Goal: Task Accomplishment & Management: Complete application form

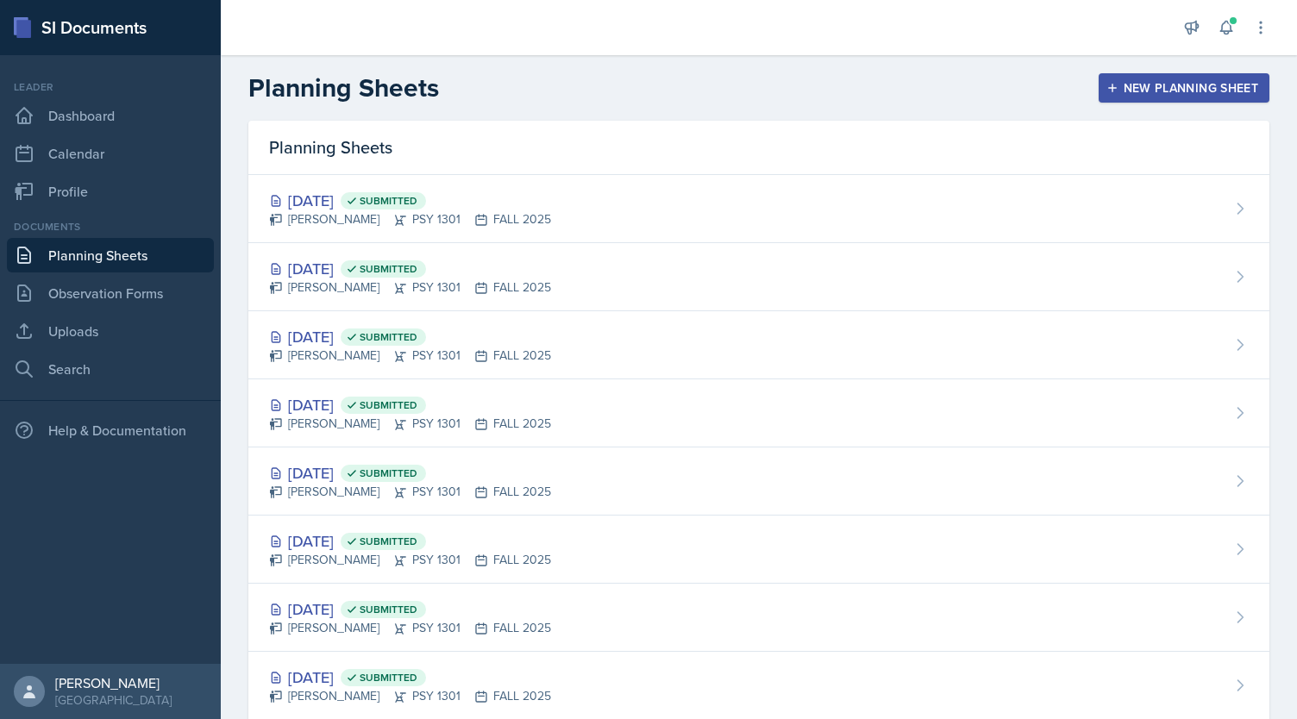
click at [1122, 99] on button "New Planning Sheet" at bounding box center [1184, 87] width 171 height 29
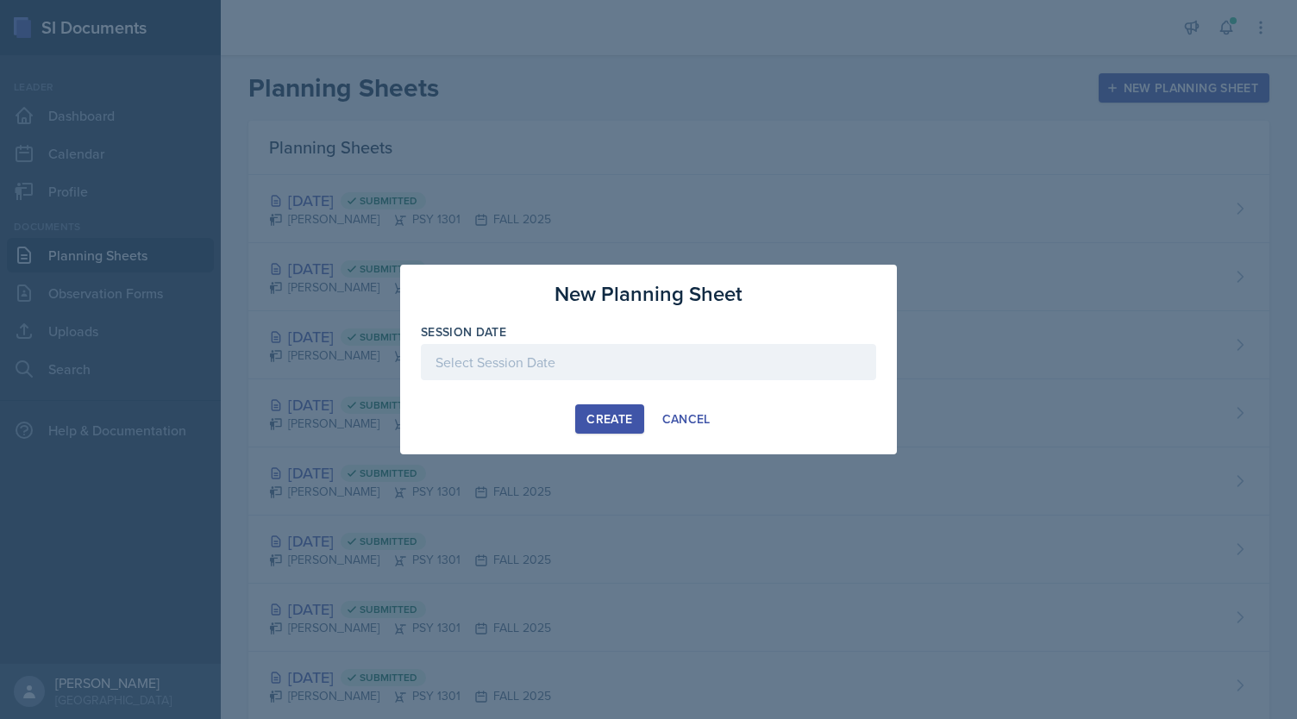
drag, startPoint x: 736, startPoint y: 349, endPoint x: 686, endPoint y: 362, distance: 51.9
click at [686, 362] on div at bounding box center [648, 362] width 455 height 36
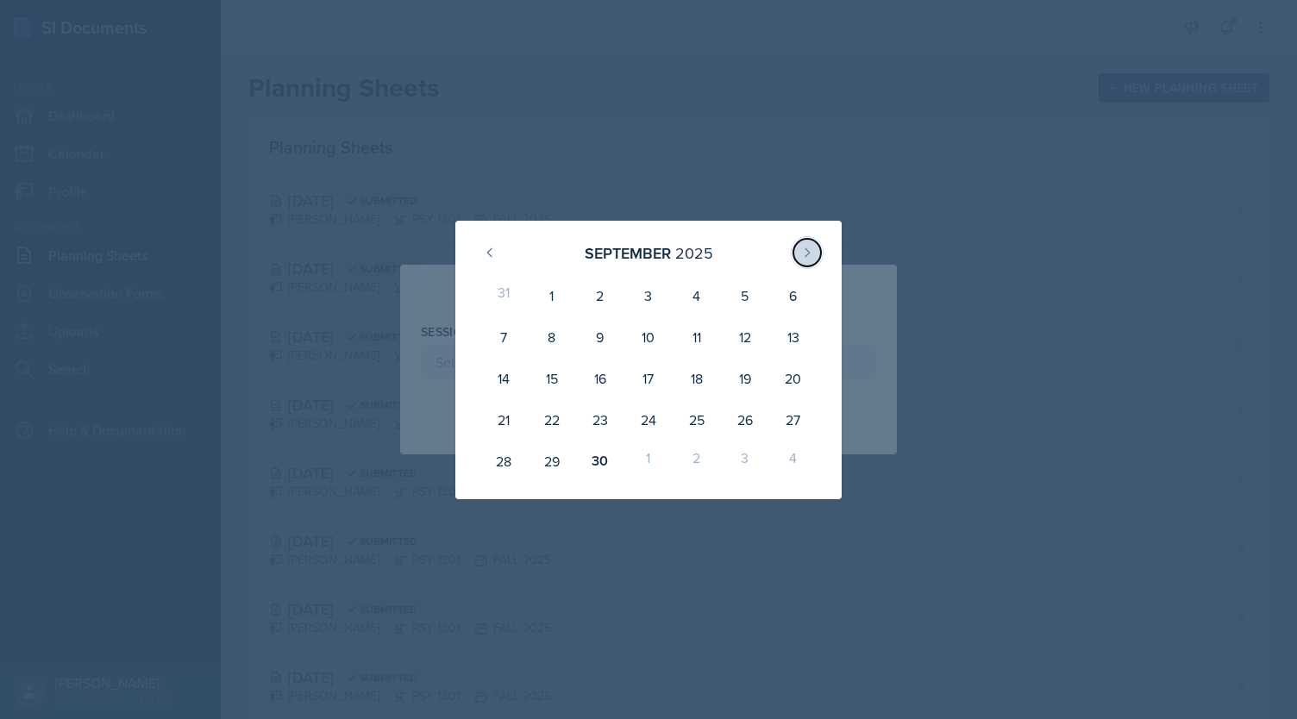
click at [807, 248] on icon at bounding box center [808, 253] width 14 height 14
click at [652, 304] on div "1" at bounding box center [649, 295] width 48 height 41
type input "[DATE]"
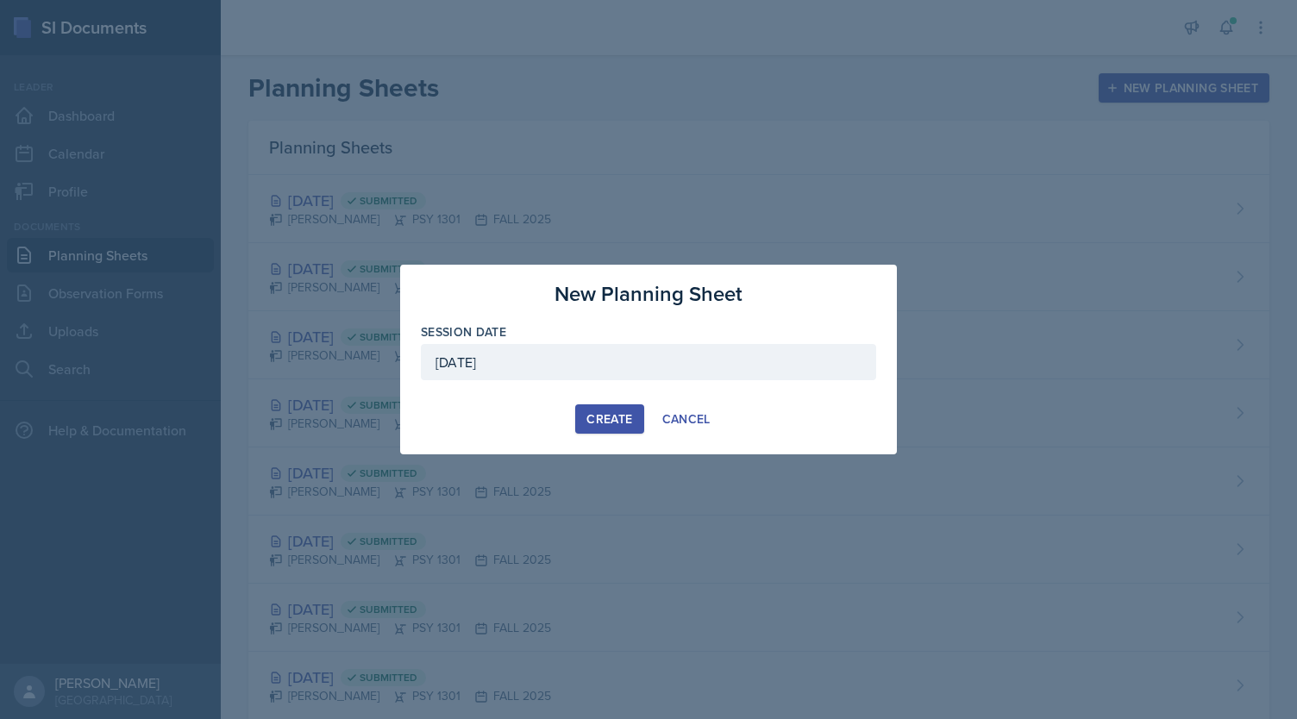
click at [614, 418] on div "Create" at bounding box center [610, 419] width 46 height 14
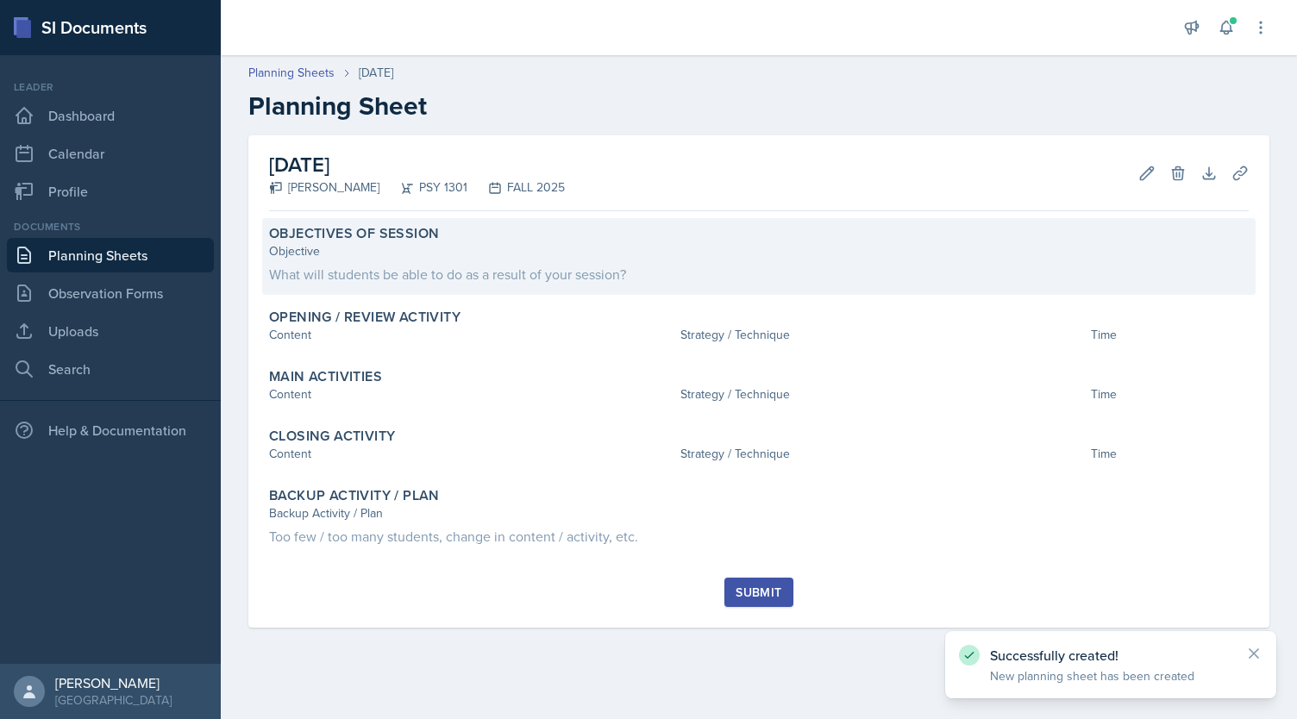
click at [453, 258] on div "Objective" at bounding box center [759, 251] width 980 height 18
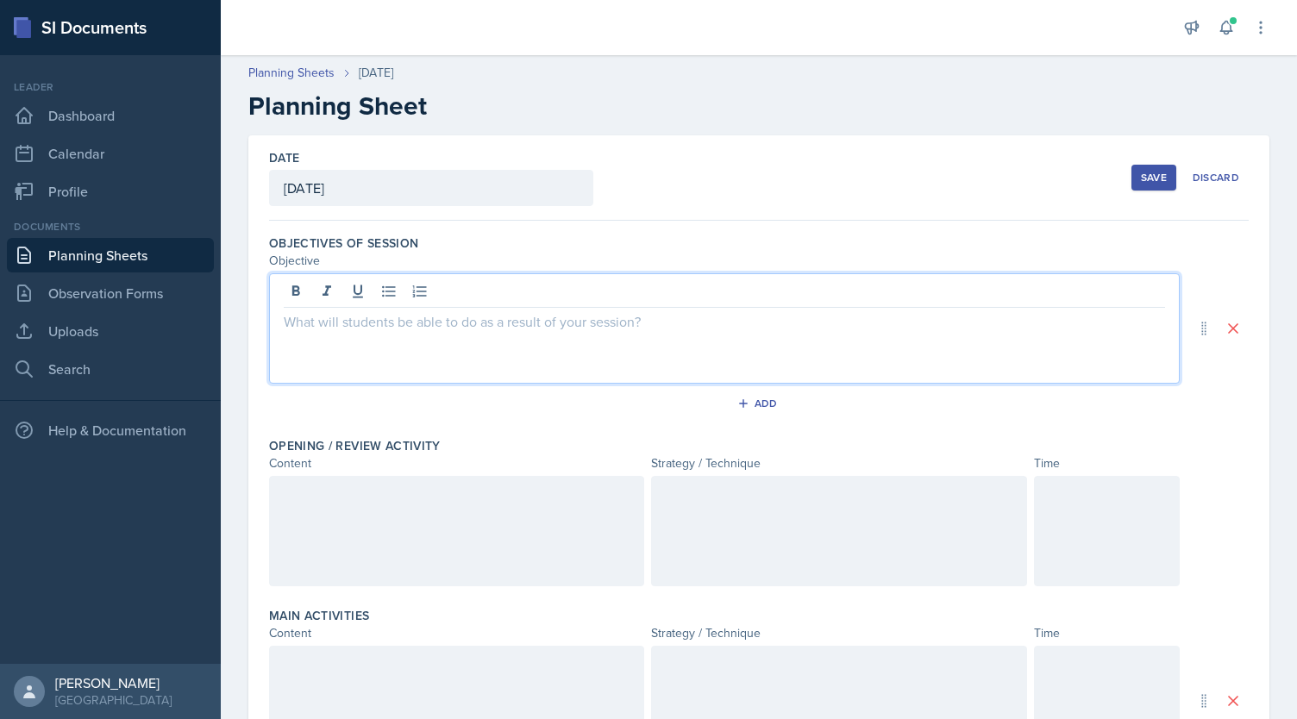
click at [454, 294] on div at bounding box center [724, 328] width 911 height 110
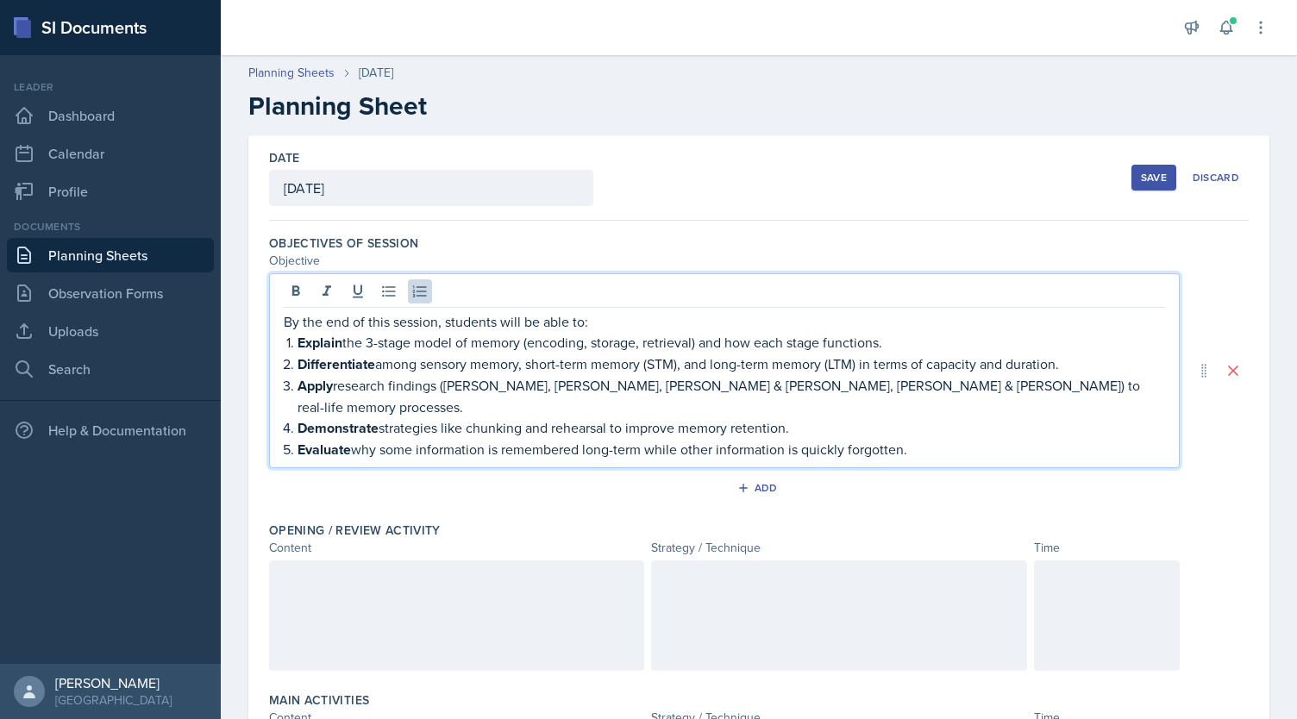
click at [298, 339] on li "Explain the 3-stage model of memory (encoding, storage, retrieval) and how each…" at bounding box center [732, 343] width 868 height 22
click at [298, 361] on li "Differentiate among sensory memory, short-term memory (STM), and long-term memo…" at bounding box center [732, 365] width 868 height 22
click at [298, 392] on li "Apply research findings ([PERSON_NAME], [PERSON_NAME], [PERSON_NAME] & [PERSON_…" at bounding box center [732, 396] width 868 height 42
click at [298, 418] on li "Demonstrate strategies like chunking and rehearsal to improve memory retention." at bounding box center [732, 429] width 868 height 22
click at [298, 440] on strong "Evaluate" at bounding box center [324, 450] width 53 height 20
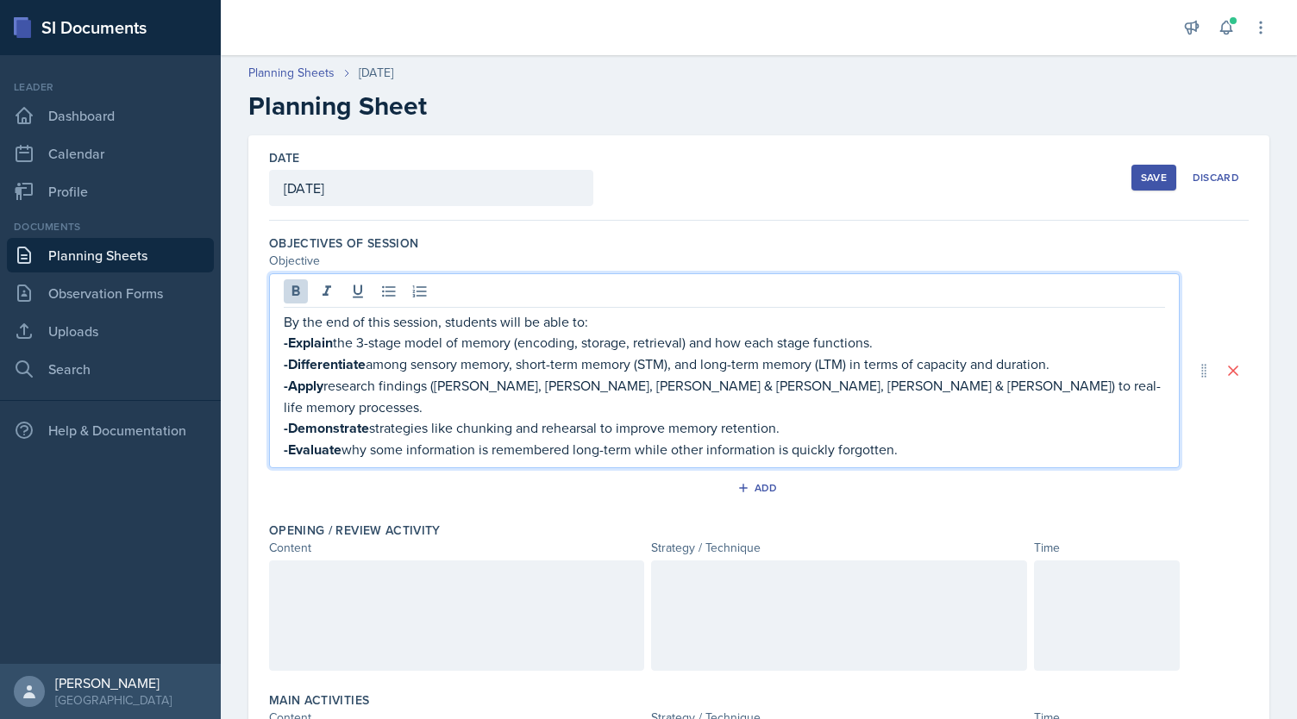
drag, startPoint x: 908, startPoint y: 436, endPoint x: 276, endPoint y: 321, distance: 641.8
click at [276, 321] on div "By the end of this session, students will be able to: -Explain the 3-stage mode…" at bounding box center [724, 370] width 911 height 195
click at [298, 284] on icon at bounding box center [295, 291] width 17 height 17
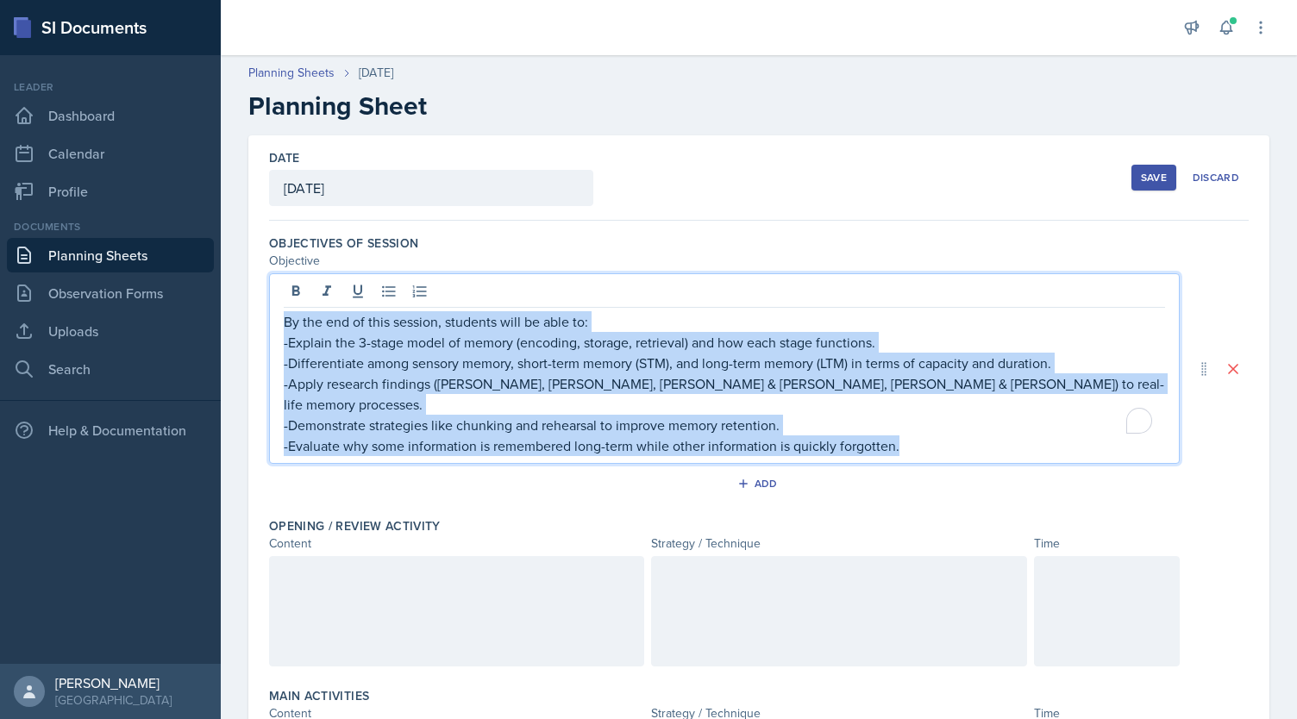
click at [426, 361] on p "-Differentiate among sensory memory, short-term memory (STM), and long-term mem…" at bounding box center [725, 363] width 882 height 21
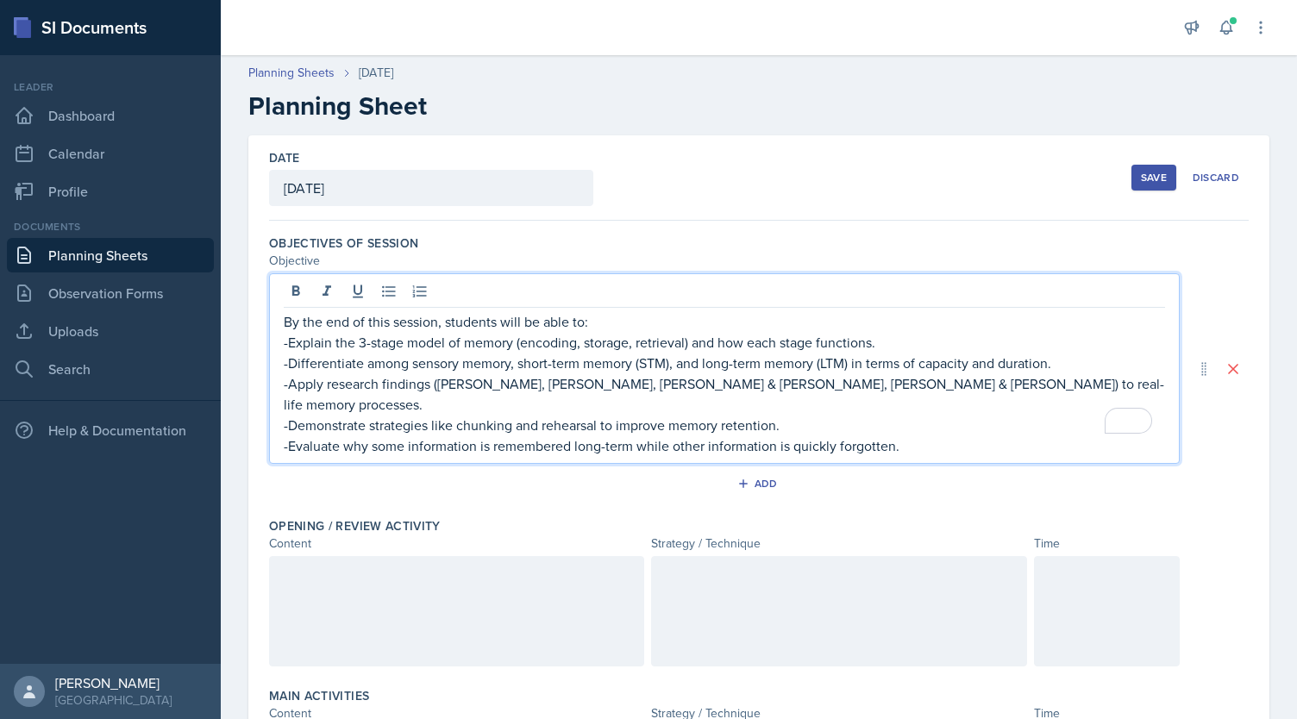
click at [428, 415] on p "-Demonstrate strategies like chunking and rehearsal to improve memory retention." at bounding box center [725, 425] width 882 height 21
click at [430, 434] on div "By the end of this session, students will be able to: -Explain the 3-stage mode…" at bounding box center [724, 368] width 911 height 191
click at [911, 436] on p "-Evaluate why some information is remembered long-term while other information …" at bounding box center [725, 446] width 882 height 21
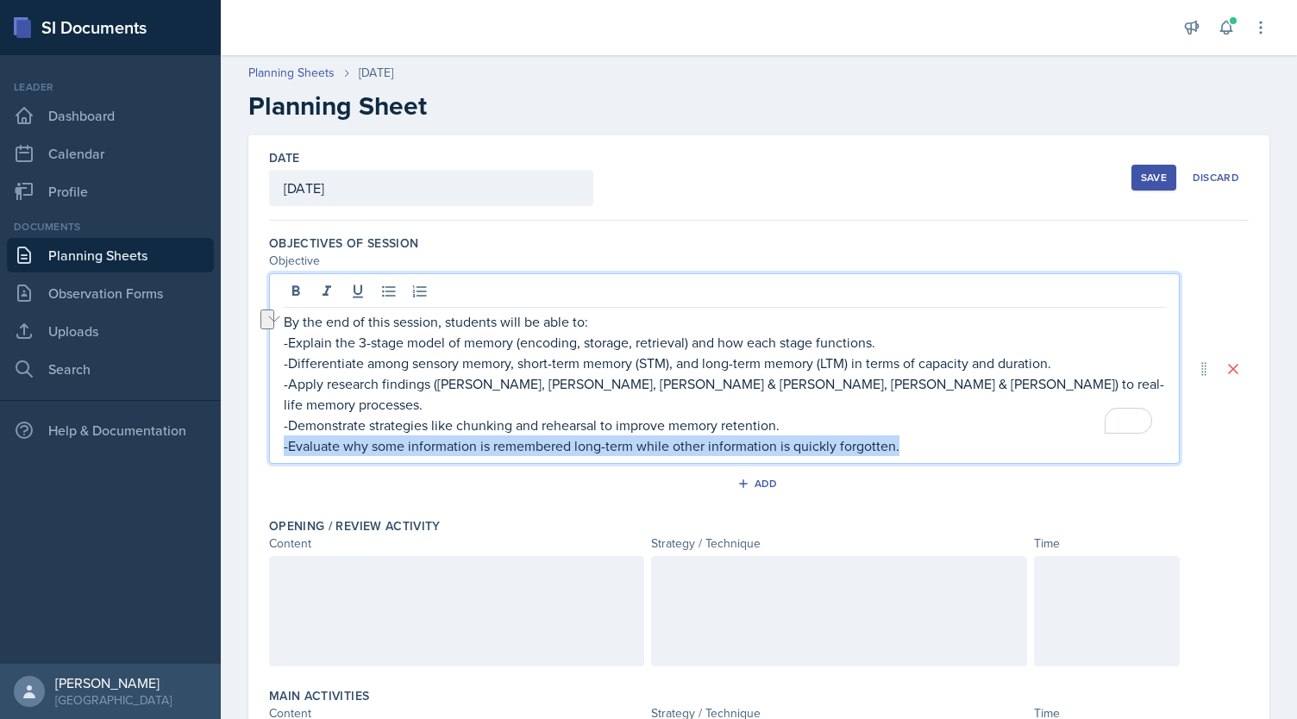
drag, startPoint x: 911, startPoint y: 424, endPoint x: 254, endPoint y: 417, distance: 656.5
click at [254, 417] on div "Date [DATE] [DATE] 31 1 2 3 4 5 6 7 8 9 10 11 12 13 14 15 16 17 18 19 20 21 22 …" at bounding box center [758, 686] width 1021 height 1102
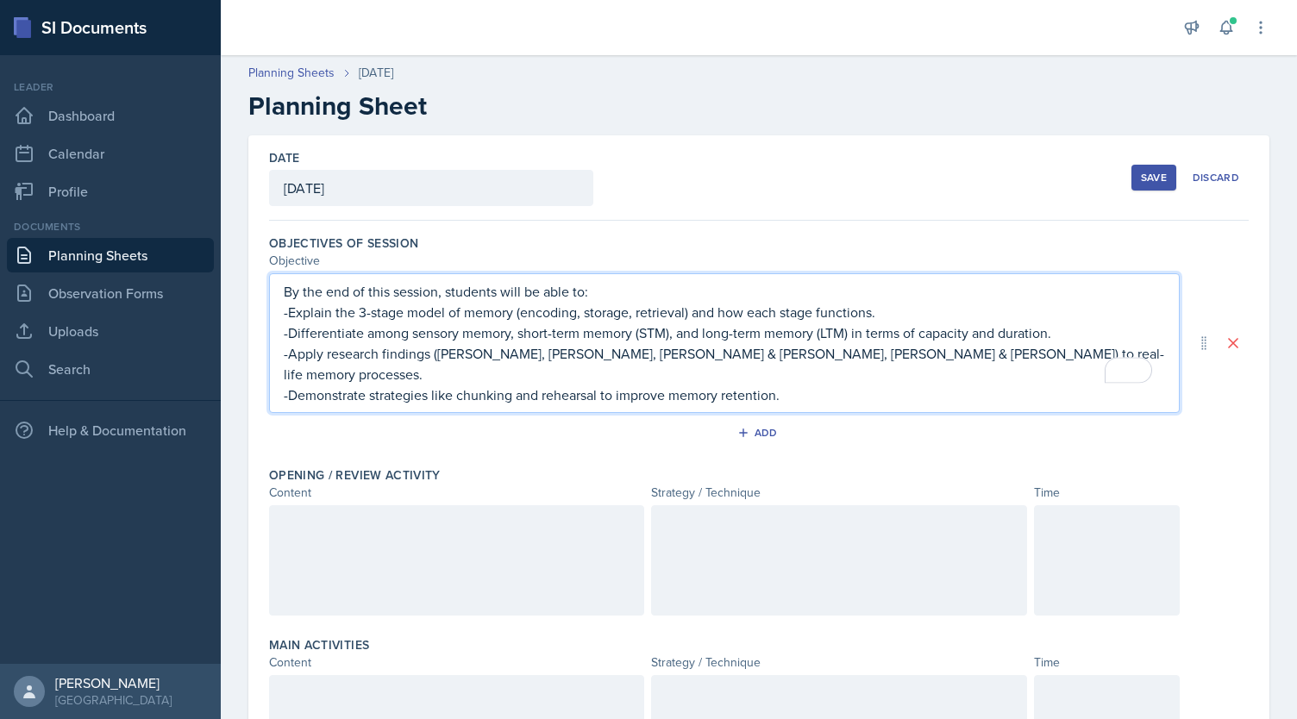
click at [399, 551] on div at bounding box center [456, 561] width 375 height 110
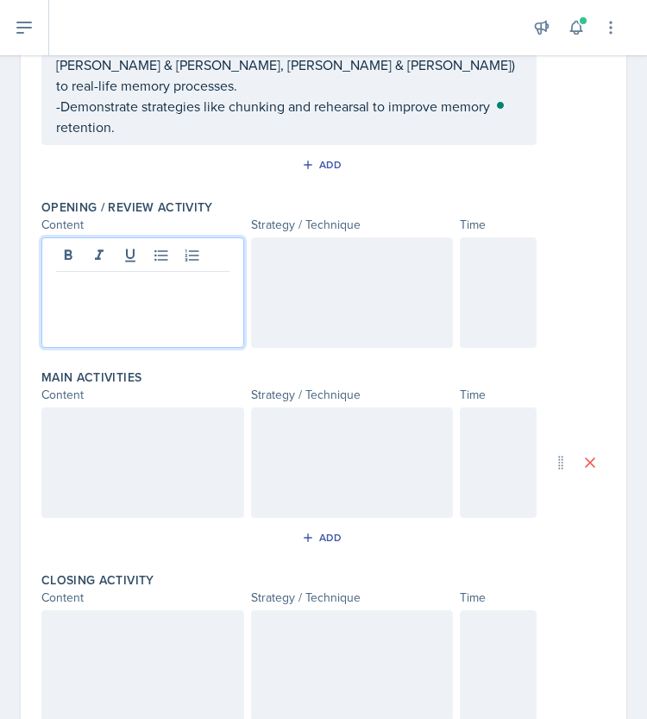
scroll to position [352, 0]
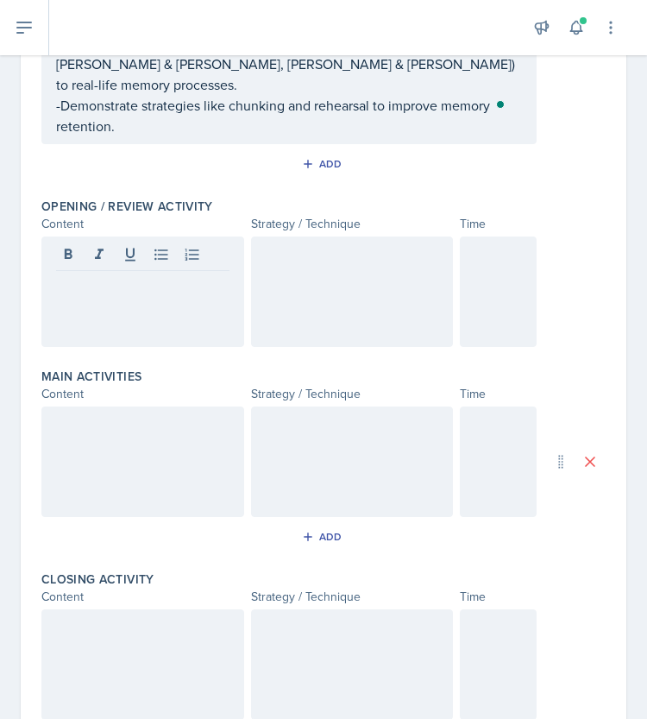
click at [427, 252] on div at bounding box center [352, 291] width 203 height 110
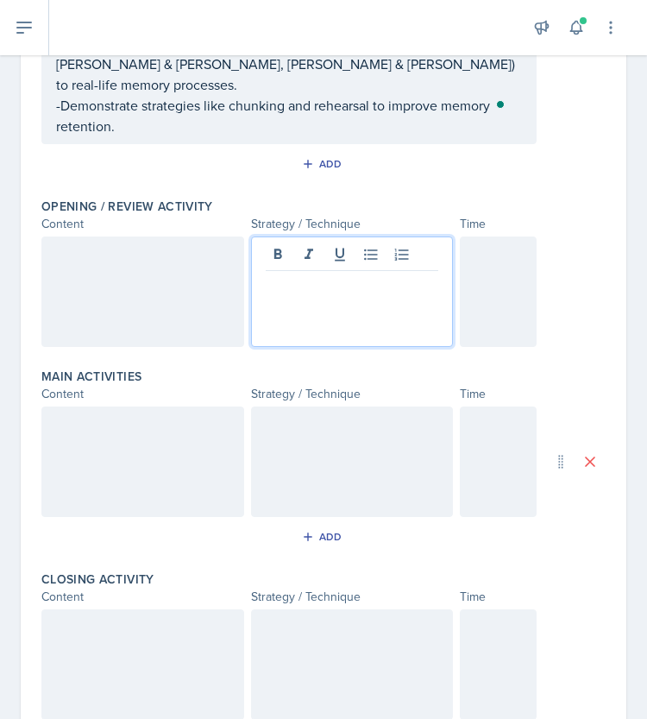
scroll to position [381, 0]
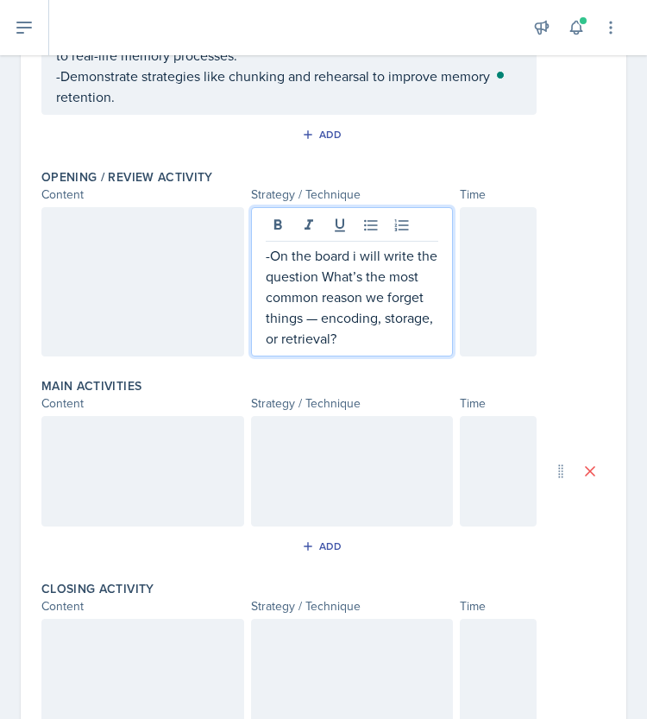
click at [338, 253] on p "-On the board i will write the question What’s the most common reason we forget…" at bounding box center [352, 297] width 173 height 104
click at [356, 298] on p "-On the board i will write the question -What’s the most common reason we forge…" at bounding box center [352, 297] width 173 height 104
click at [399, 311] on p "-On the board i will write the question -What’s the most common reason we forge…" at bounding box center [352, 297] width 173 height 104
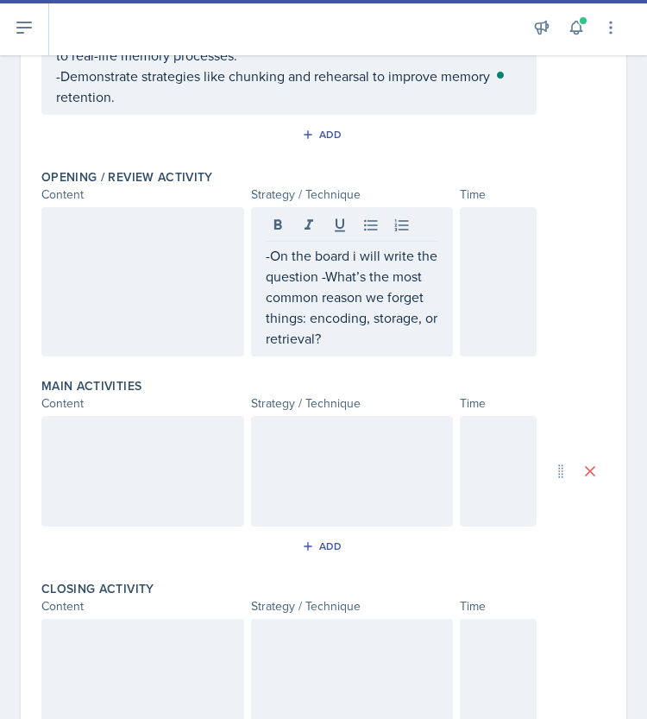
click at [399, 315] on p "-On the board i will write the question -What’s the most common reason we forge…" at bounding box center [352, 297] width 173 height 104
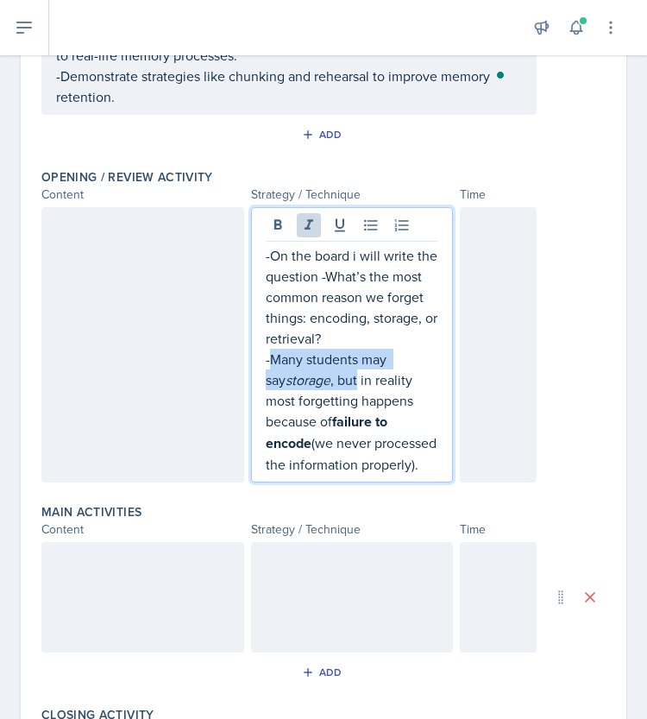
drag, startPoint x: 331, startPoint y: 356, endPoint x: 266, endPoint y: 337, distance: 68.3
click at [266, 349] on p "-Many students may say storage , but in reality most forgetting happens because…" at bounding box center [352, 412] width 173 height 126
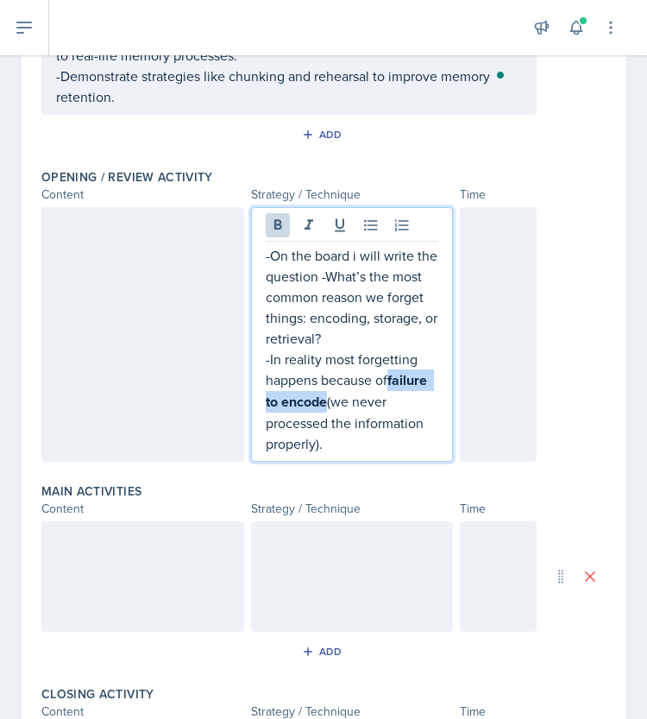
drag, startPoint x: 383, startPoint y: 356, endPoint x: 320, endPoint y: 381, distance: 67.8
click at [320, 381] on p "-In reality most forgetting happens because of failure to encode (we never proc…" at bounding box center [352, 401] width 173 height 105
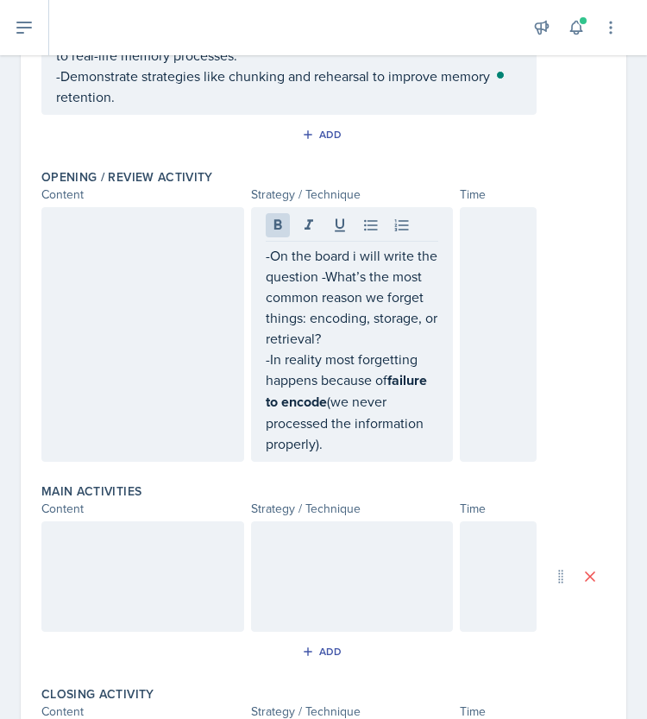
click at [272, 216] on div at bounding box center [352, 227] width 173 height 28
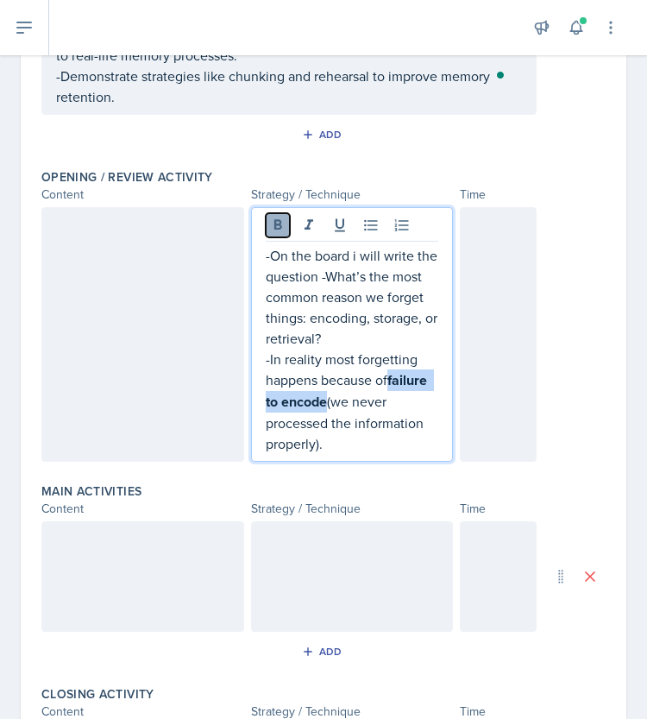
click at [273, 219] on icon at bounding box center [277, 224] width 8 height 10
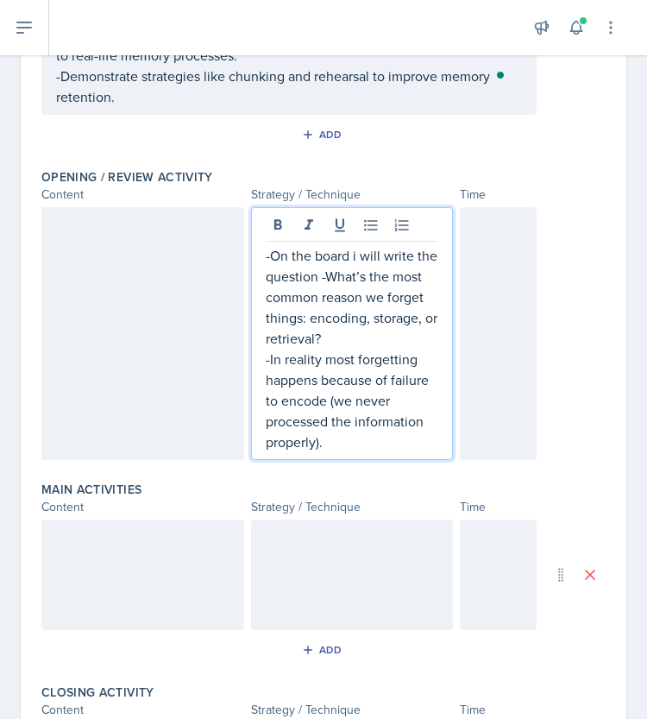
click at [347, 389] on p "-In reality most forgetting happens because of failure to encode (we never proc…" at bounding box center [352, 401] width 173 height 104
click at [170, 272] on div at bounding box center [142, 333] width 203 height 253
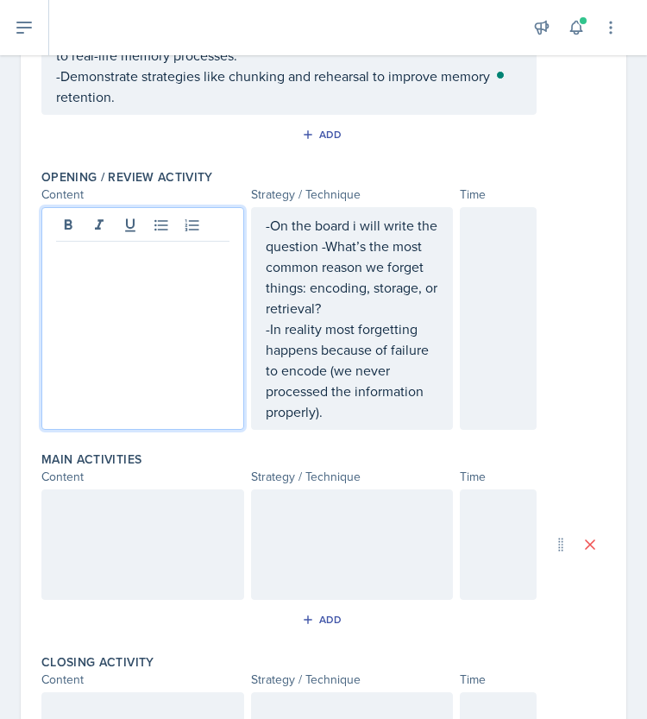
scroll to position [411, 0]
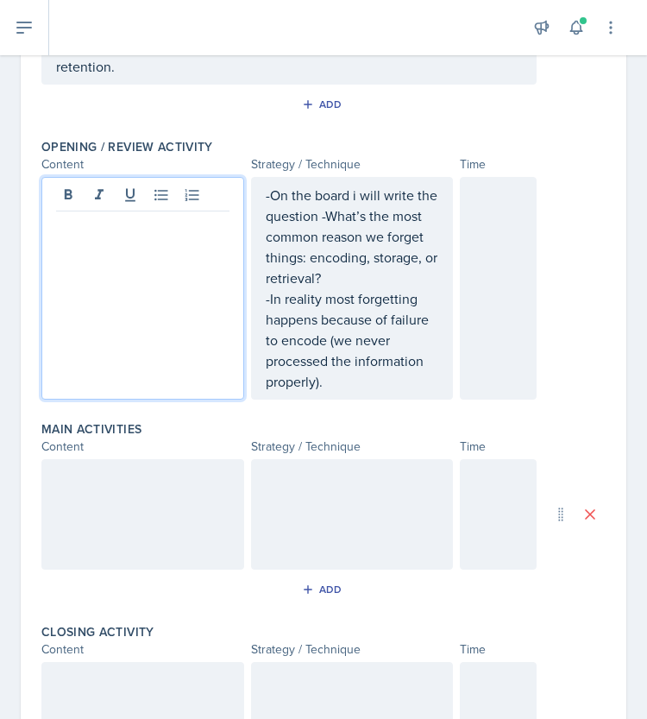
click at [179, 273] on div at bounding box center [142, 288] width 203 height 223
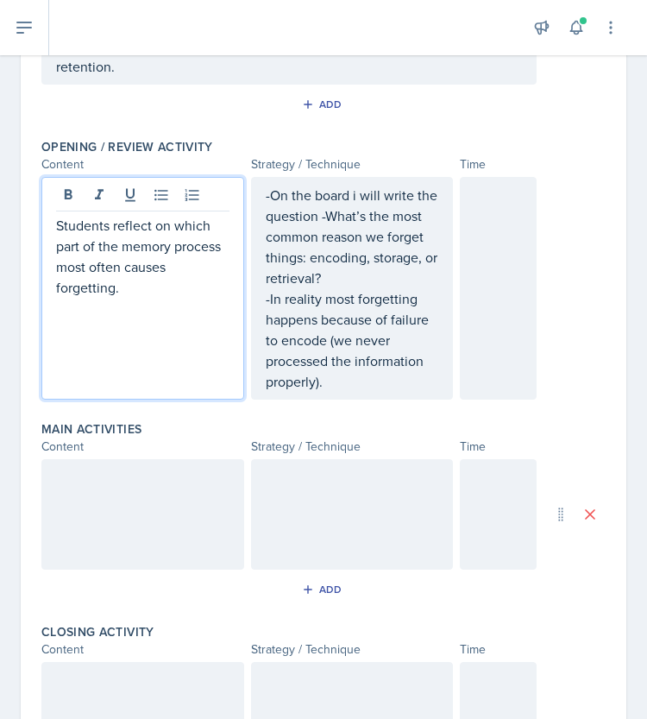
click at [487, 249] on div at bounding box center [498, 288] width 77 height 223
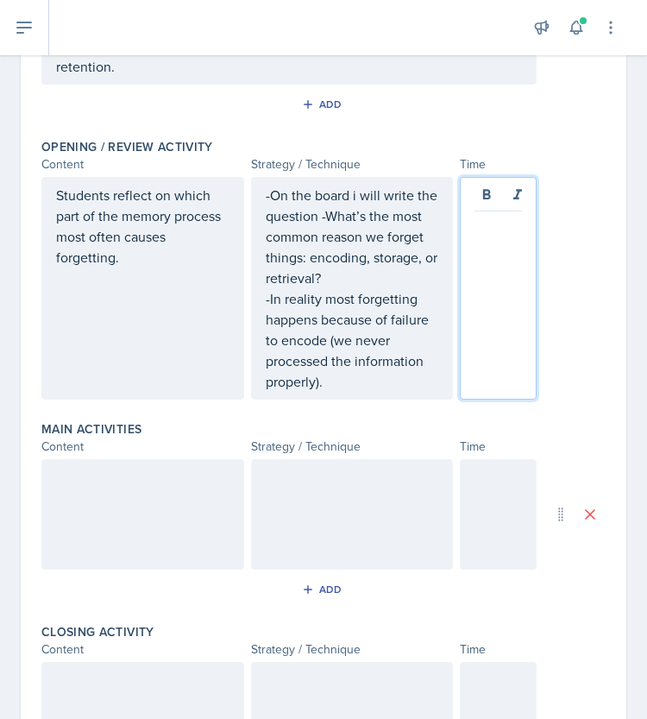
scroll to position [442, 0]
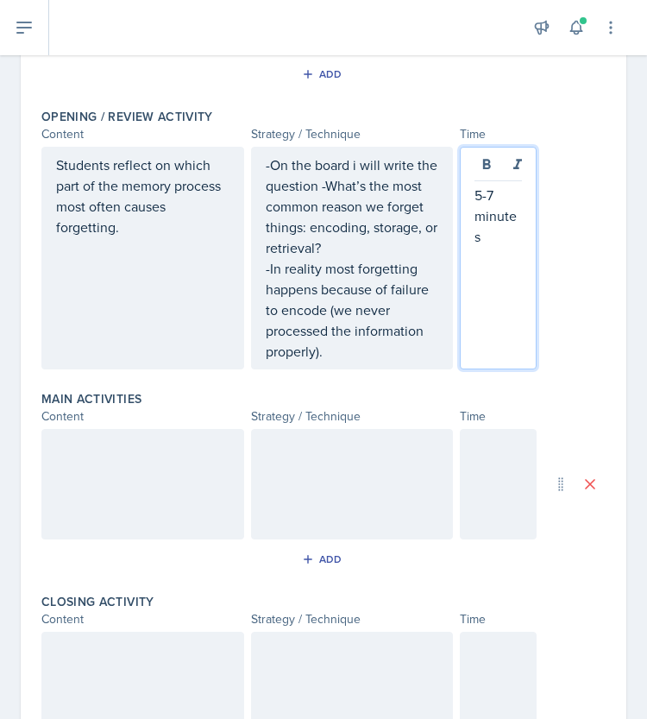
click at [134, 465] on div at bounding box center [142, 484] width 203 height 110
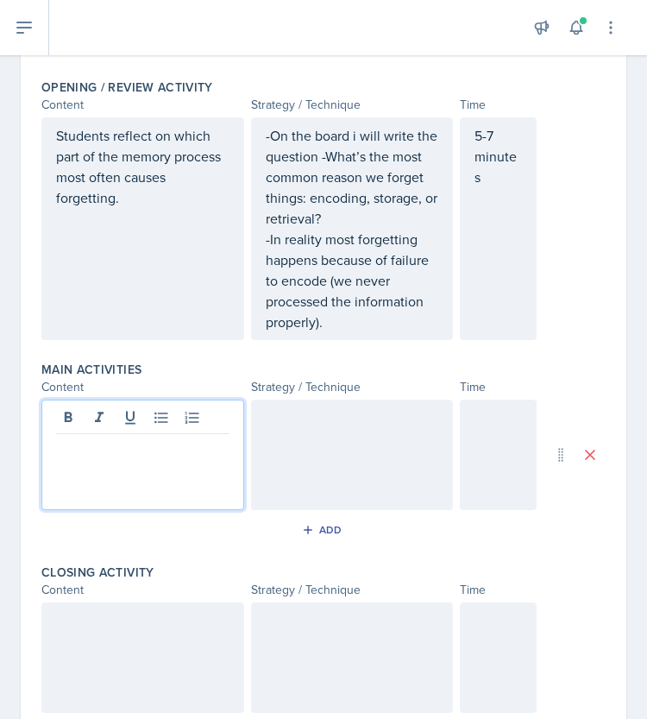
click at [217, 437] on p at bounding box center [142, 447] width 173 height 21
click at [340, 437] on div at bounding box center [352, 454] width 203 height 110
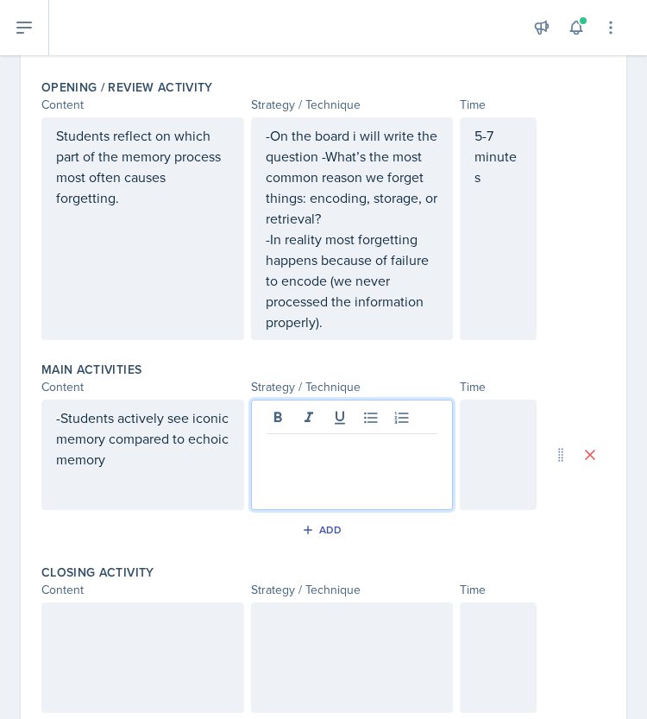
scroll to position [501, 0]
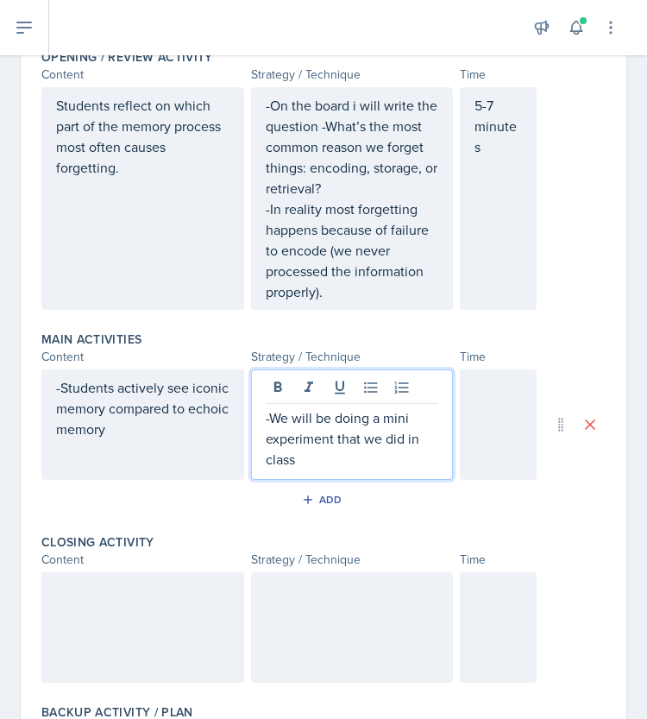
click at [352, 449] on div "-We will be doing a mini experiment that we did in class" at bounding box center [352, 424] width 203 height 110
click at [384, 444] on p "-We will be doing a mini experiment that we did in class" at bounding box center [352, 438] width 173 height 62
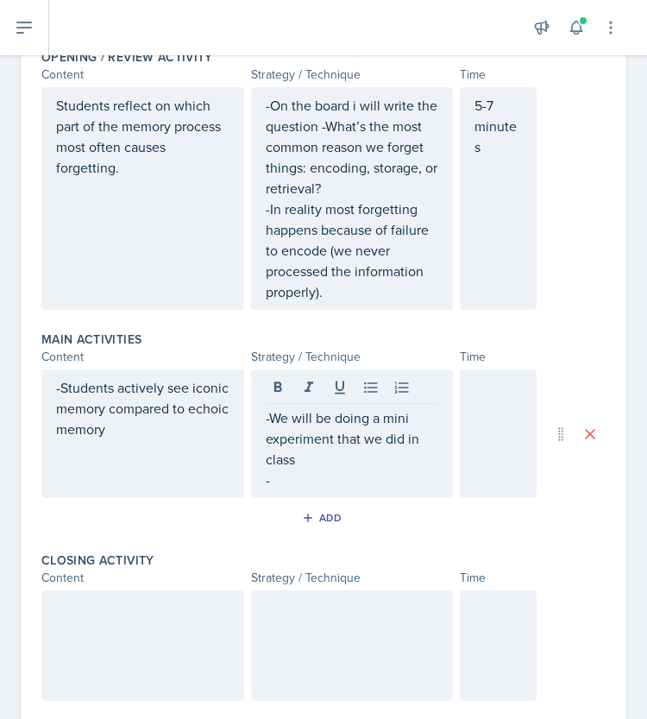
click at [357, 469] on p "-" at bounding box center [352, 479] width 173 height 21
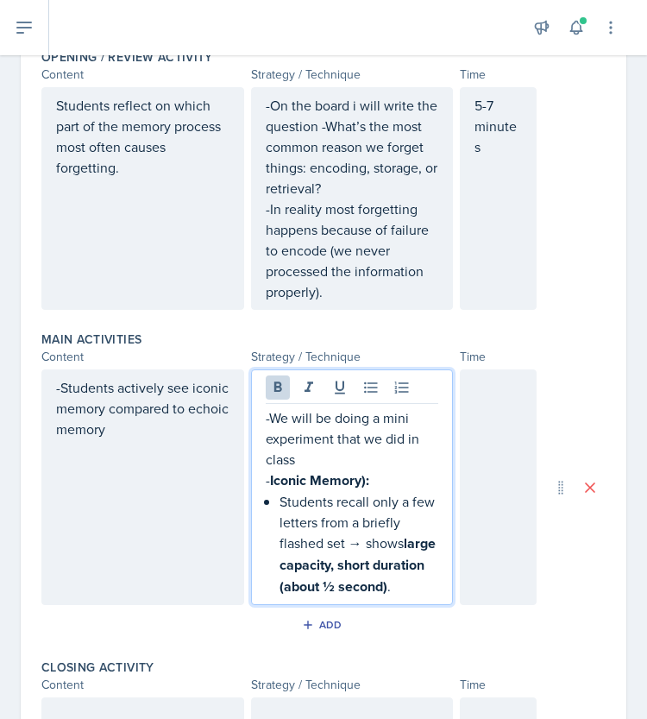
click at [364, 469] on p "- Iconic Memory):" at bounding box center [352, 480] width 173 height 22
drag, startPoint x: 367, startPoint y: 458, endPoint x: 243, endPoint y: 467, distance: 123.7
click at [243, 467] on div "-Students actively see iconic memory compared to echoic memory -We will be doin…" at bounding box center [288, 487] width 495 height 236
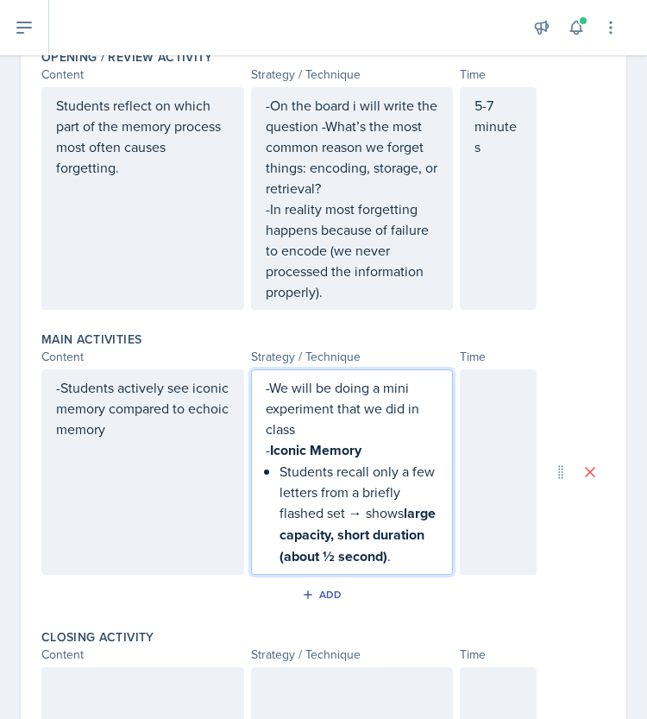
scroll to position [471, 0]
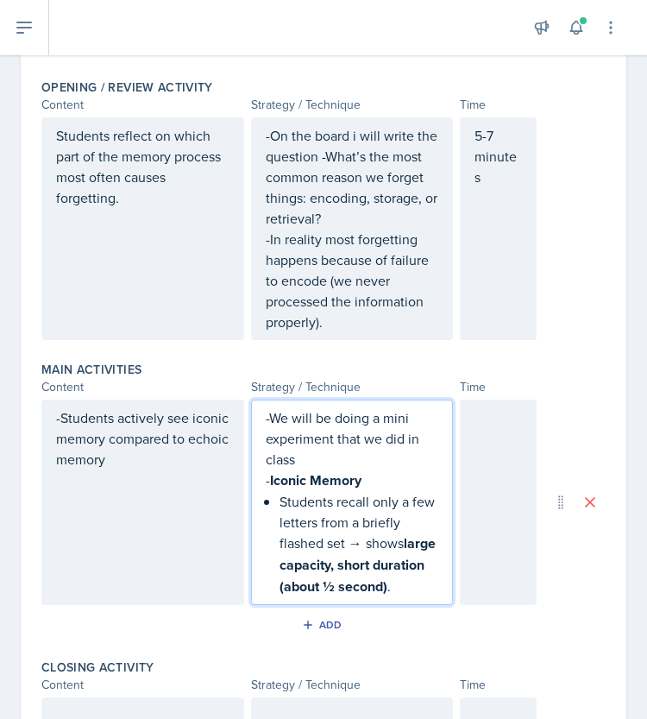
click at [349, 470] on strong "Iconic Memory" at bounding box center [315, 480] width 91 height 20
click at [499, 444] on div at bounding box center [498, 501] width 77 height 205
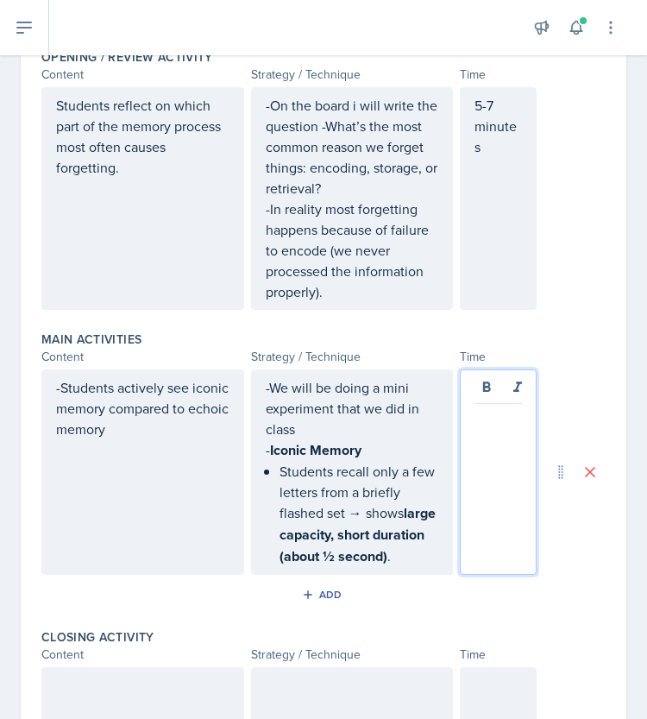
click at [409, 441] on div "-We will be doing a mini experiment that we did in class - Iconic Memory Studen…" at bounding box center [352, 472] width 173 height 190
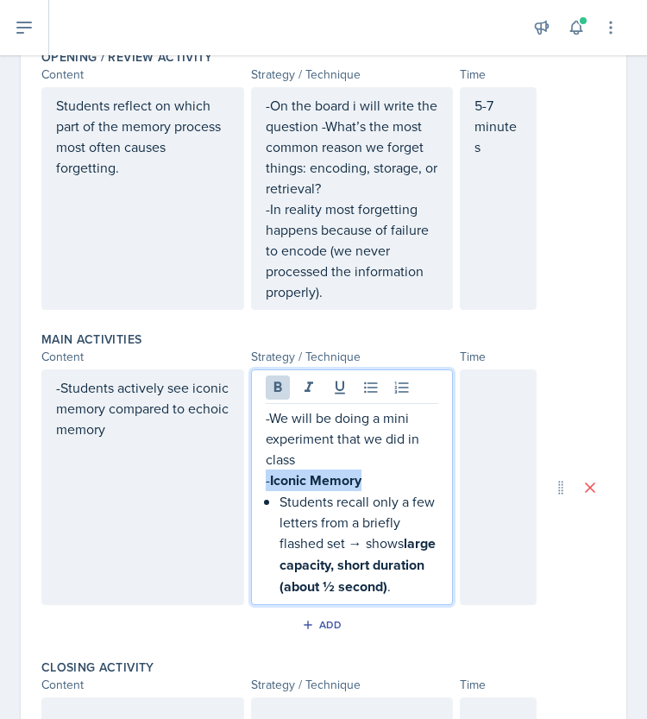
drag, startPoint x: 350, startPoint y: 454, endPoint x: 221, endPoint y: 455, distance: 129.4
click at [221, 455] on div "-Students actively see iconic memory compared to echoic memory -We will be doin…" at bounding box center [288, 487] width 495 height 236
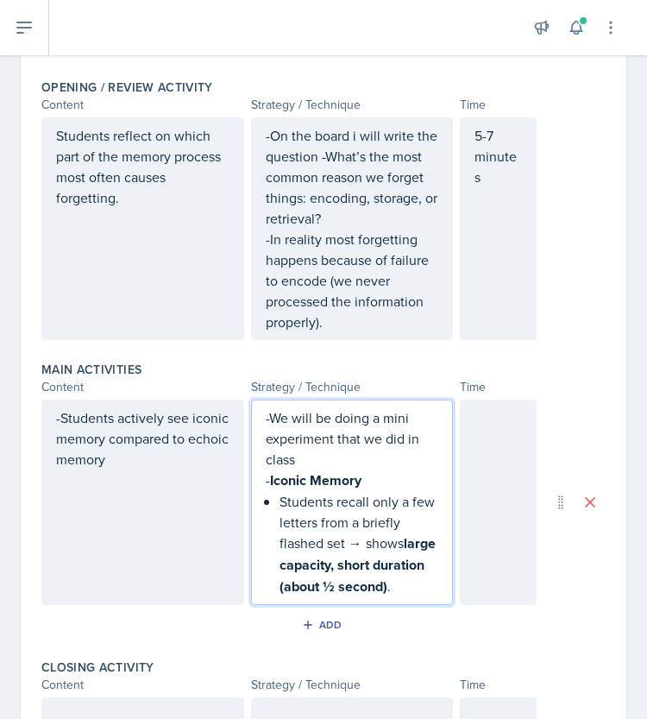
click at [562, 354] on div "Main Activities Content Strategy / Technique Time -Students actively see iconic…" at bounding box center [323, 503] width 564 height 298
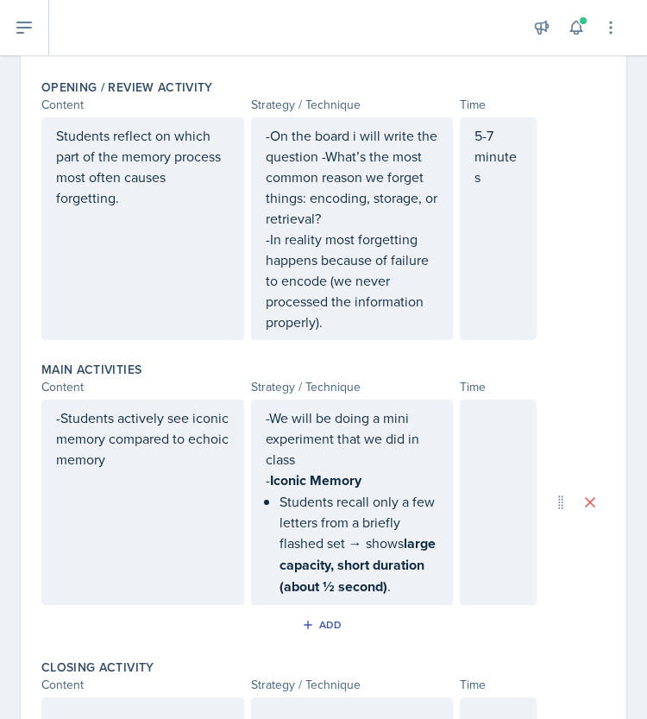
click at [362, 469] on p "- Iconic Memory" at bounding box center [352, 480] width 173 height 22
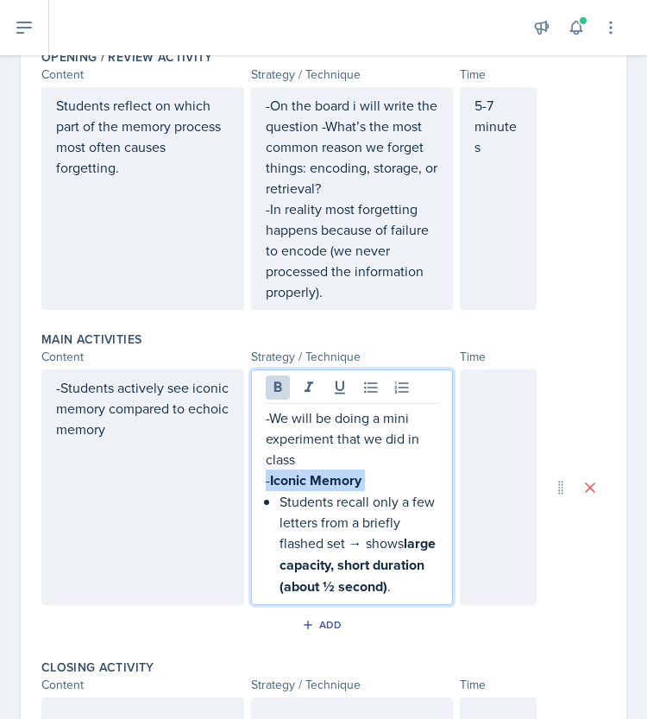
drag, startPoint x: 362, startPoint y: 462, endPoint x: 225, endPoint y: 460, distance: 137.2
click at [225, 460] on div "-Students actively see iconic memory compared to echoic memory -We will be doin…" at bounding box center [288, 487] width 495 height 236
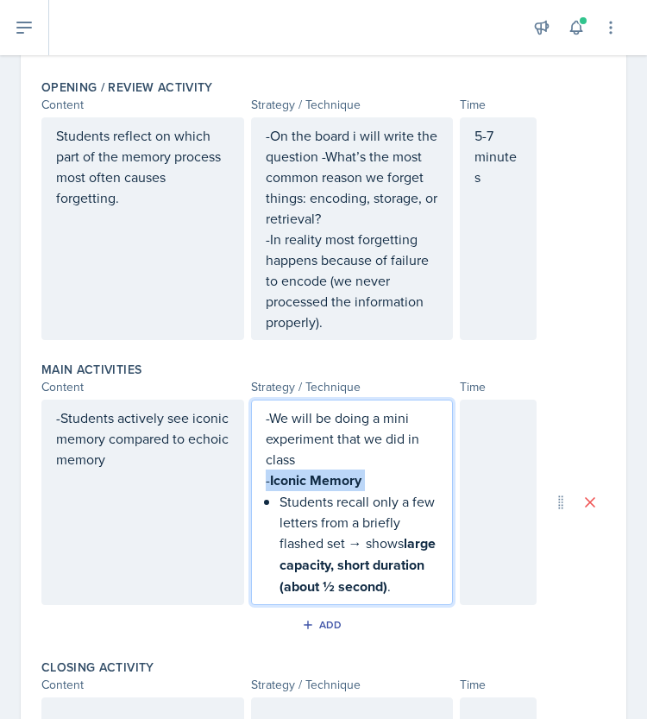
click at [316, 470] on strong "Iconic Memory" at bounding box center [315, 480] width 91 height 20
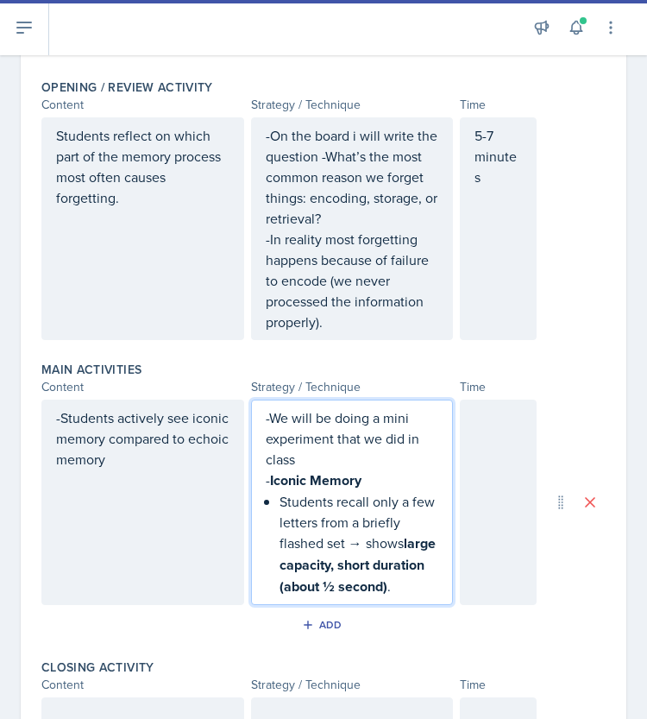
click at [316, 470] on strong "Iconic Memory" at bounding box center [315, 480] width 91 height 20
click at [378, 469] on p "- Iconic Memory" at bounding box center [352, 480] width 173 height 22
click at [386, 566] on strong "large capacity, short duration (about ½ second)" at bounding box center [359, 564] width 160 height 63
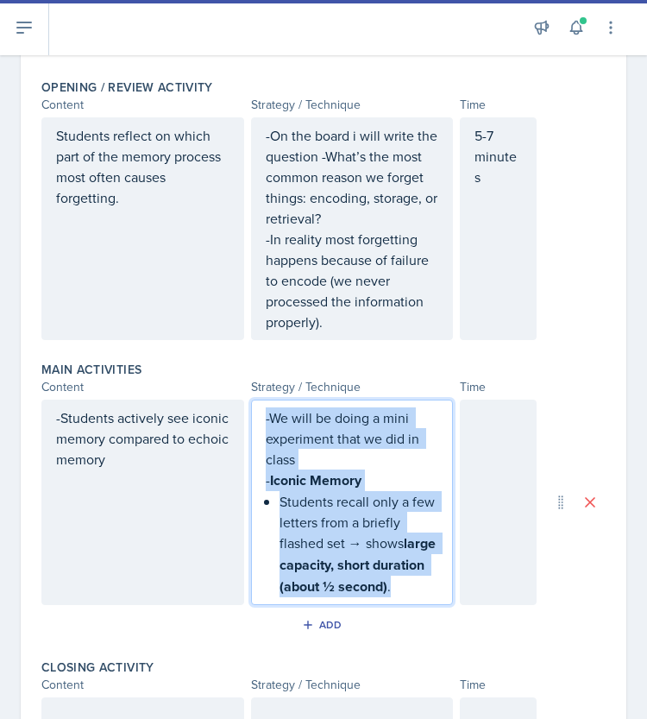
drag, startPoint x: 352, startPoint y: 591, endPoint x: 252, endPoint y: 334, distance: 275.9
click at [252, 354] on div "Main Activities Content Strategy / Technique Time -Students actively see iconic…" at bounding box center [323, 503] width 564 height 298
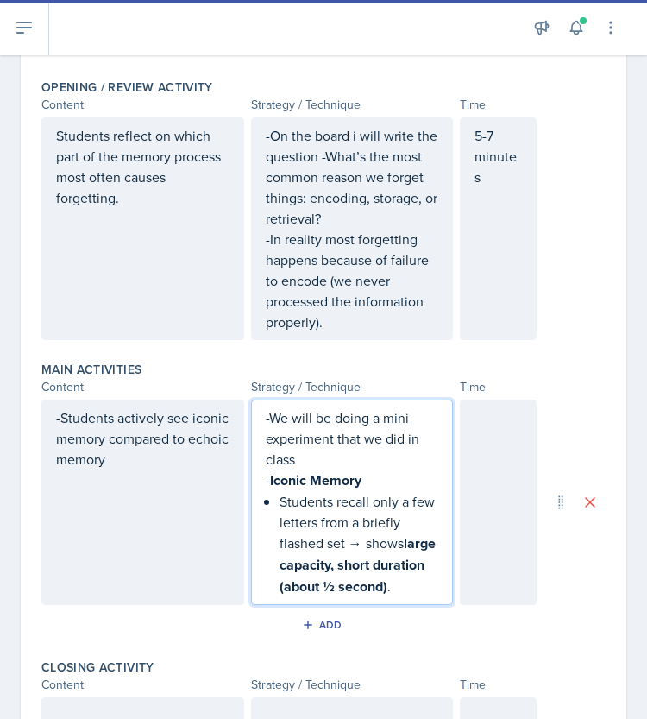
click at [414, 354] on div "Main Activities Content Strategy / Technique Time -Students actively see iconic…" at bounding box center [323, 503] width 564 height 298
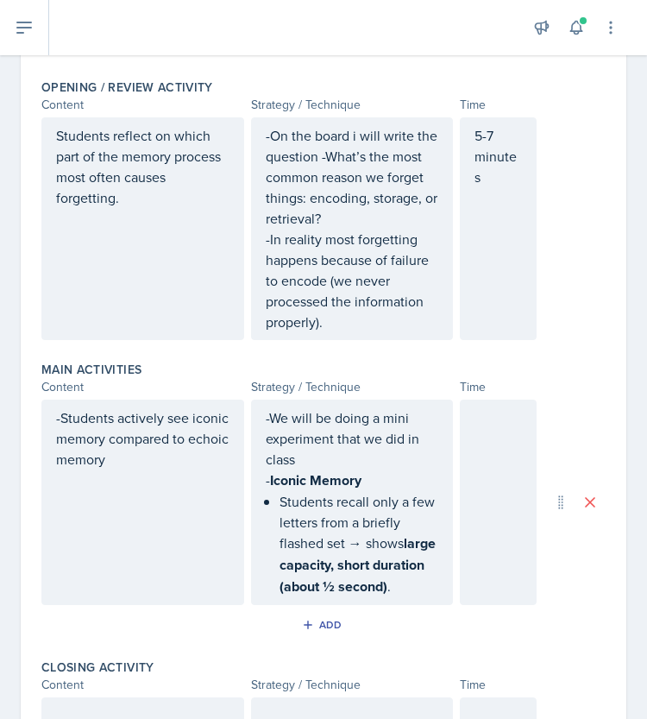
click at [388, 499] on p "Students recall only a few letters from a briefly flashed set → shows large cap…" at bounding box center [359, 544] width 160 height 106
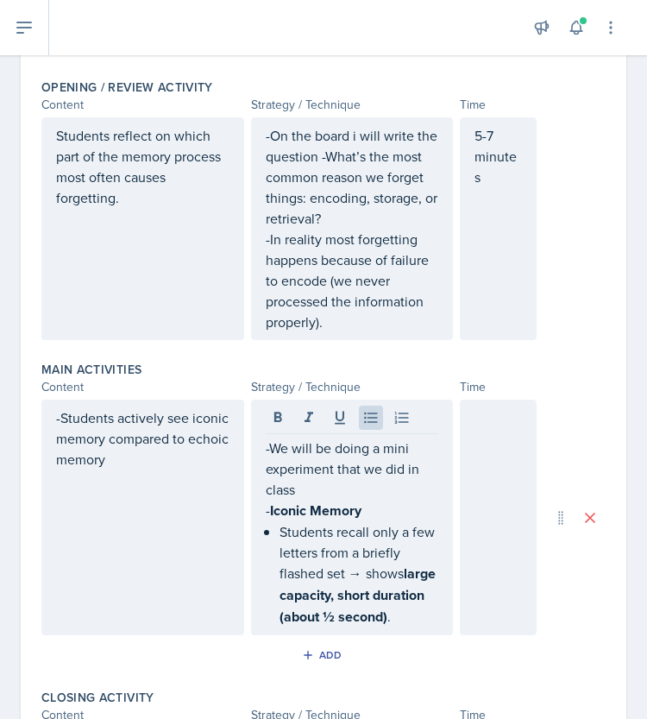
drag, startPoint x: 259, startPoint y: 487, endPoint x: 340, endPoint y: 610, distance: 146.9
click at [340, 610] on div "-We will be doing a mini experiment that we did in class - Iconic Memory Studen…" at bounding box center [352, 517] width 203 height 236
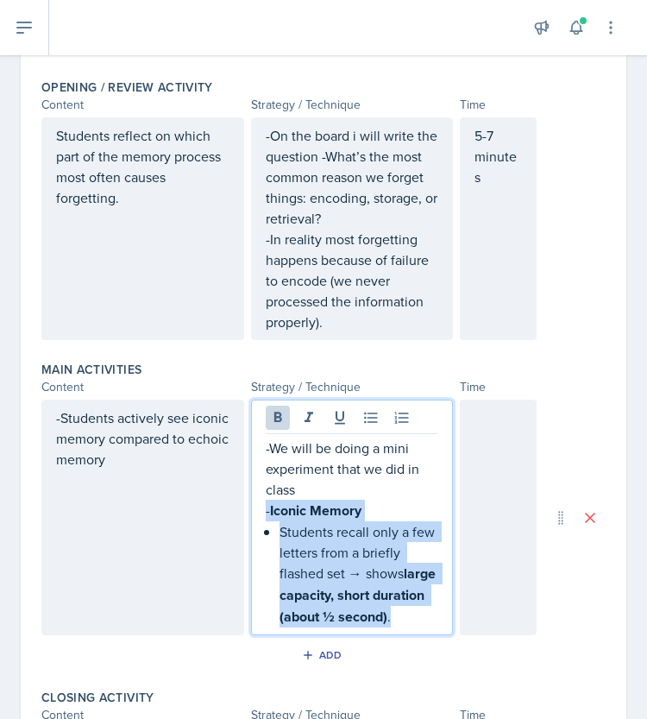
drag, startPoint x: 318, startPoint y: 589, endPoint x: 252, endPoint y: 493, distance: 117.2
click at [252, 493] on div "-We will be doing a mini experiment that we did in class - Iconic Memory Studen…" at bounding box center [352, 517] width 203 height 236
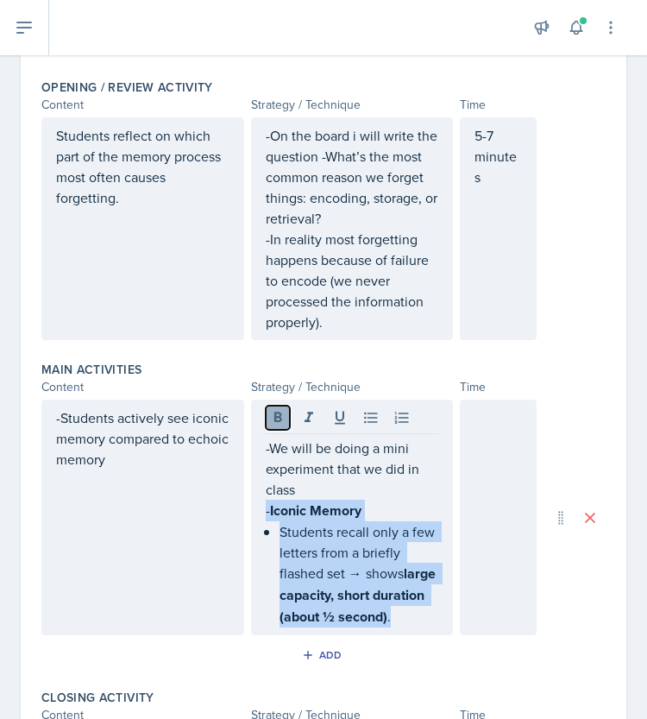
click at [273, 409] on icon at bounding box center [277, 417] width 17 height 17
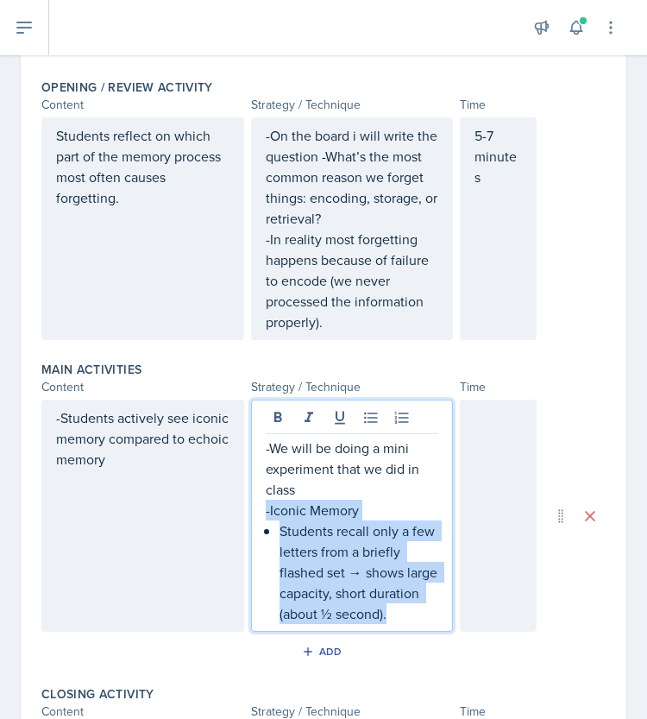
click at [271, 506] on div "-We will be doing a mini experiment that we did in class -Iconic Memory Student…" at bounding box center [352, 530] width 173 height 186
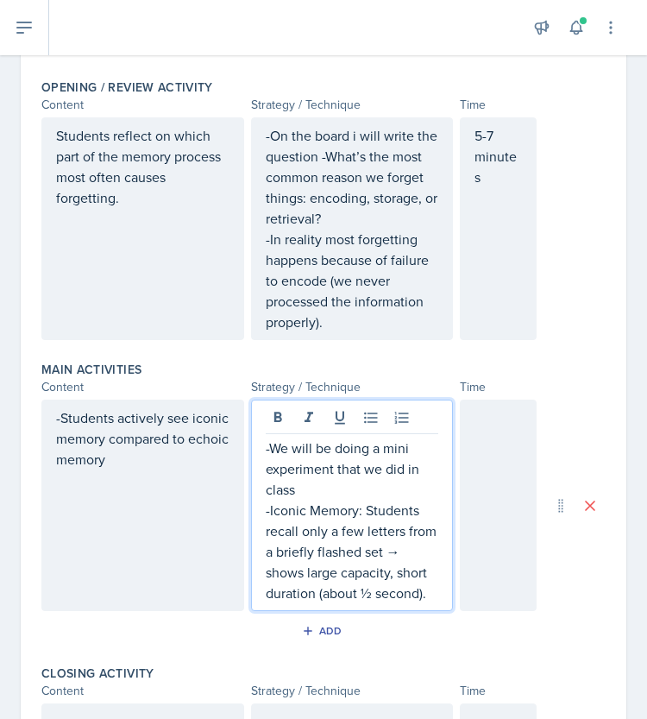
click at [425, 529] on p "-Iconic Memory: Students recall only a few letters from a briefly flashed set →…" at bounding box center [352, 551] width 173 height 104
click at [426, 568] on p "-Iconic Memory: Students recall only a few letters from a briefly flashed set-s…" at bounding box center [352, 551] width 173 height 104
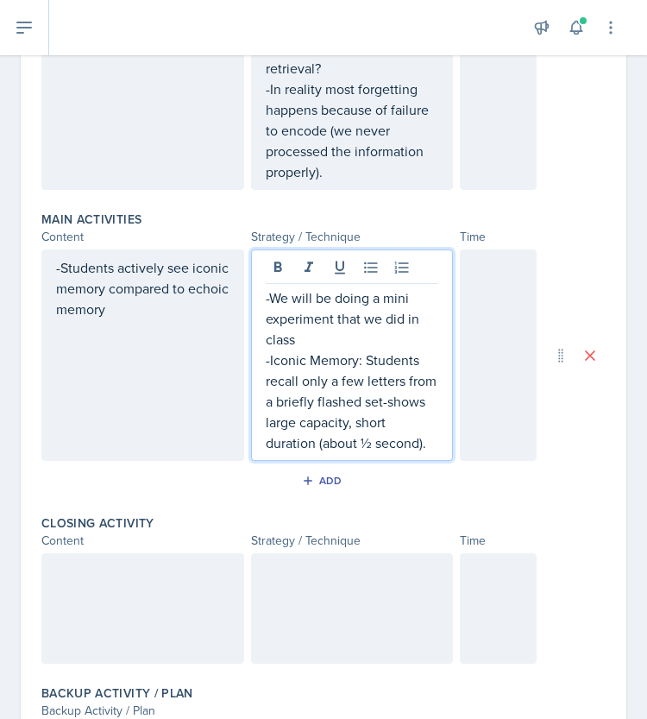
scroll to position [621, 0]
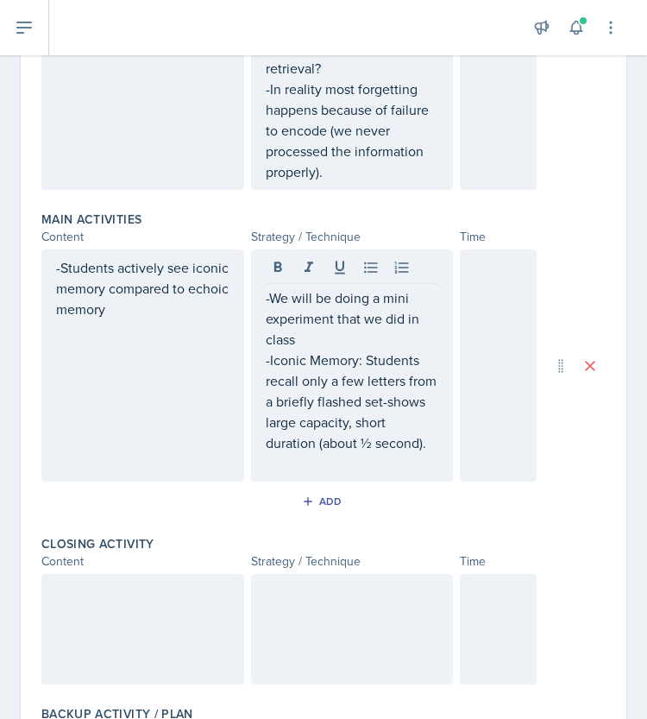
click at [388, 453] on p at bounding box center [352, 463] width 173 height 21
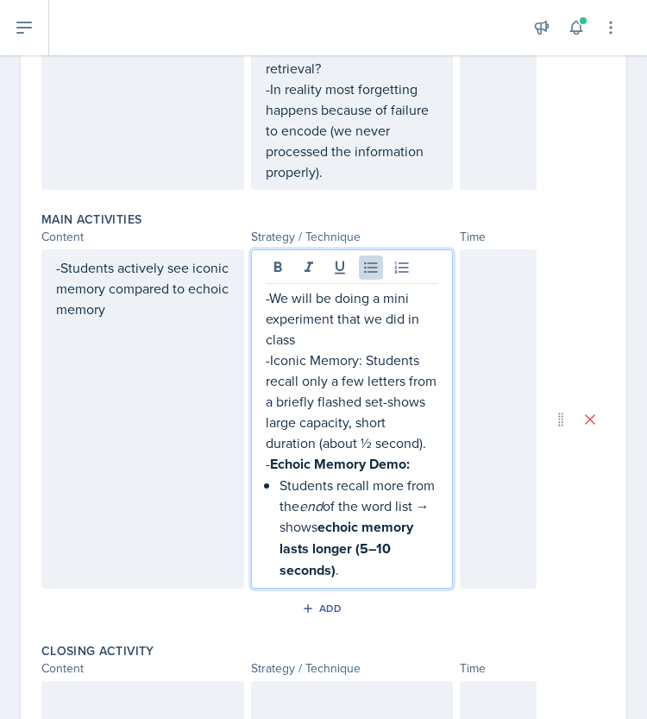
click at [273, 463] on div "-We will be doing a mini experiment that we did in class -Iconic Memory: Studen…" at bounding box center [352, 433] width 173 height 293
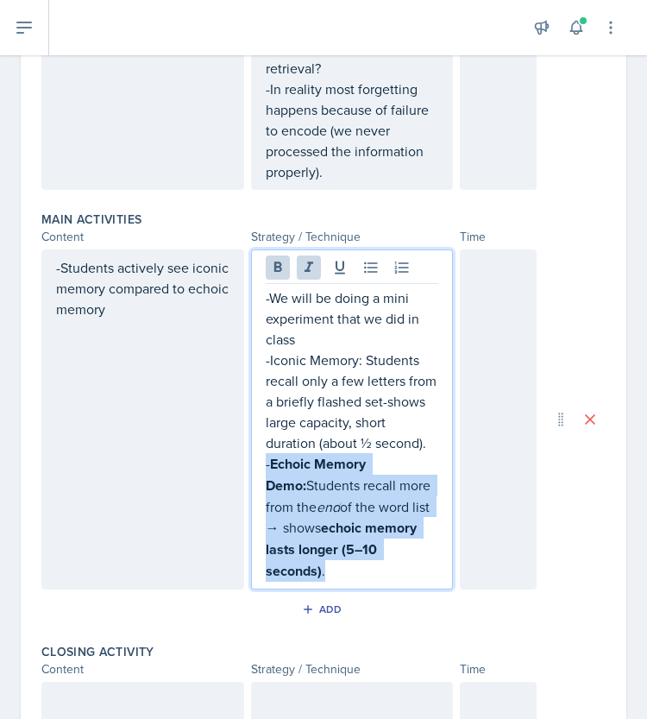
drag, startPoint x: 330, startPoint y: 551, endPoint x: 248, endPoint y: 442, distance: 136.3
click at [251, 442] on div "-We will be doing a mini experiment that we did in class -Iconic Memory: Studen…" at bounding box center [352, 419] width 203 height 340
click at [273, 259] on icon at bounding box center [277, 267] width 17 height 17
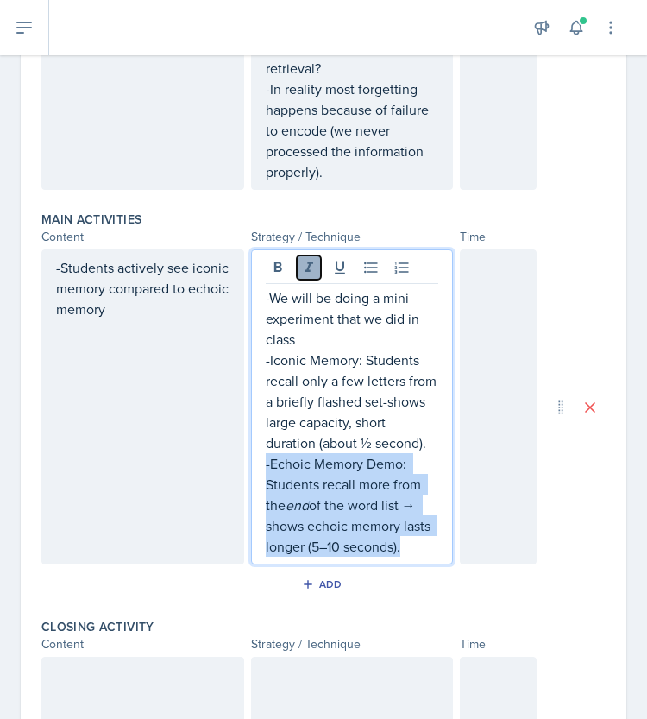
click at [300, 259] on icon at bounding box center [308, 267] width 17 height 17
click at [421, 530] on p "-Echoic Memory Demo: Students recall more from the end of the word list → shows…" at bounding box center [352, 505] width 173 height 104
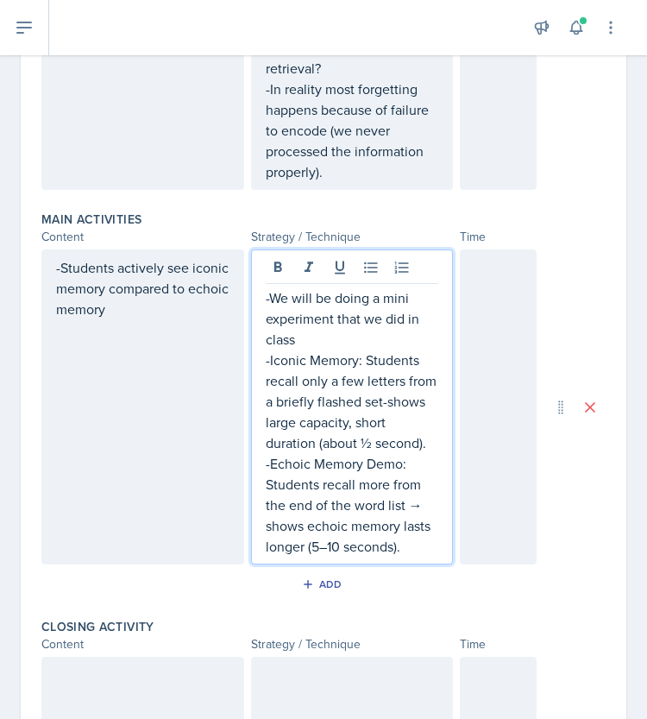
click at [416, 480] on p "-Echoic Memory Demo: Students recall more from the end of the word list → shows…" at bounding box center [352, 505] width 173 height 104
click at [487, 467] on div at bounding box center [498, 406] width 77 height 315
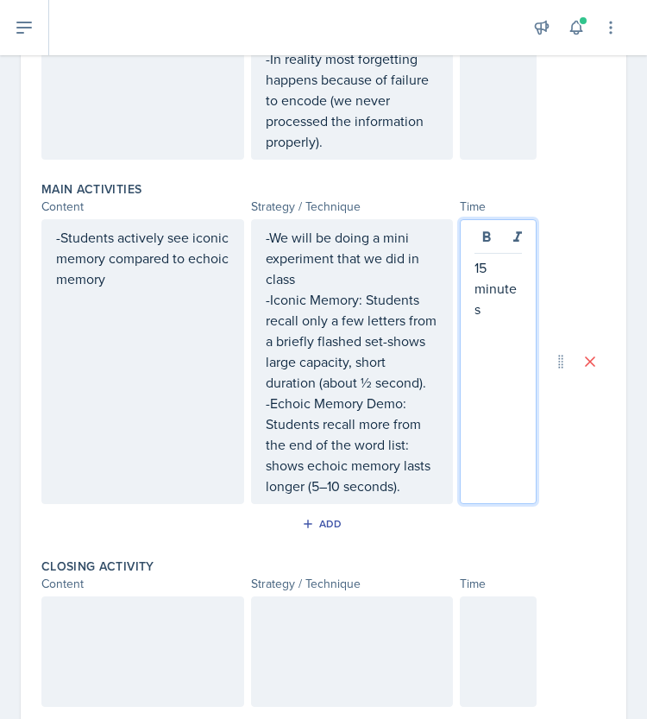
click at [406, 408] on p "-Echoic Memory Demo: Students recall more from the end of the word list: shows …" at bounding box center [352, 445] width 173 height 104
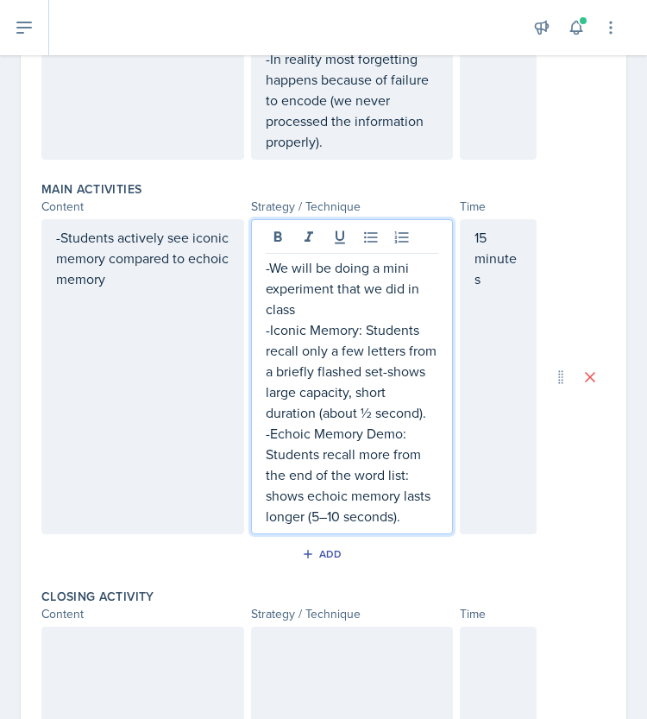
click at [412, 487] on p "-Echoic Memory Demo: Students recall more from the end of the word list: shows …" at bounding box center [352, 475] width 173 height 104
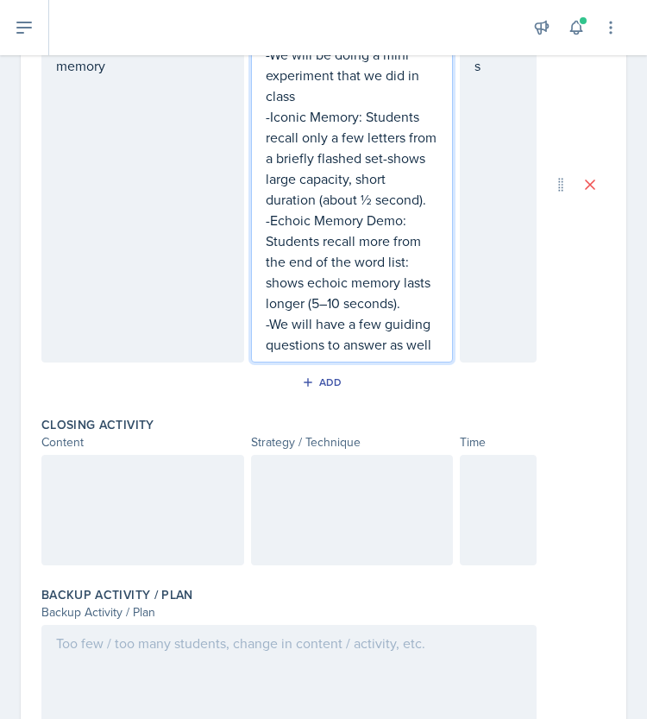
scroll to position [865, 0]
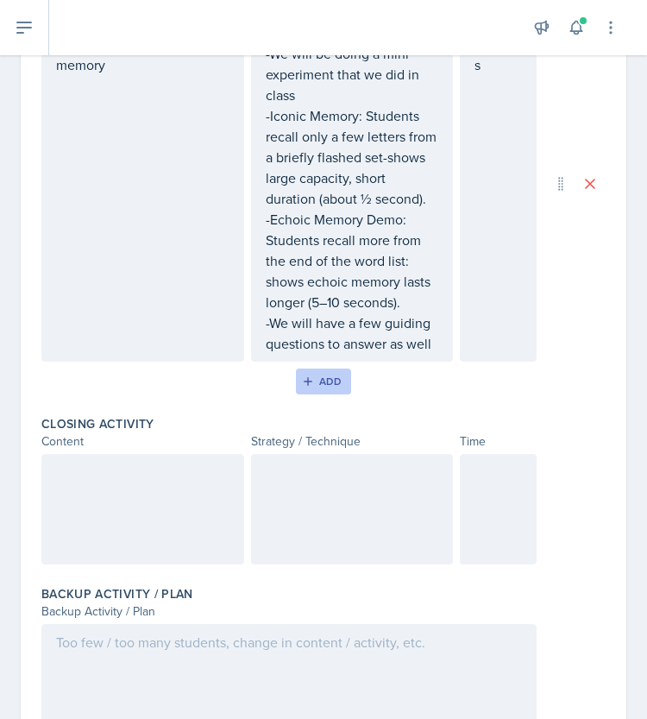
click at [317, 374] on div "Add" at bounding box center [323, 381] width 37 height 14
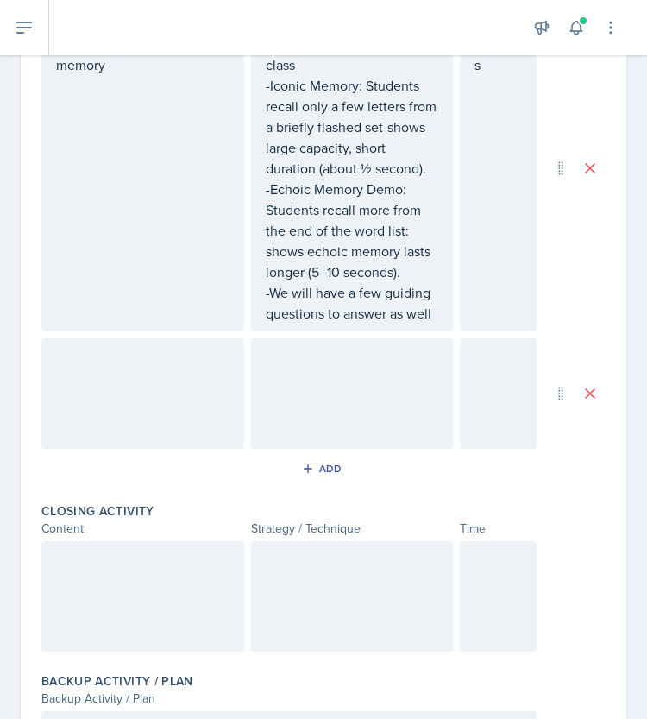
click at [160, 354] on div at bounding box center [142, 393] width 203 height 110
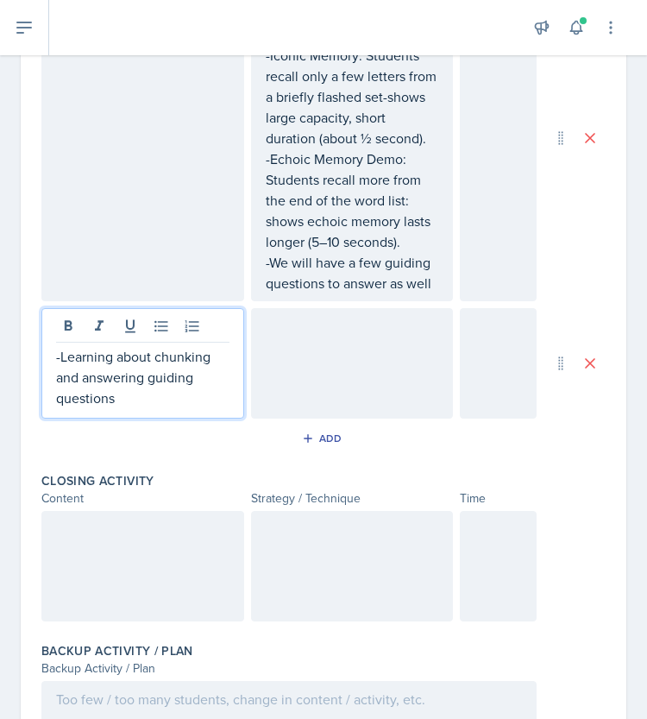
click at [352, 324] on div at bounding box center [352, 363] width 203 height 110
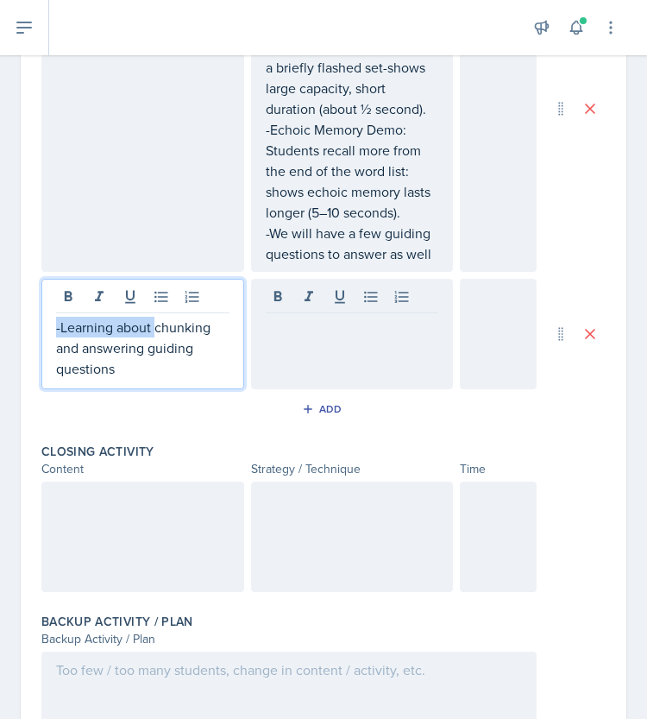
drag, startPoint x: 154, startPoint y: 311, endPoint x: 50, endPoint y: 286, distance: 107.3
click at [50, 286] on div "-Learning about chunking and answering guiding questions" at bounding box center [142, 334] width 203 height 110
click at [140, 370] on div "Main Activities Content Strategy / Technique Time -Students actively see iconic…" at bounding box center [323, 168] width 564 height 536
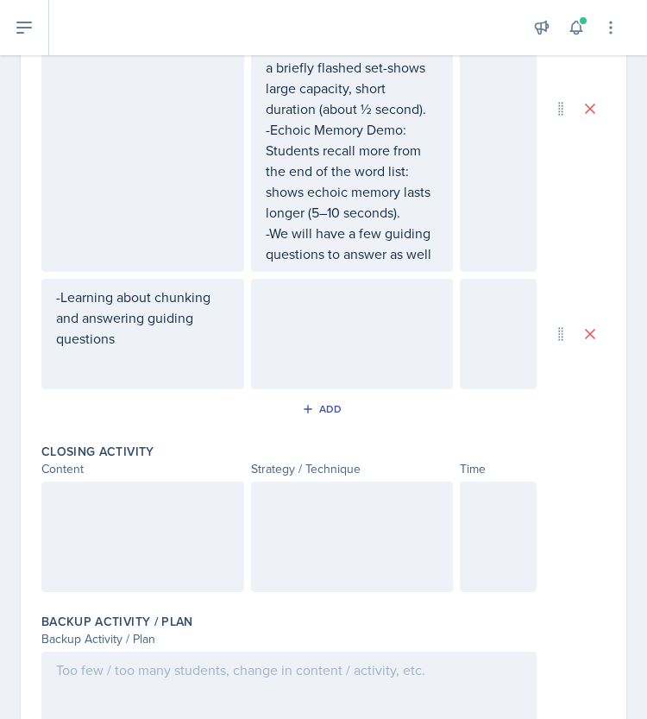
drag, startPoint x: 154, startPoint y: 326, endPoint x: 2, endPoint y: 260, distance: 166.5
click at [2, 260] on div "Date [DATE] [DATE] 31 1 2 3 4 5 6 7 8 9 10 11 12 13 14 15 16 17 18 19 20 21 22 …" at bounding box center [323, 21] width 647 height 1620
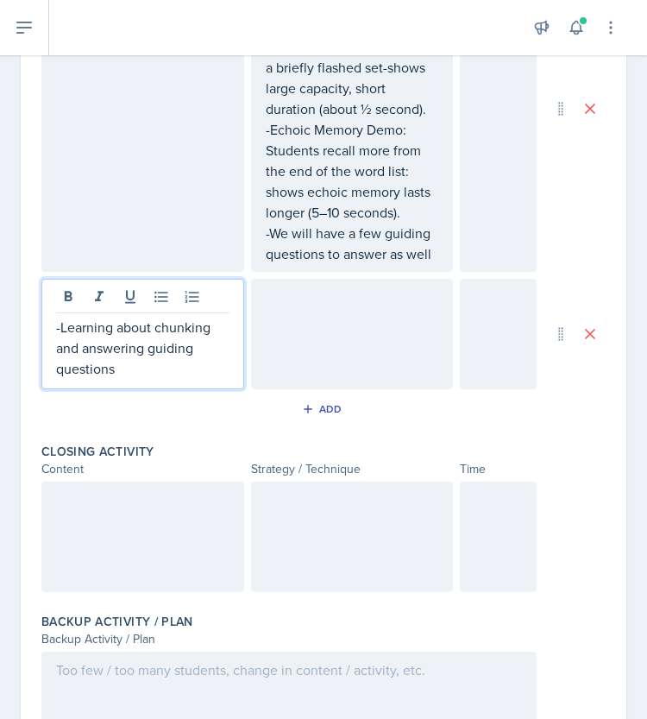
drag, startPoint x: 121, startPoint y: 316, endPoint x: 47, endPoint y: 286, distance: 79.3
click at [47, 286] on div "-Learning about chunking and answering guiding questions" at bounding box center [142, 334] width 203 height 110
drag, startPoint x: 60, startPoint y: 310, endPoint x: 150, endPoint y: 349, distance: 98.9
click at [150, 349] on p "-Learning about chunking and answering guiding questions" at bounding box center [142, 348] width 173 height 62
click at [209, 317] on p at bounding box center [142, 327] width 173 height 21
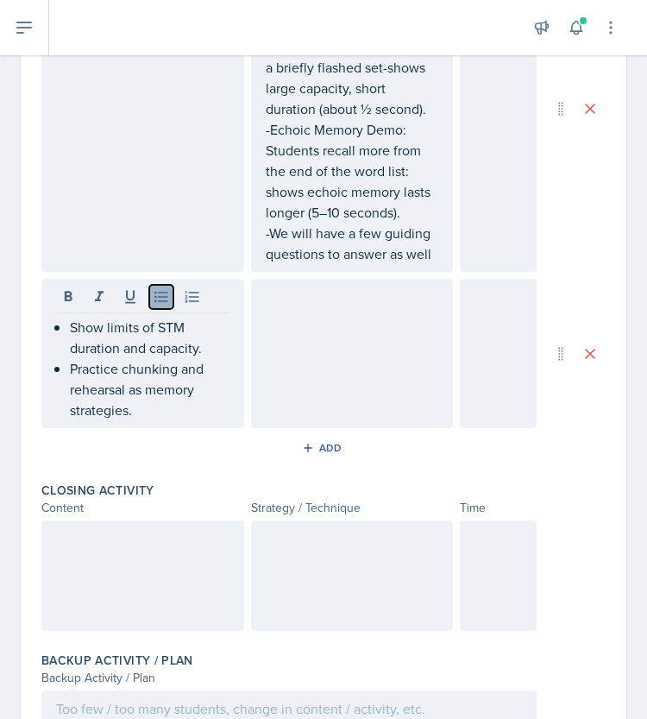
click at [161, 292] on icon at bounding box center [160, 297] width 13 height 11
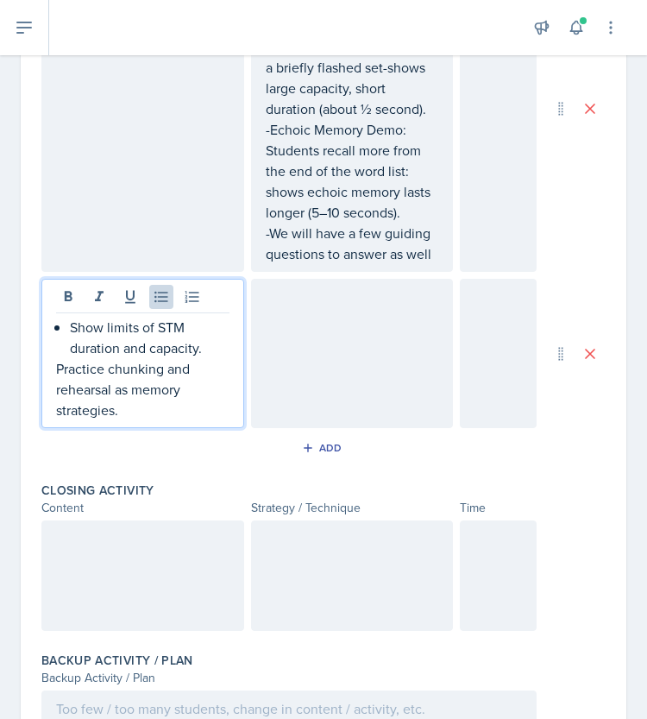
click at [71, 317] on p "Show limits of STM duration and capacity." at bounding box center [150, 337] width 160 height 41
click at [160, 288] on icon at bounding box center [161, 296] width 17 height 17
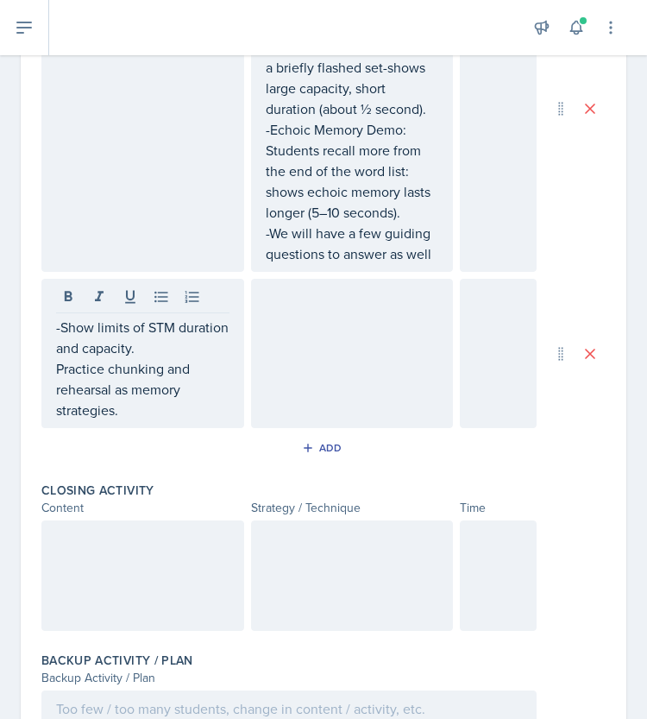
click at [53, 342] on div "-Show limits of STM duration and capacity. Practice chunking and rehearsal as m…" at bounding box center [142, 353] width 203 height 149
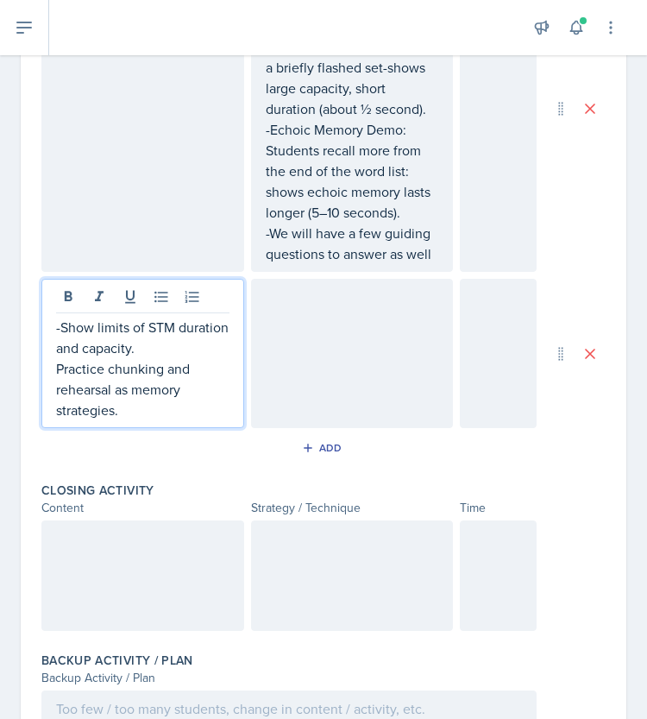
click at [53, 342] on div "-Show limits of STM duration and capacity. Practice chunking and rehearsal as m…" at bounding box center [142, 353] width 203 height 149
click at [56, 358] on p "Practice chunking and rehearsal as memory strategies." at bounding box center [142, 389] width 173 height 62
click at [312, 339] on div at bounding box center [352, 353] width 203 height 149
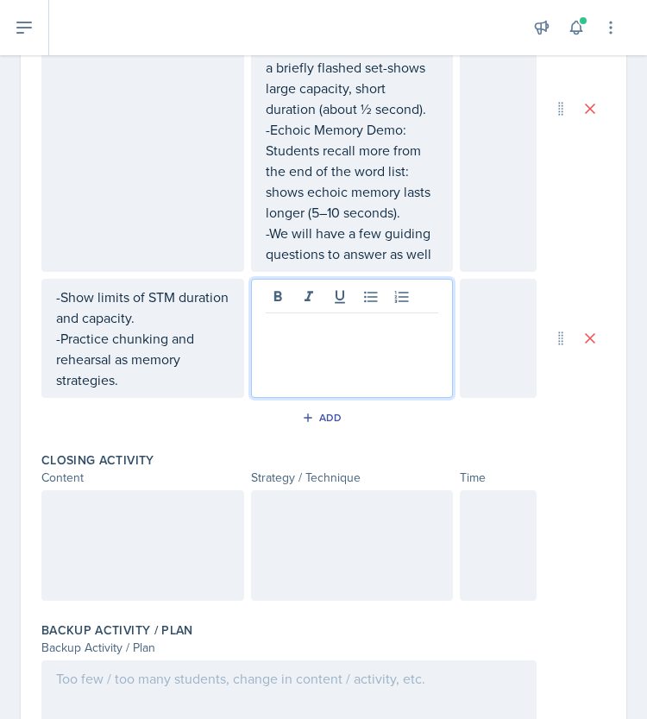
scroll to position [955, 0]
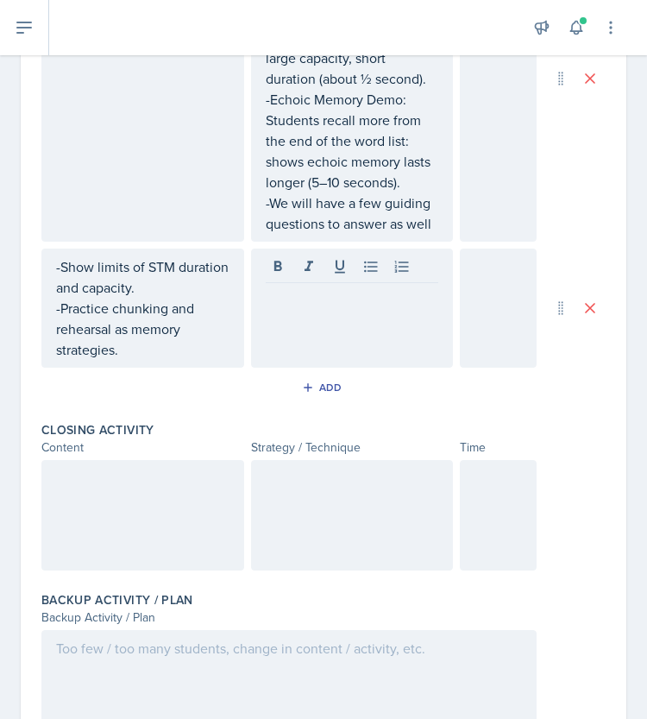
click at [330, 328] on div at bounding box center [352, 307] width 203 height 119
click at [351, 306] on div "-" at bounding box center [352, 307] width 203 height 119
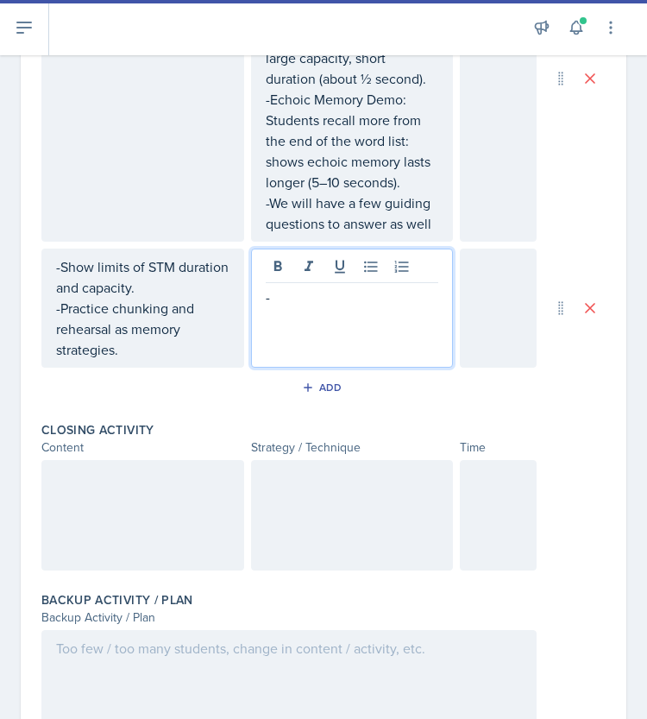
scroll to position [1042, 0]
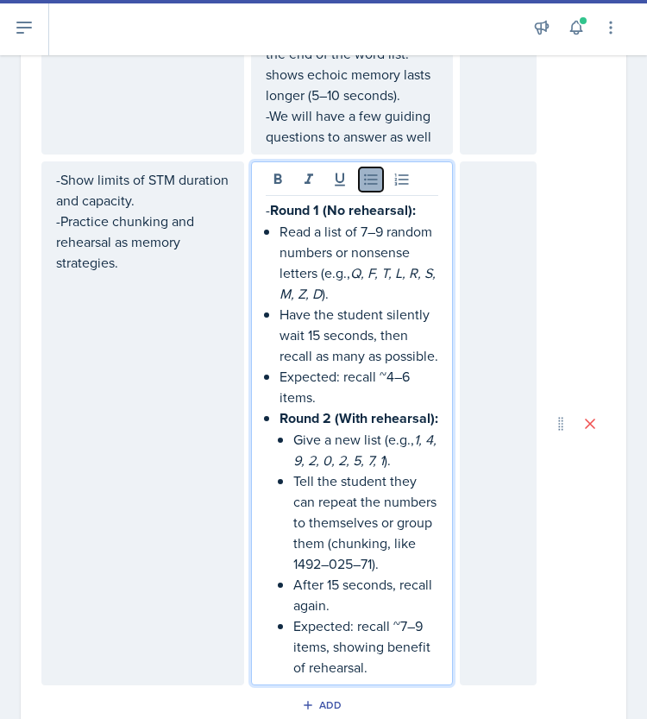
click at [364, 174] on icon at bounding box center [370, 179] width 13 height 11
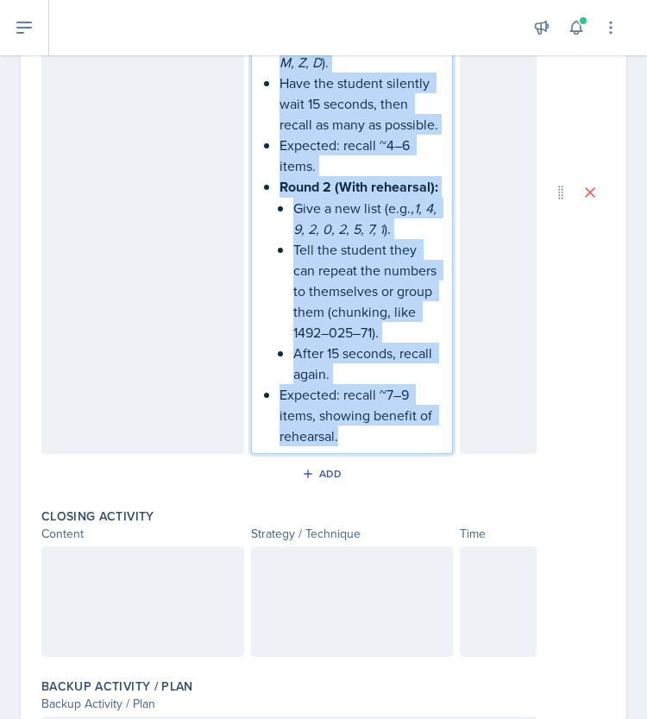
drag, startPoint x: 260, startPoint y: 189, endPoint x: 404, endPoint y: 743, distance: 572.3
click at [404, 719] on html "SI Documents Leader Dashboard Calendar Profile Documents Planning Sheets Observ…" at bounding box center [323, 359] width 647 height 719
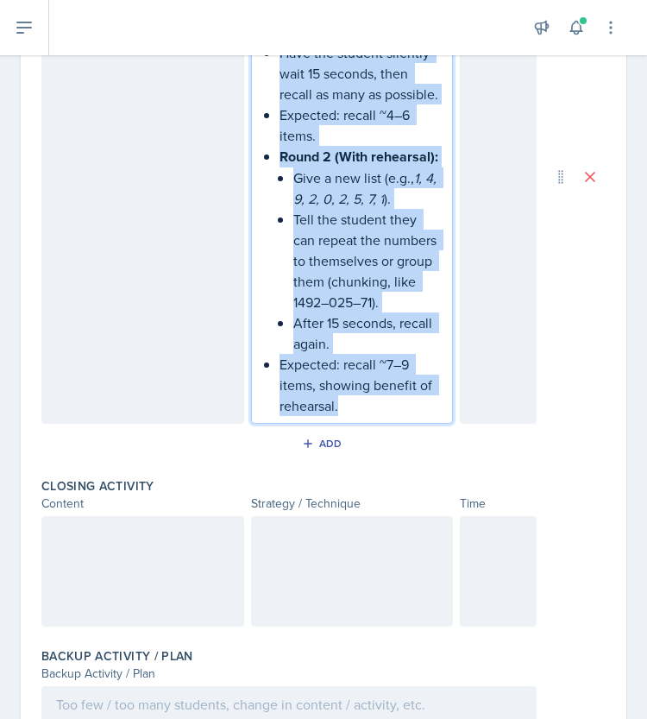
scroll to position [1278, 0]
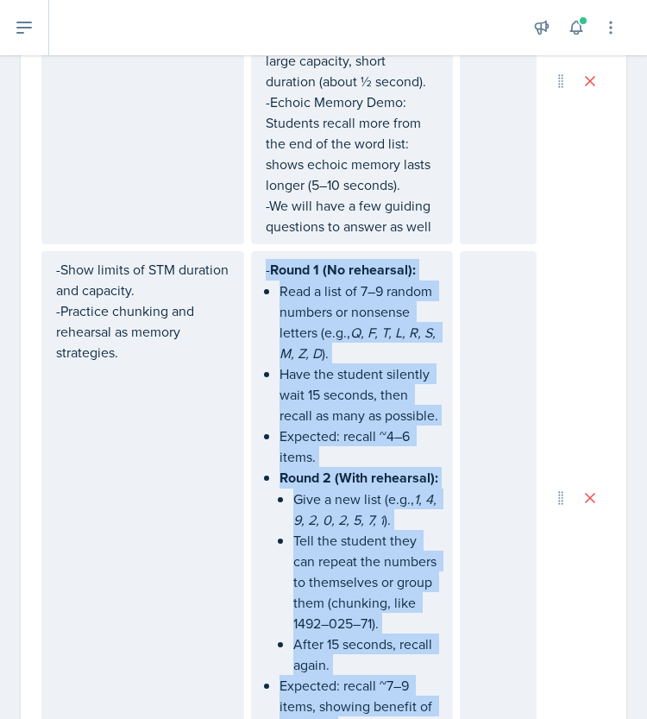
click at [409, 333] on p "Read a list of 7–9 random numbers or nonsense letters (e.g., Q, F, T, L, R, S, …" at bounding box center [359, 321] width 160 height 83
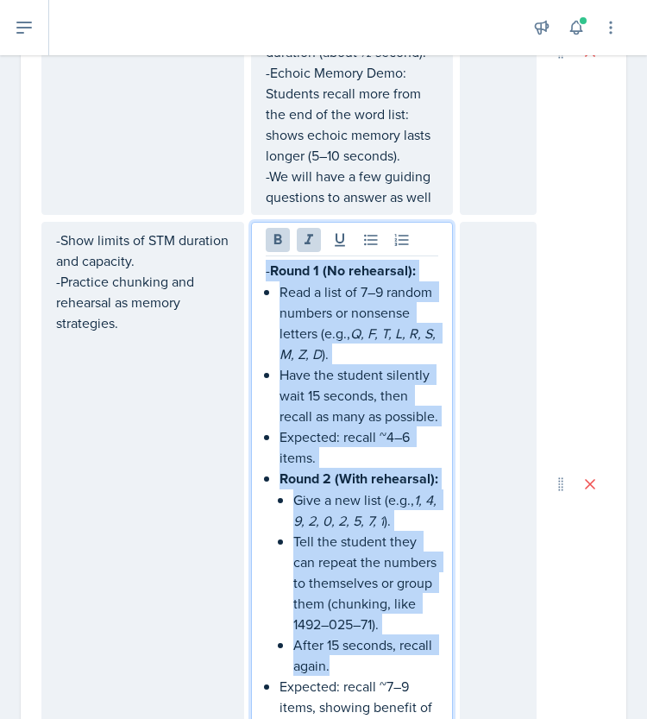
scroll to position [996, 0]
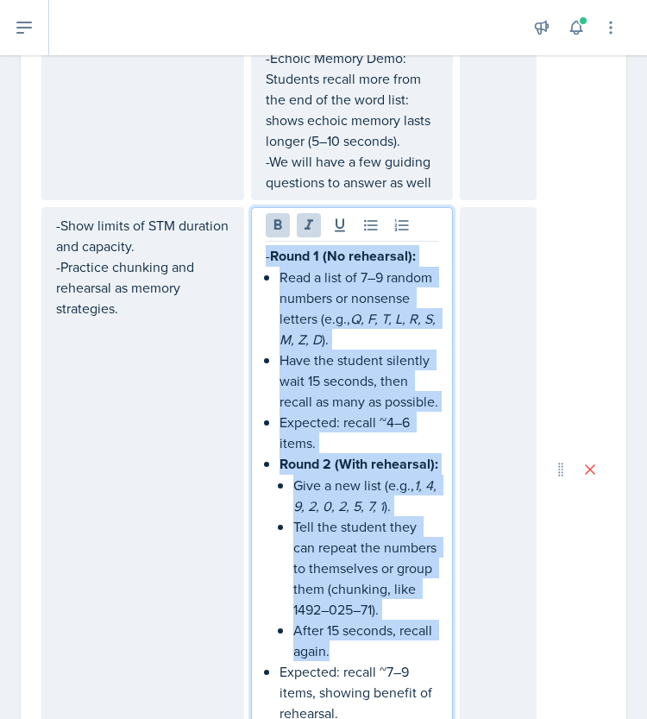
drag, startPoint x: 261, startPoint y: 251, endPoint x: 363, endPoint y: 681, distance: 441.7
click at [363, 681] on div "- Round 1 (No rehearsal): Read a list of 7–9 random numbers or nonsense letters…" at bounding box center [352, 484] width 173 height 478
click at [279, 217] on icon at bounding box center [277, 225] width 17 height 17
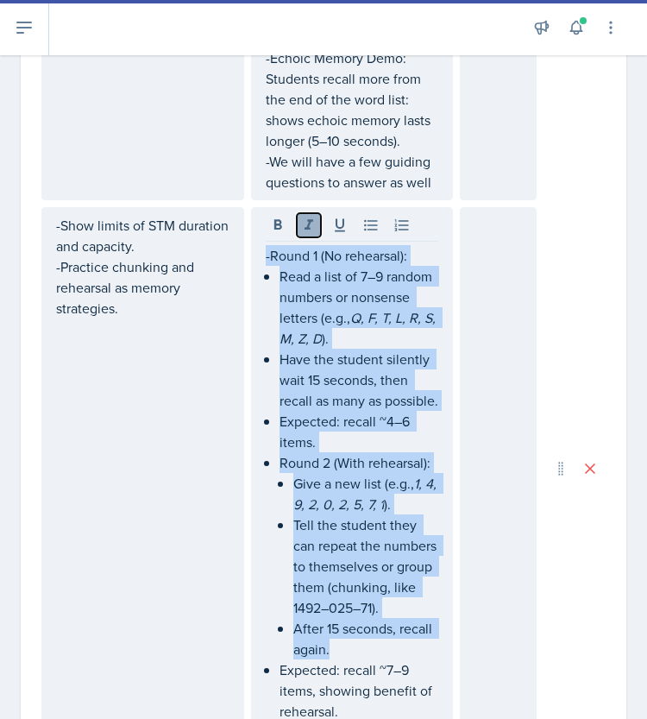
click at [300, 217] on icon at bounding box center [308, 225] width 17 height 17
click at [372, 217] on icon at bounding box center [370, 225] width 17 height 17
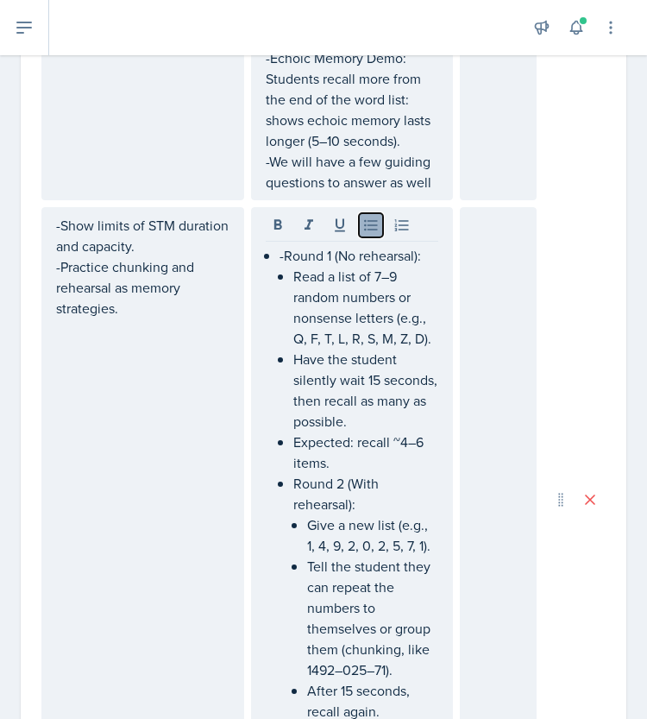
click at [365, 220] on icon at bounding box center [370, 225] width 13 height 11
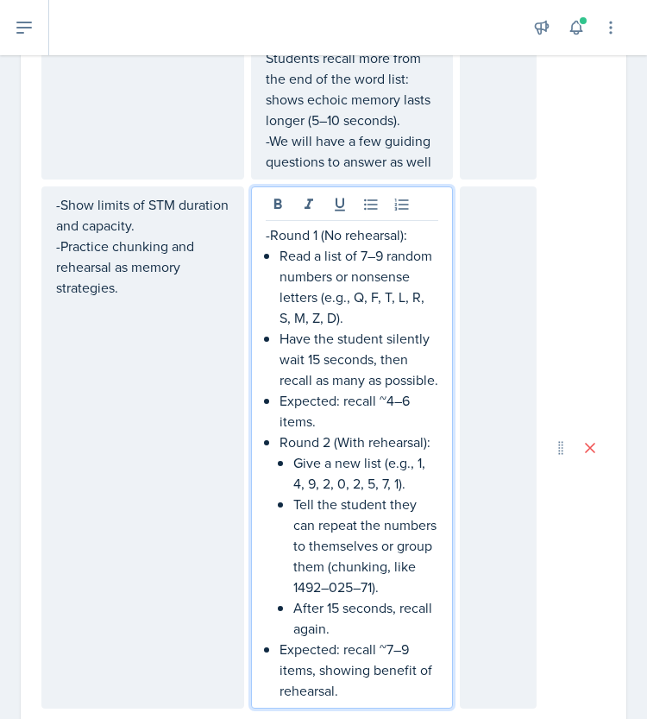
click at [272, 236] on div "-Round 1 (No rehearsal): Read a list of 7–9 random numbers or nonsense letters …" at bounding box center [352, 462] width 173 height 476
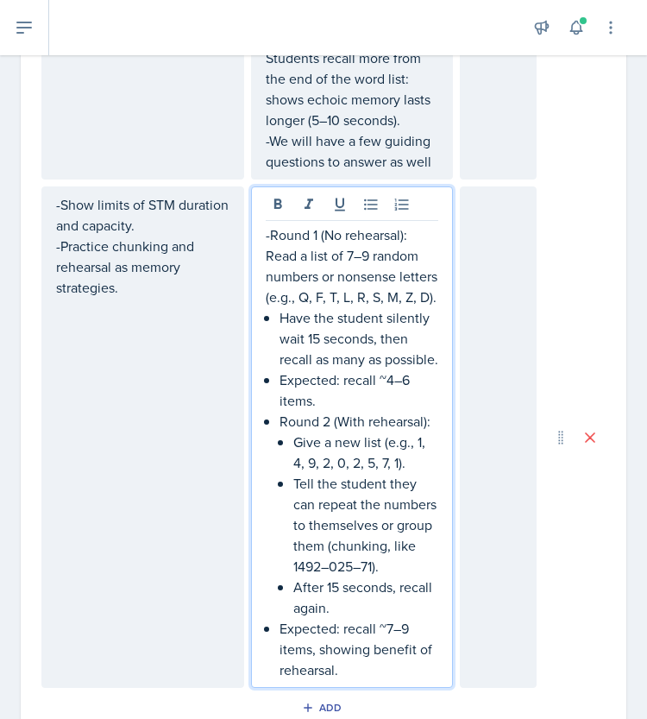
click at [272, 315] on div "-Round 1 (No rehearsal): Read a list of 7–9 random numbers or nonsense letters …" at bounding box center [352, 451] width 173 height 455
click at [269, 382] on div "-Round 1 (No rehearsal): Read a list of 7–9 random numbers or nonsense letters …" at bounding box center [352, 451] width 173 height 455
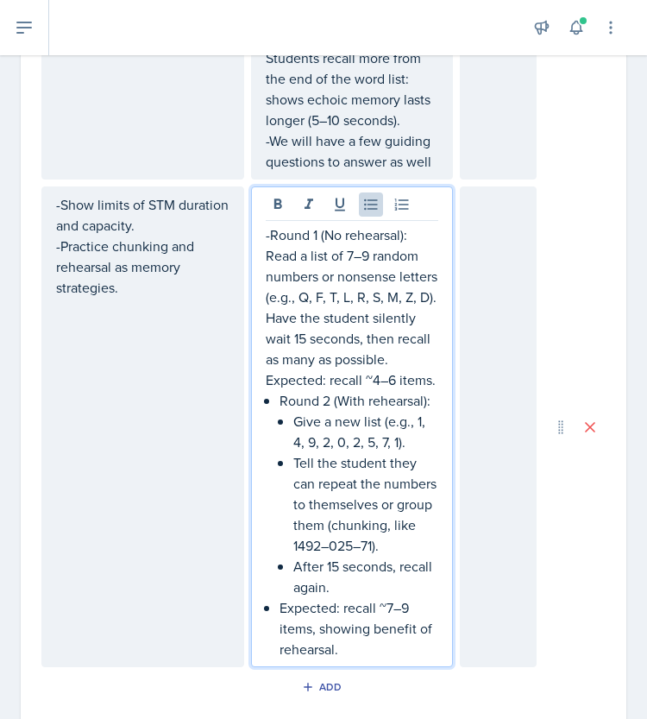
click at [269, 424] on div "-Round 1 (No rehearsal): Read a list of 7–9 random numbers or nonsense letters …" at bounding box center [352, 441] width 173 height 435
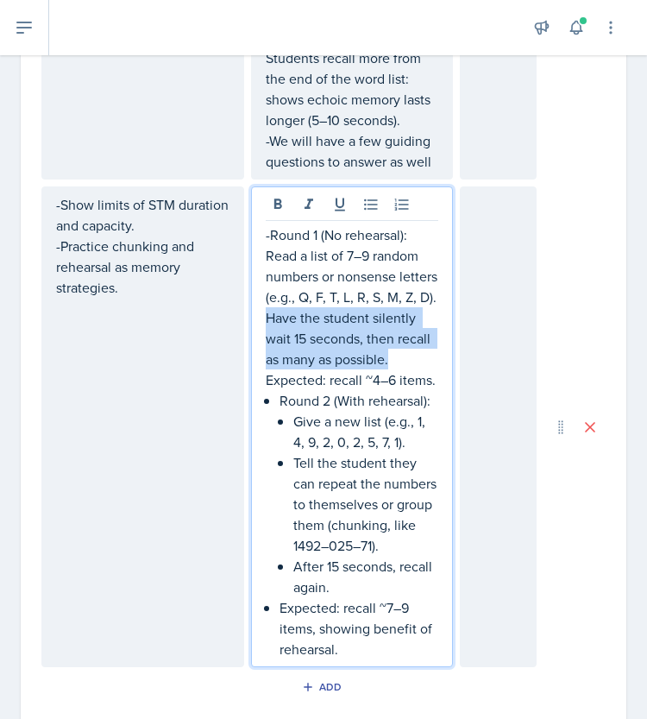
click at [269, 424] on div "-Round 1 (No rehearsal): Read a list of 7–9 random numbers or nonsense letters …" at bounding box center [352, 441] width 173 height 435
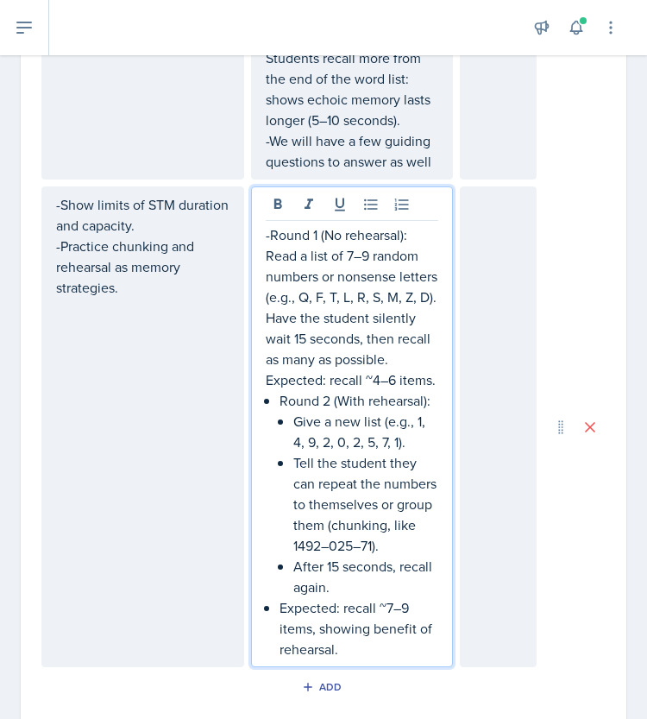
click at [271, 442] on div "-Round 1 (No rehearsal): Read a list of 7–9 random numbers or nonsense letters …" at bounding box center [352, 441] width 173 height 435
click at [271, 427] on div "-Round 1 (No rehearsal): Read a list of 7–9 random numbers or nonsense letters …" at bounding box center [352, 441] width 173 height 435
click at [311, 390] on p "Expected: recall ~4–6 items." at bounding box center [352, 379] width 173 height 21
click at [279, 411] on p "Round 2 (With rehearsal):" at bounding box center [359, 400] width 160 height 21
click at [269, 442] on div "-Round 1 (No rehearsal): Read a list of 7–9 random numbers or nonsense letters …" at bounding box center [352, 441] width 173 height 435
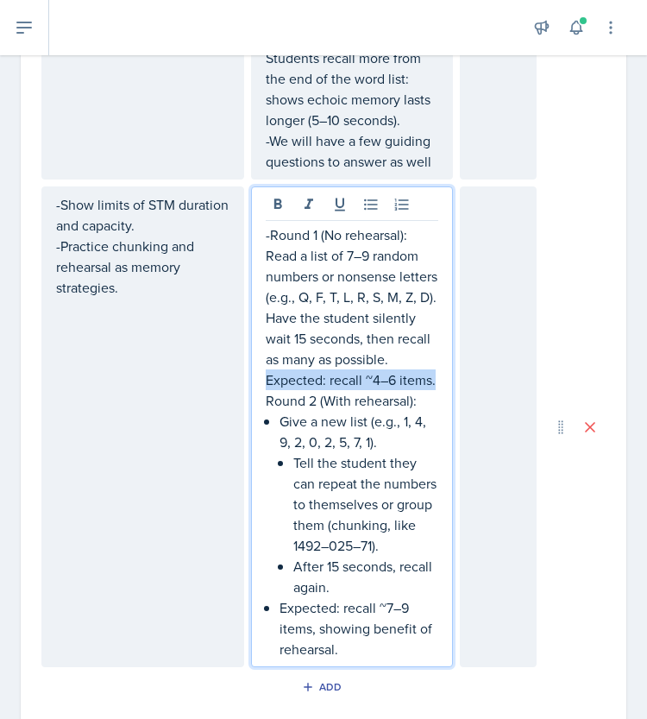
click at [279, 436] on p "Give a new list (e.g., 1, 4, 9, 2, 0, 2, 5, 7, 1)." at bounding box center [359, 431] width 160 height 41
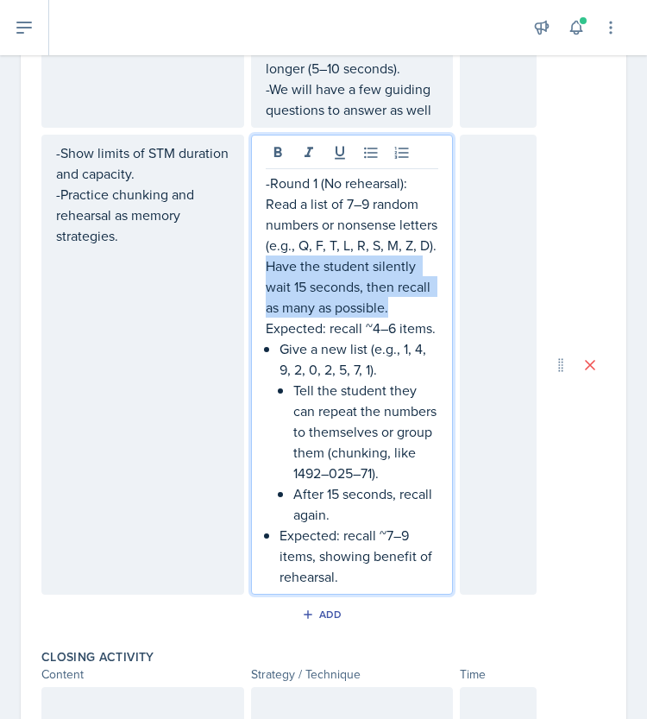
scroll to position [1086, 0]
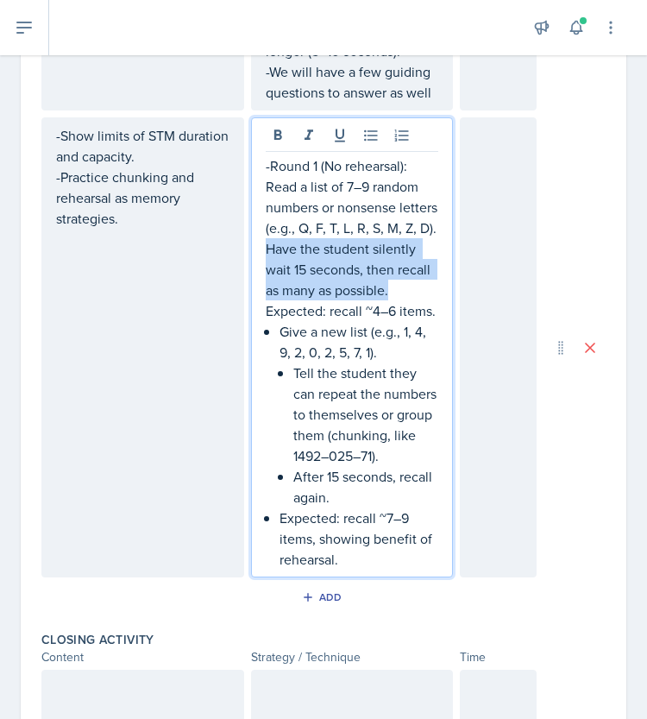
click at [272, 356] on div "-Round 1 (No rehearsal): Read a list of 7–9 random numbers or nonsense letters …" at bounding box center [352, 362] width 173 height 414
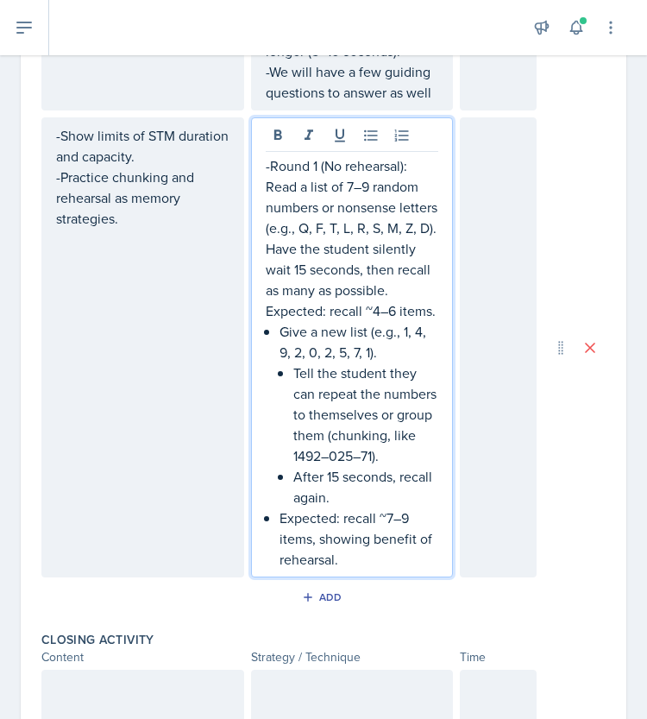
click at [279, 362] on p "Give a new list (e.g., 1, 4, 9, 2, 0, 2, 5, 7, 1)." at bounding box center [359, 341] width 160 height 41
click at [282, 393] on li "Give a new list (e.g., 1, 4, 9, 2, 0, 2, 5, 7, 1). Tell the student they can re…" at bounding box center [359, 414] width 160 height 186
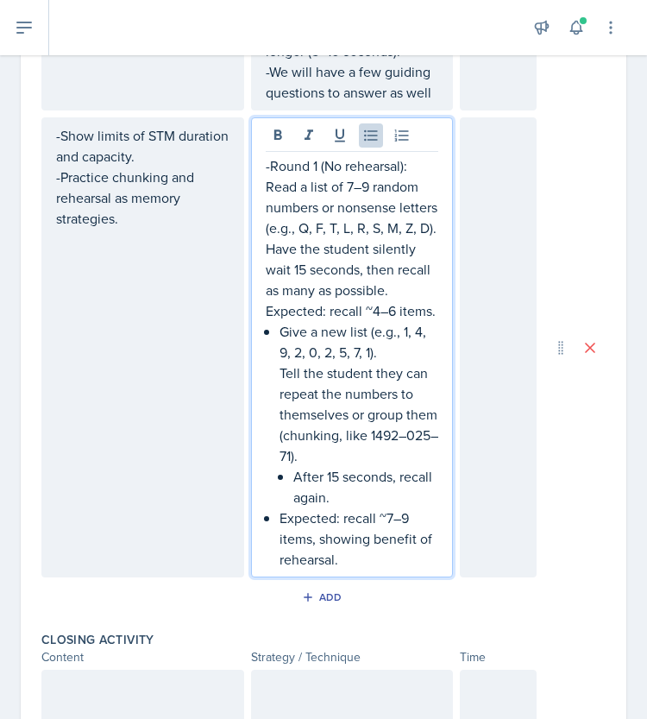
click at [284, 489] on li "Give a new list (e.g., 1, 4, 9, 2, 0, 2, 5, 7, 1). Tell the student they can re…" at bounding box center [359, 414] width 160 height 186
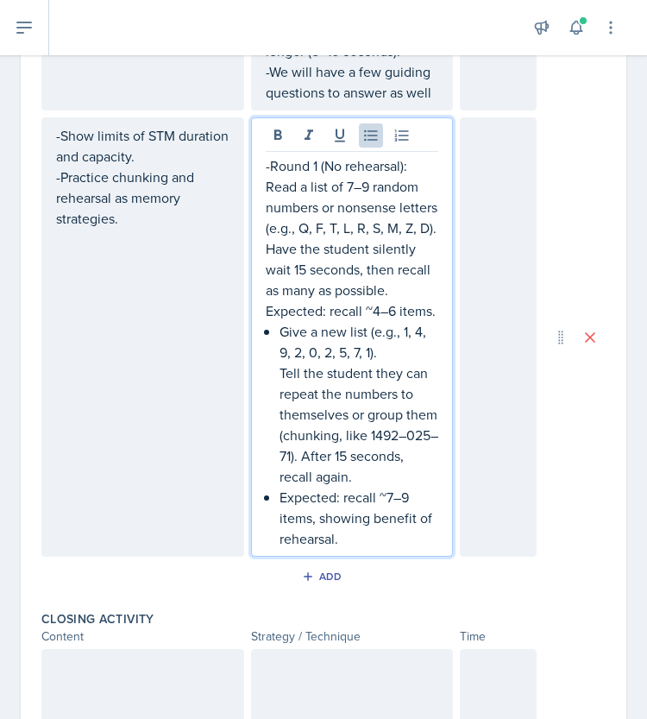
click at [279, 393] on p "Tell the student they can repeat the numbers to themselves or group them (chunk…" at bounding box center [359, 424] width 160 height 124
click at [311, 321] on p "Expected: recall ~4–6 items." at bounding box center [352, 310] width 173 height 21
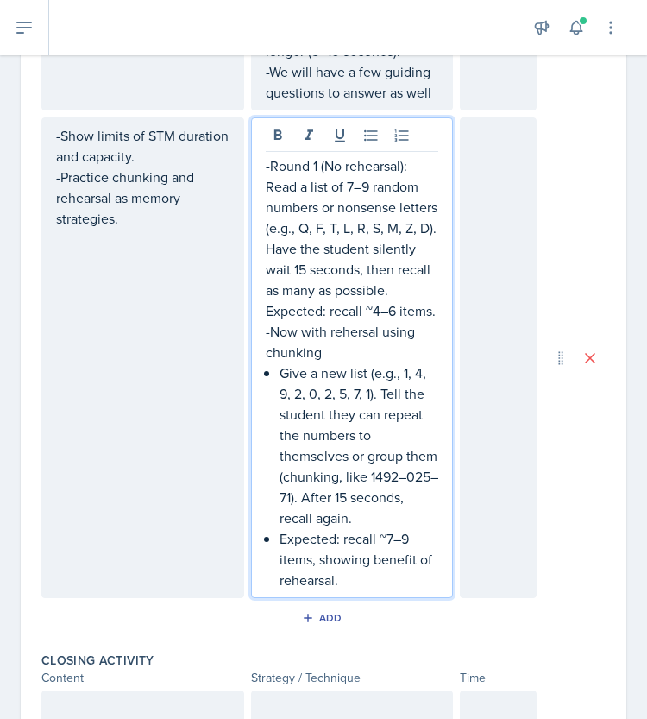
click at [279, 394] on p "Give a new list (e.g., 1, 4, 9, 2, 0, 2, 5, 7, 1). Tell the student they can re…" at bounding box center [359, 445] width 160 height 166
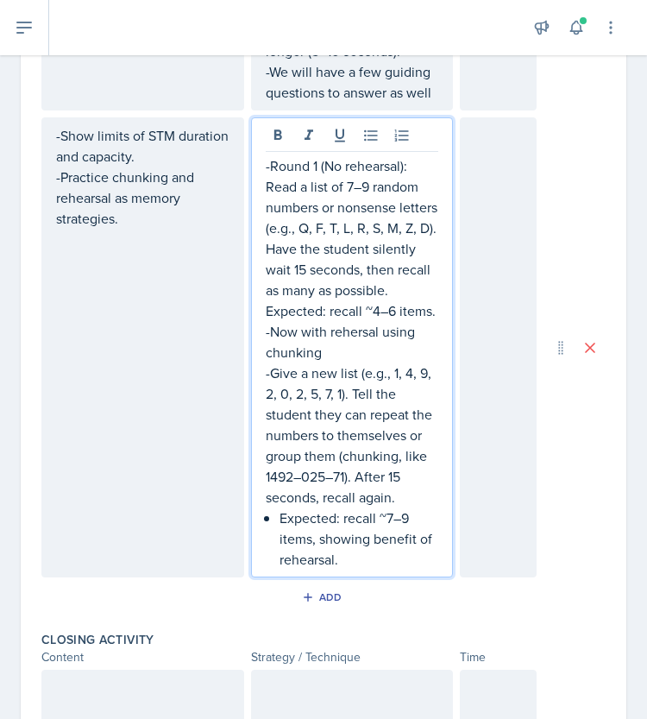
click at [347, 413] on p "-Give a new list (e.g., 1, 4, 9, 2, 0, 2, 5, 7, 1). Tell the student they can r…" at bounding box center [352, 434] width 173 height 145
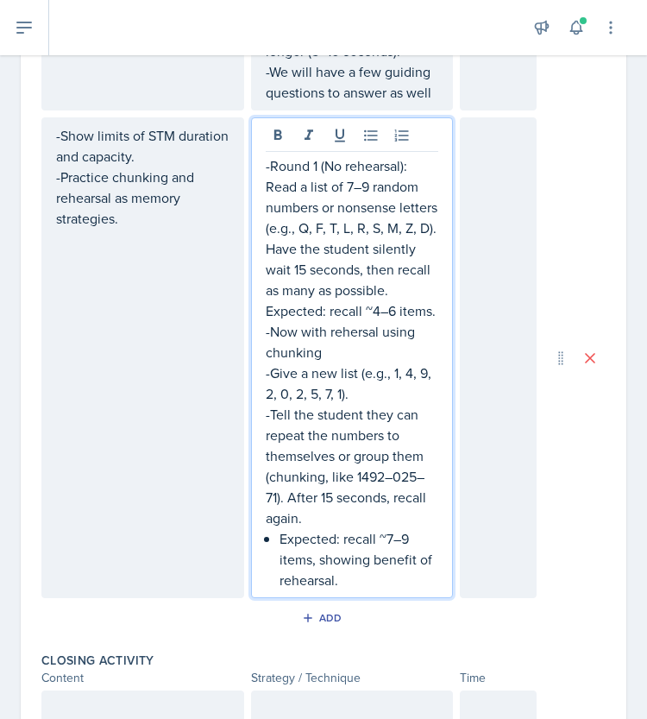
click at [284, 513] on p "-Tell the student they can repeat the numbers to themselves or group them (chun…" at bounding box center [352, 466] width 173 height 124
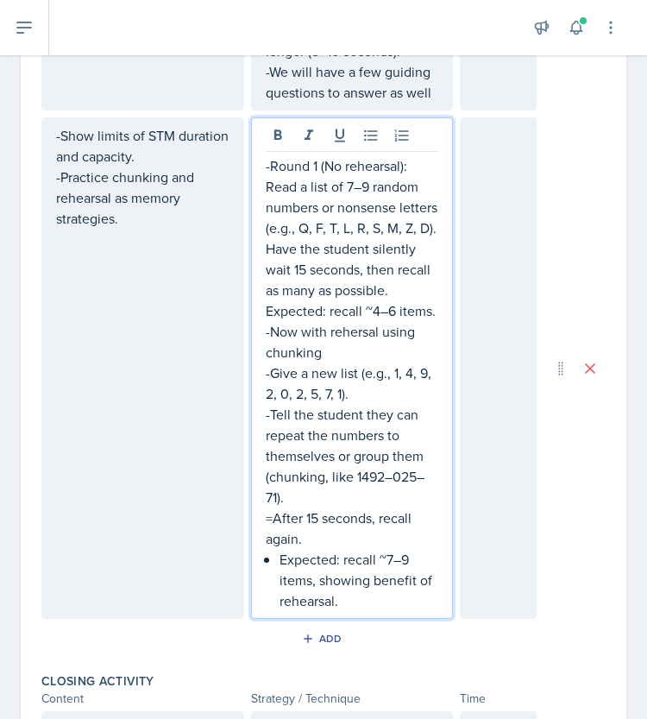
click at [279, 581] on p "Expected: recall ~7–9 items, showing benefit of rehearsal." at bounding box center [359, 580] width 160 height 62
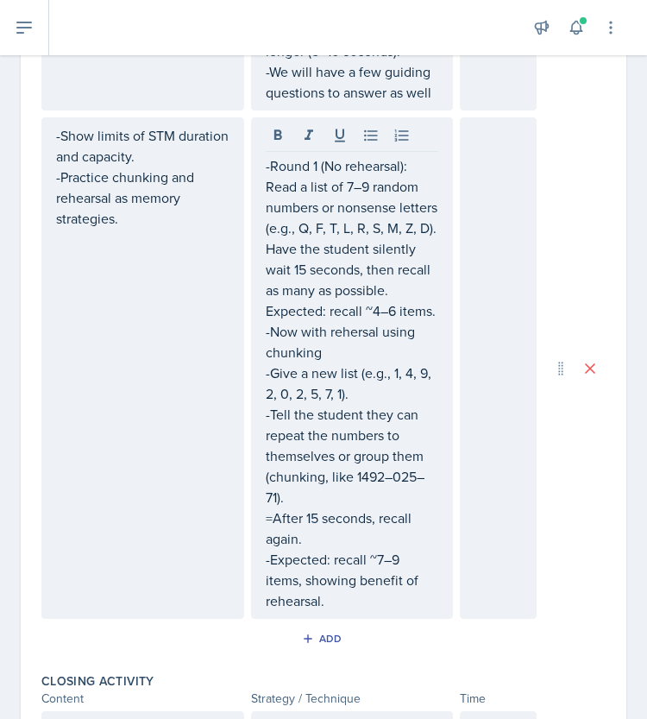
click at [258, 247] on div "-Round 1 (No rehearsal): Read a list of 7–9 random numbers or nonsense letters …" at bounding box center [352, 367] width 203 height 501
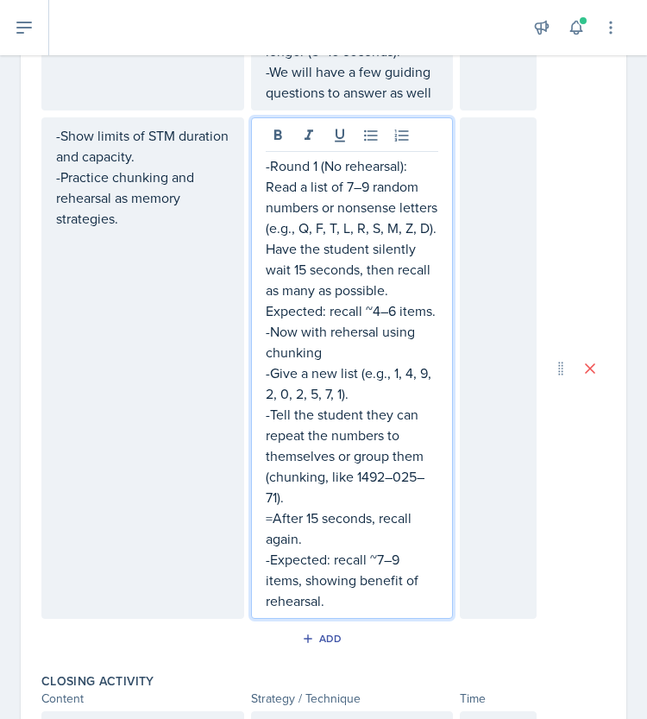
click at [266, 242] on p "Have the student silently wait 15 seconds, then recall as many as possible." at bounding box center [352, 269] width 173 height 62
click at [266, 310] on p "Expected: recall ~4–6 items." at bounding box center [352, 310] width 173 height 21
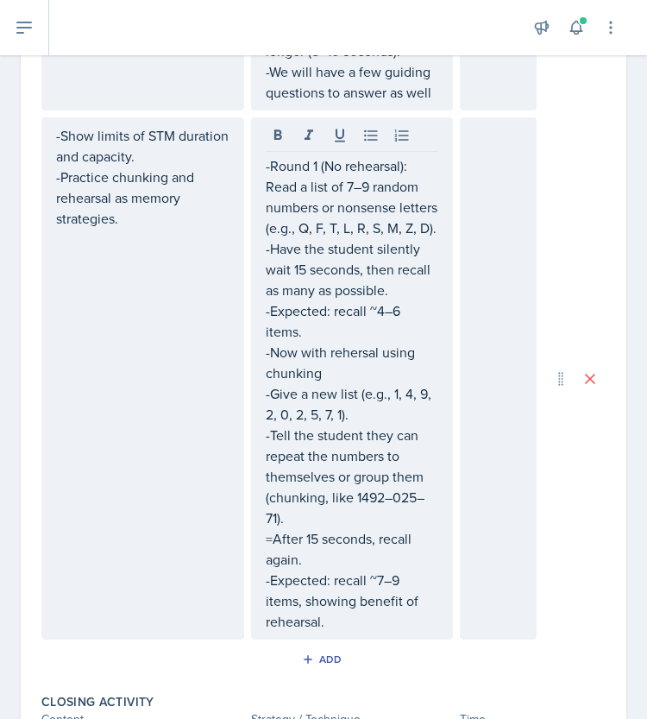
click at [258, 168] on div "-Round 1 (No rehearsal): Read a list of 7–9 random numbers or nonsense letters …" at bounding box center [352, 378] width 203 height 522
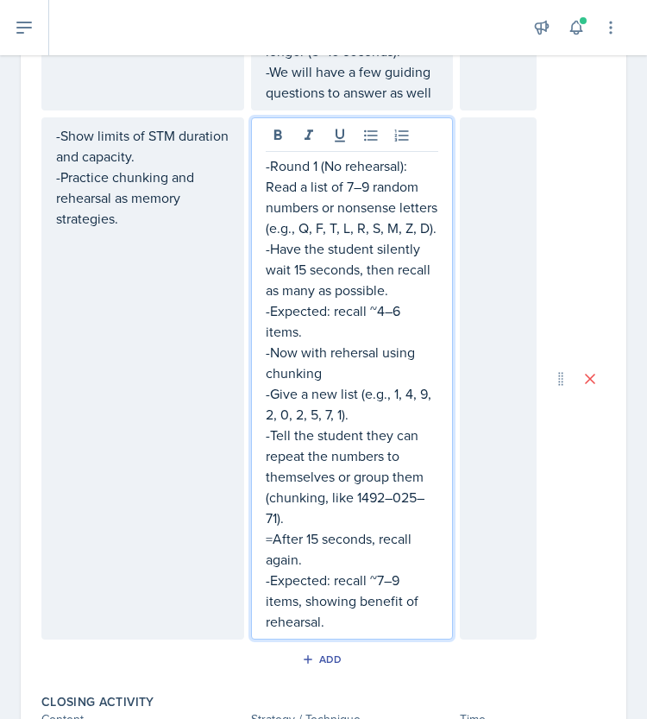
click at [266, 176] on p "Read a list of 7–9 random numbers or nonsense letters (e.g., Q, F, T, L, R, S, …" at bounding box center [352, 207] width 173 height 62
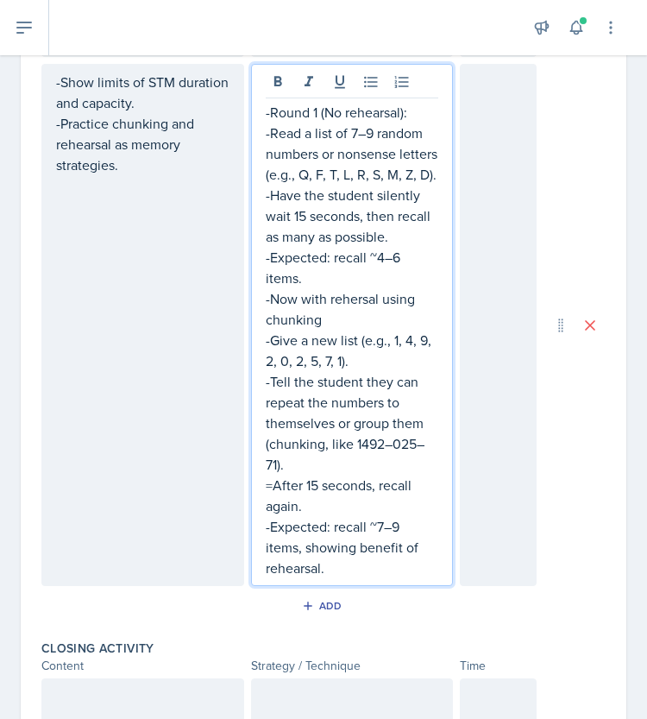
scroll to position [1138, 0]
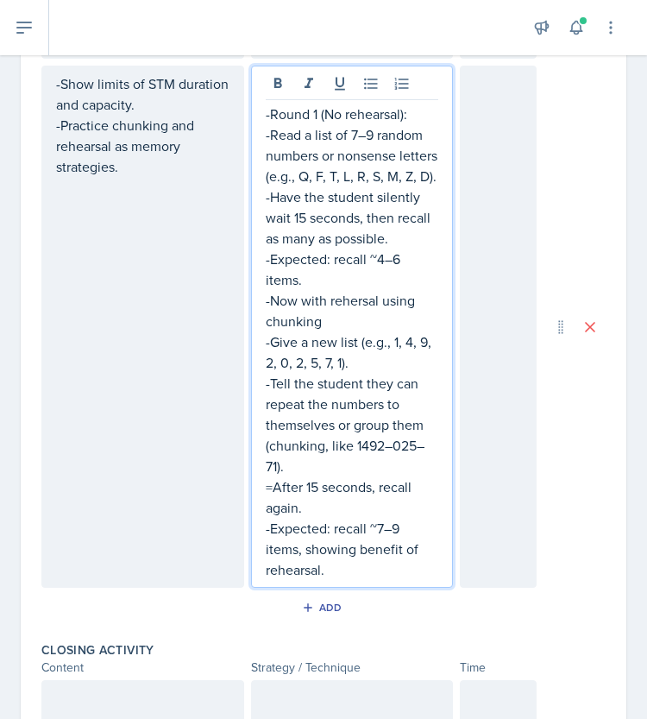
click at [269, 487] on p "=After 15 seconds, recall again." at bounding box center [352, 496] width 173 height 41
click at [328, 563] on p "-Expected: recall ~7–9 items, showing benefit of rehearsal." at bounding box center [352, 549] width 173 height 62
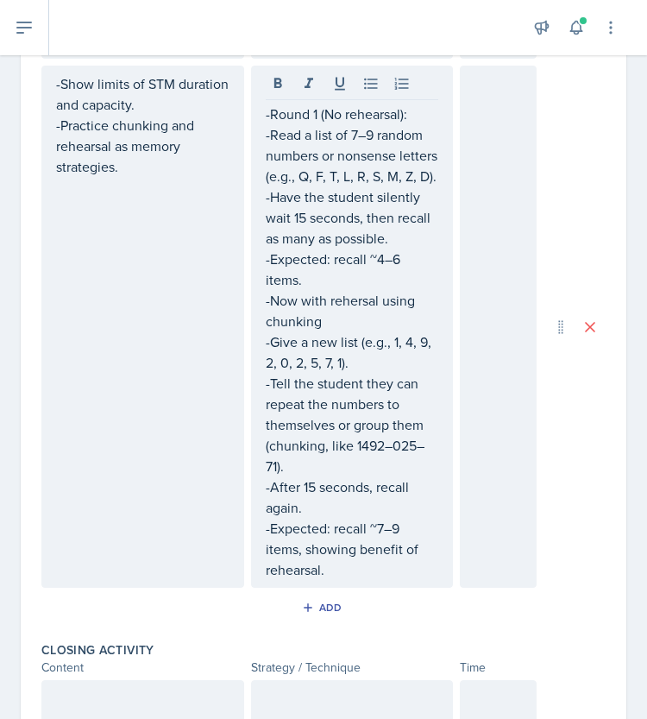
click at [389, 574] on p "-Expected: recall ~7–9 items, showing benefit of rehearsal." at bounding box center [352, 549] width 173 height 62
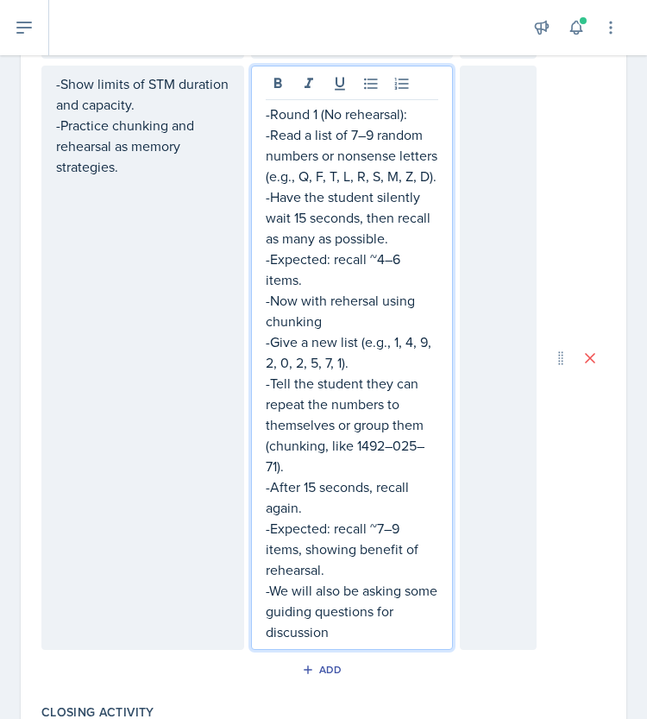
click at [504, 440] on div at bounding box center [498, 358] width 77 height 584
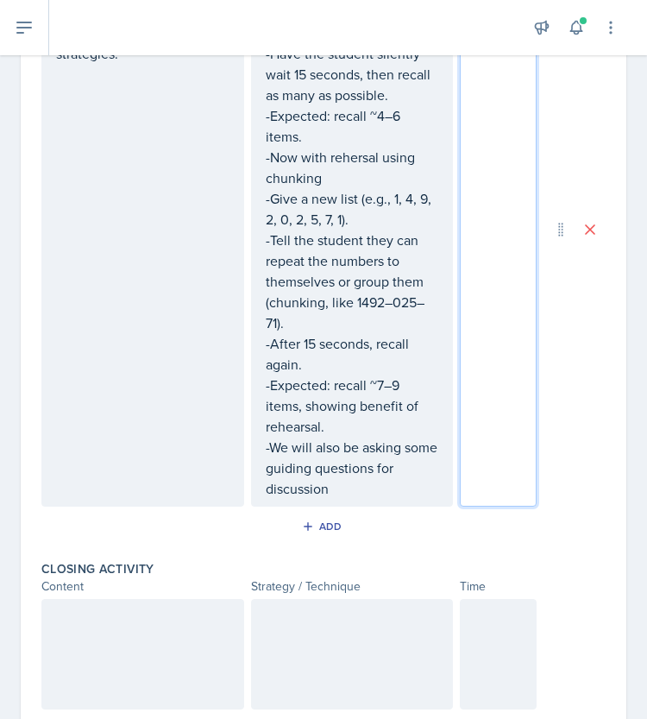
scroll to position [1475, 0]
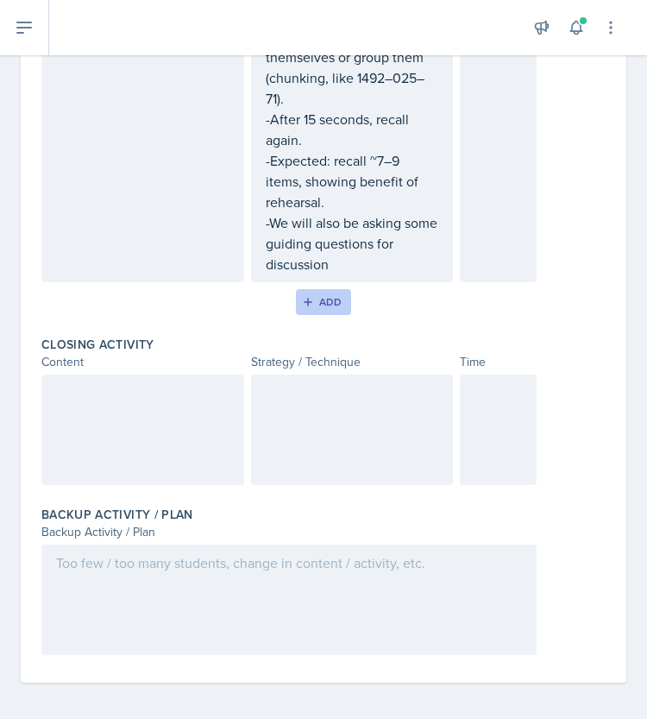
click at [311, 295] on div "Add" at bounding box center [323, 302] width 37 height 14
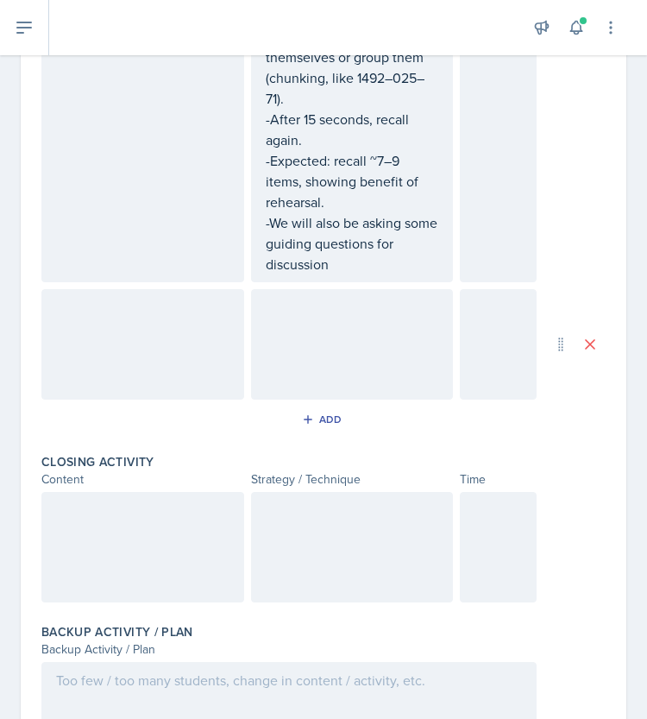
click at [230, 319] on div at bounding box center [142, 344] width 203 height 110
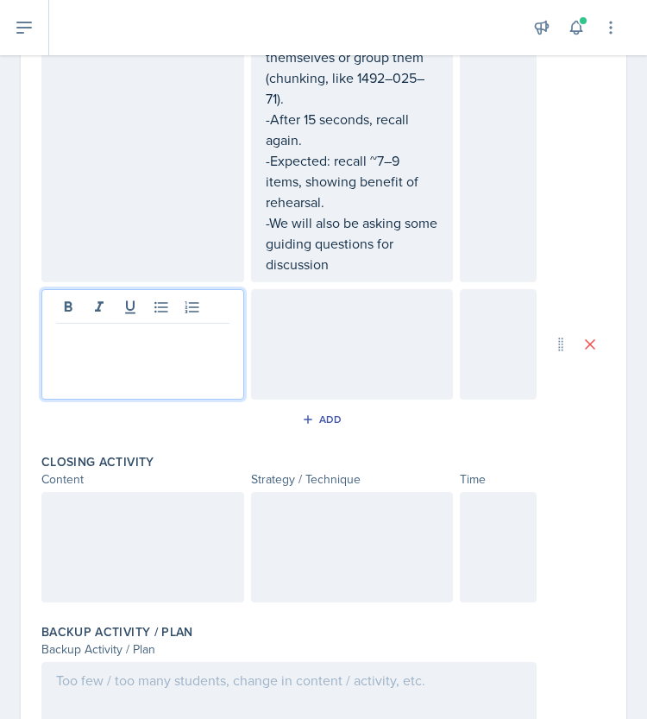
scroll to position [1505, 0]
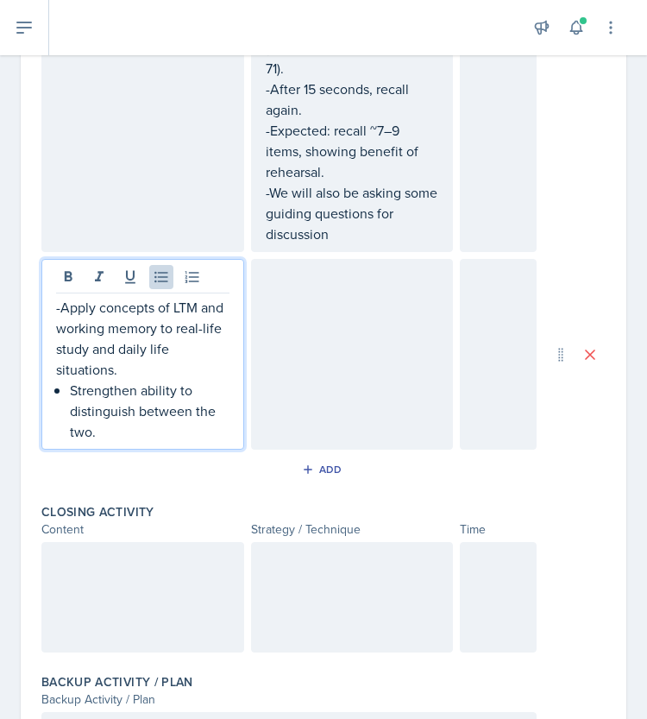
click at [70, 387] on p "Strengthen ability to distinguish between the two." at bounding box center [150, 411] width 160 height 62
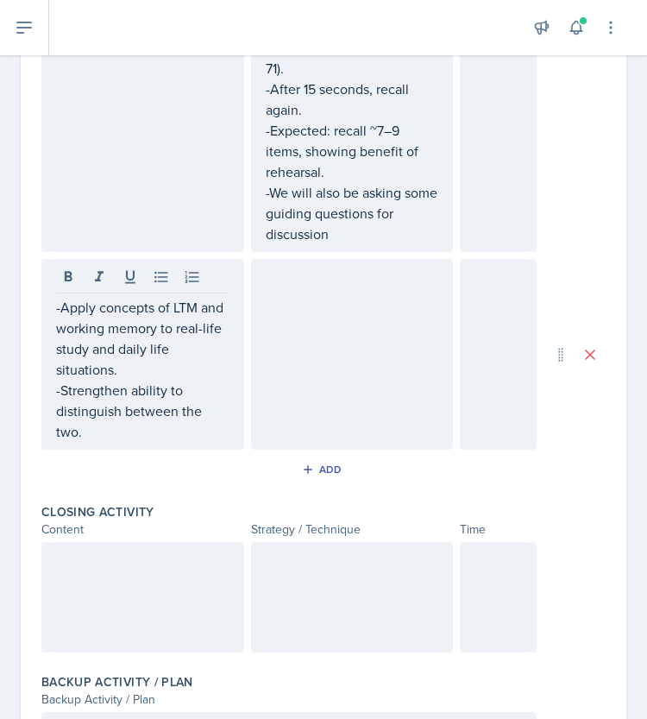
drag, startPoint x: 97, startPoint y: 437, endPoint x: 48, endPoint y: 379, distance: 76.0
click at [48, 379] on div "-Apply concepts of LTM and working memory to real-life study and daily life sit…" at bounding box center [142, 354] width 203 height 191
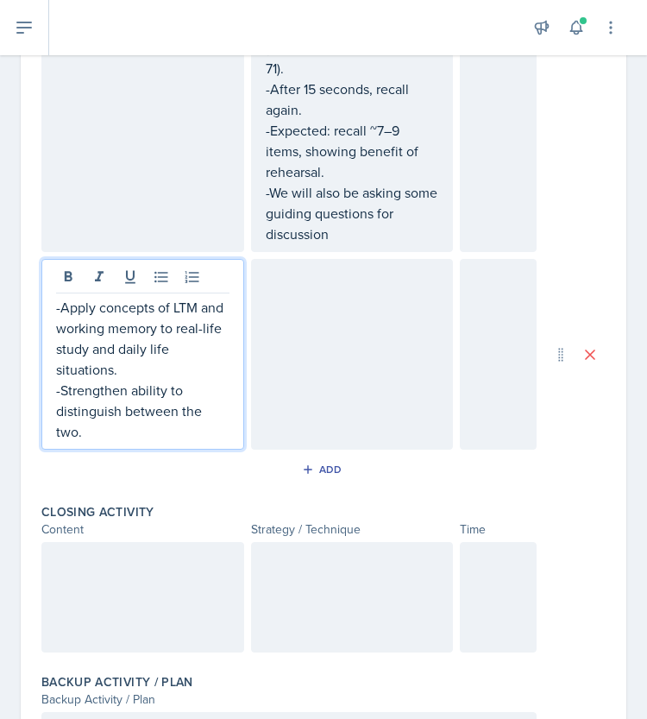
click at [292, 357] on div at bounding box center [352, 354] width 203 height 191
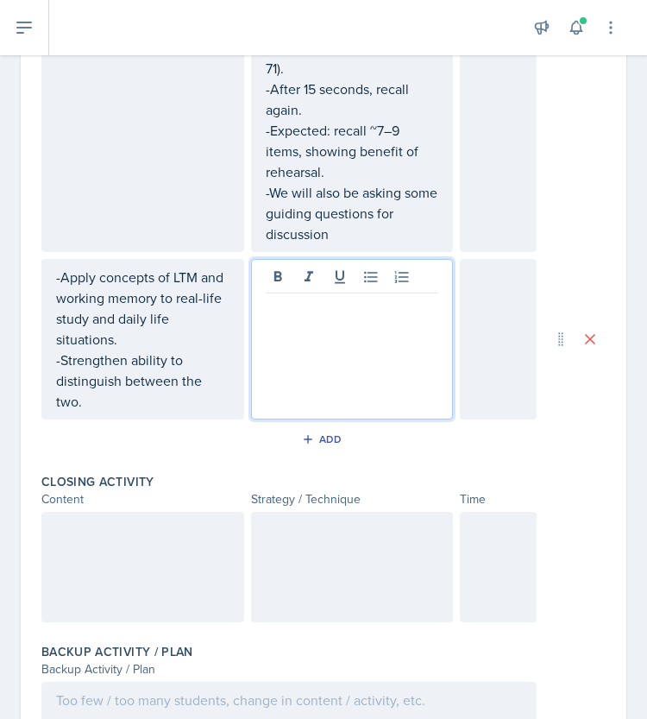
scroll to position [1536, 0]
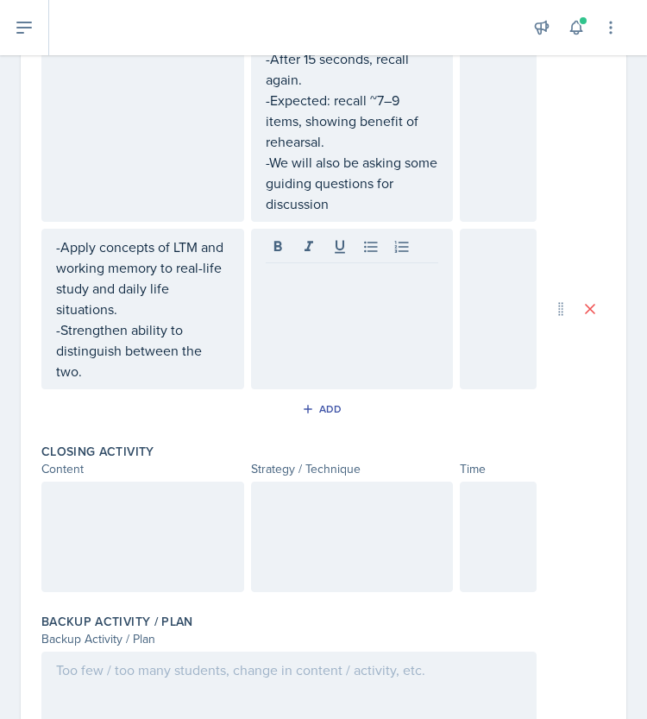
click at [374, 292] on div at bounding box center [352, 309] width 203 height 160
click at [388, 301] on p "-" at bounding box center [352, 297] width 173 height 21
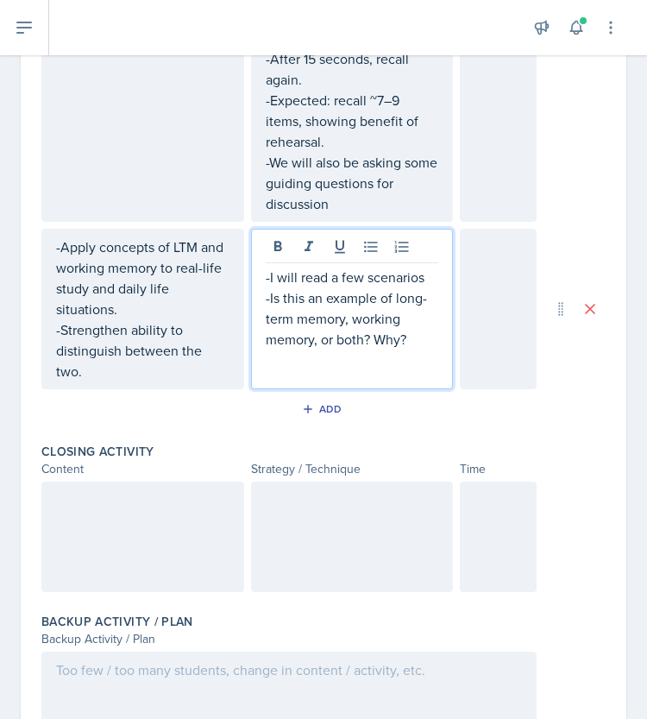
click at [266, 291] on p "-Is this an example of long-term memory, working memory, or both? Why?" at bounding box center [352, 318] width 173 height 62
click at [370, 360] on p "-I will ask: Is this an example of long-term memory, working memory, or both? W…" at bounding box center [352, 328] width 173 height 83
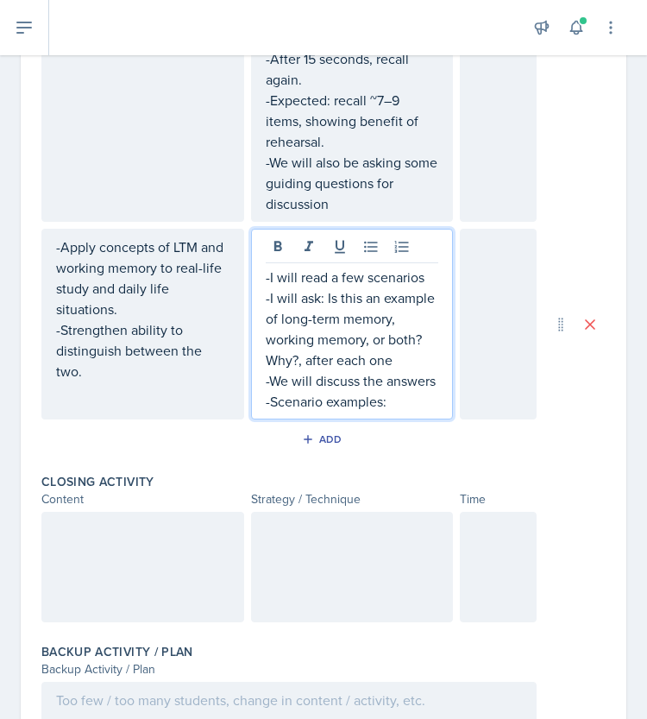
click at [402, 411] on p "-Scenario examples:" at bounding box center [352, 401] width 173 height 21
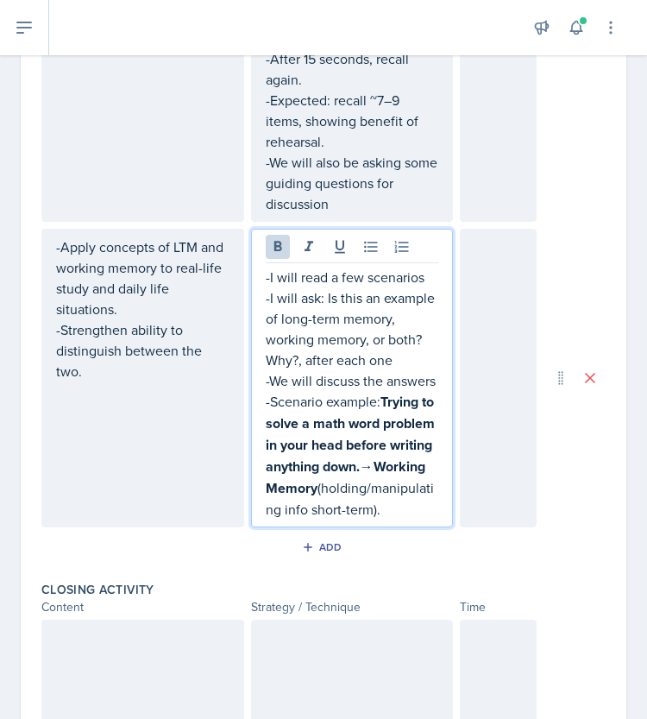
drag, startPoint x: 380, startPoint y: 437, endPoint x: 385, endPoint y: 558, distance: 121.7
click at [385, 519] on p "-Scenario example: Trying to solve a math word problem in your head before writ…" at bounding box center [352, 455] width 173 height 129
click at [273, 241] on icon at bounding box center [277, 246] width 8 height 10
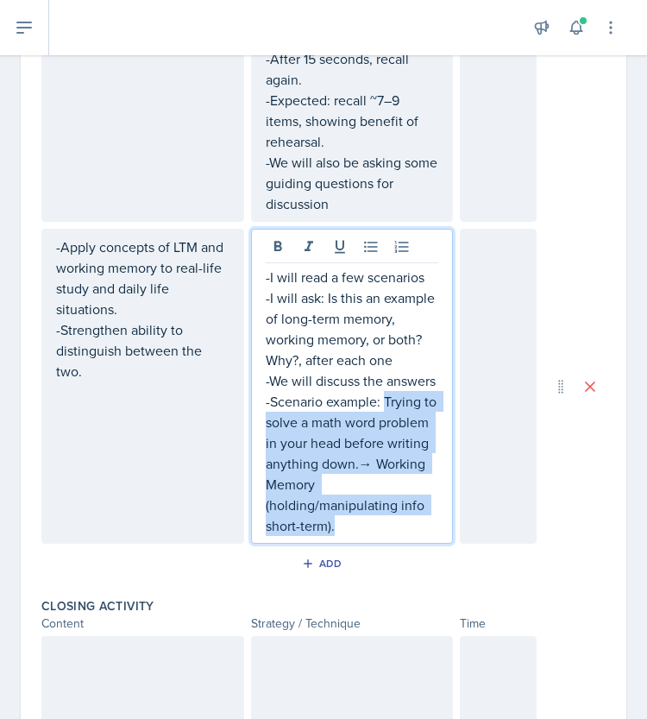
click at [417, 474] on p "-Scenario example: Trying to solve a math word problem in your head before writ…" at bounding box center [352, 463] width 173 height 145
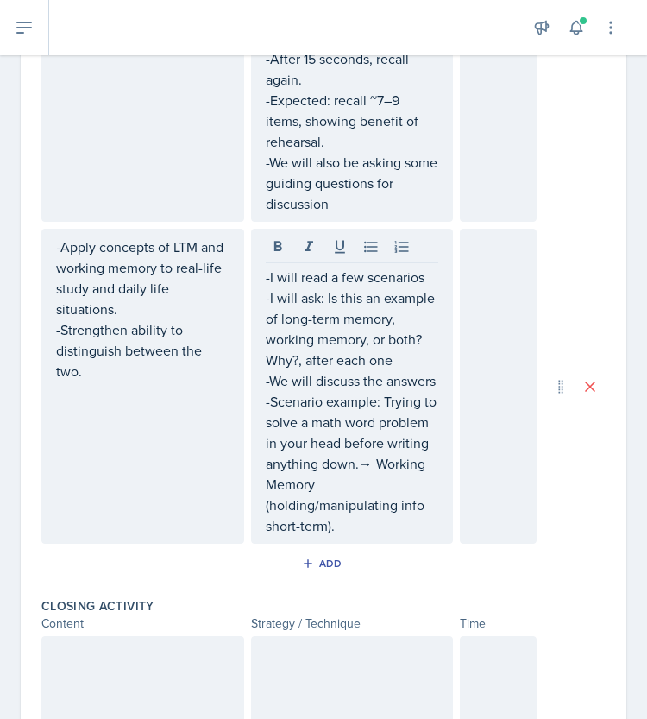
click at [478, 499] on div at bounding box center [498, 386] width 77 height 315
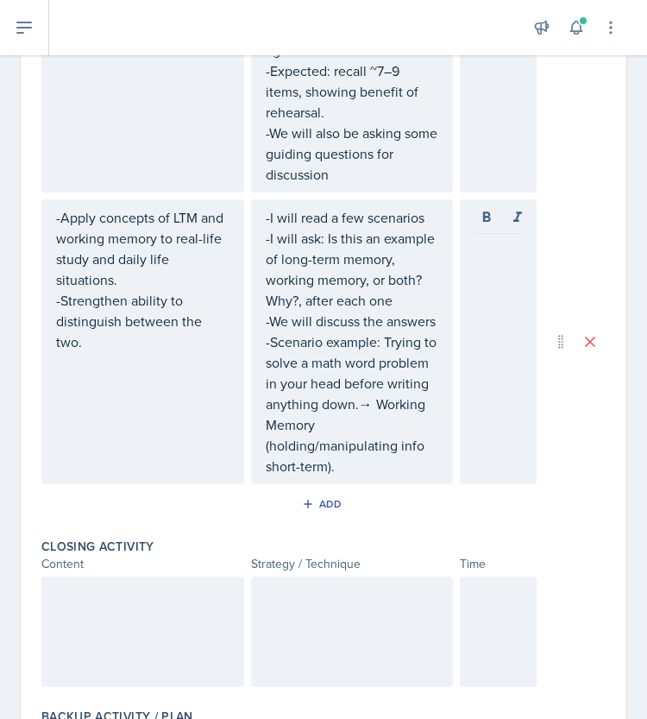
click at [468, 302] on div at bounding box center [498, 341] width 77 height 285
click at [486, 311] on div at bounding box center [498, 341] width 77 height 285
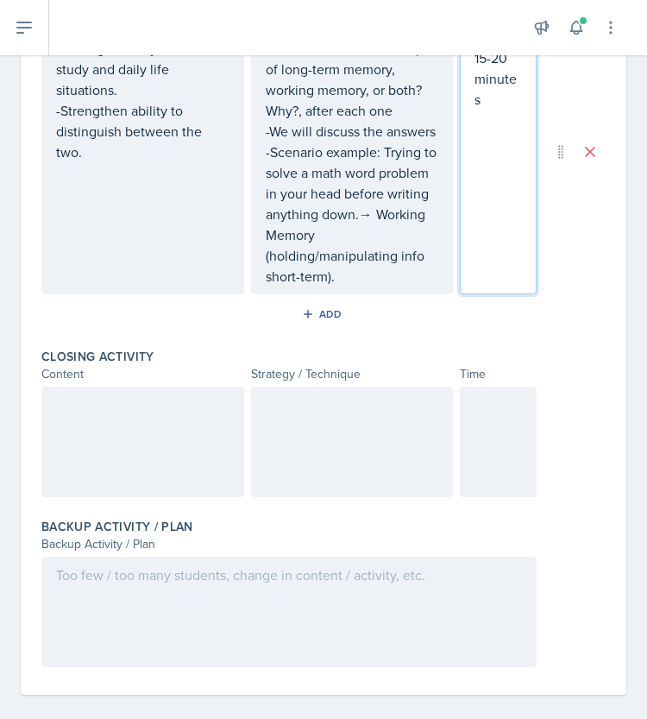
click at [167, 472] on div at bounding box center [142, 441] width 203 height 110
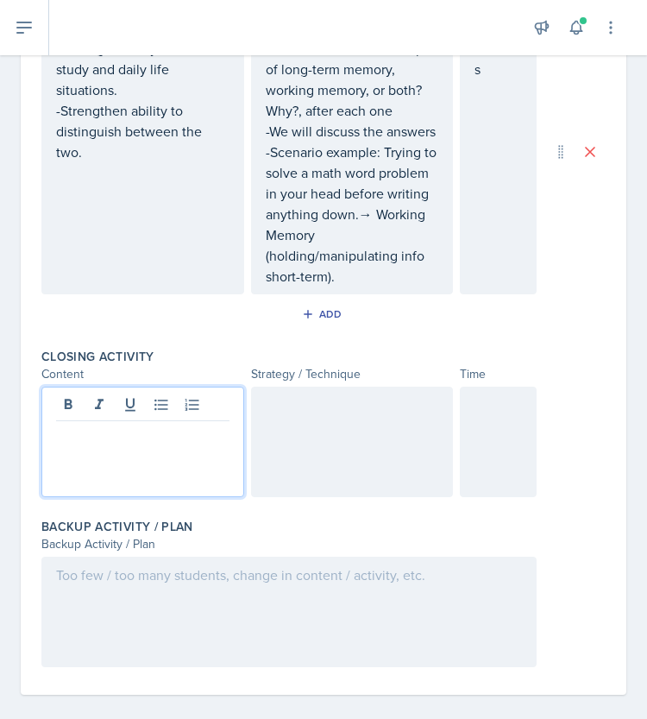
scroll to position [1785, 0]
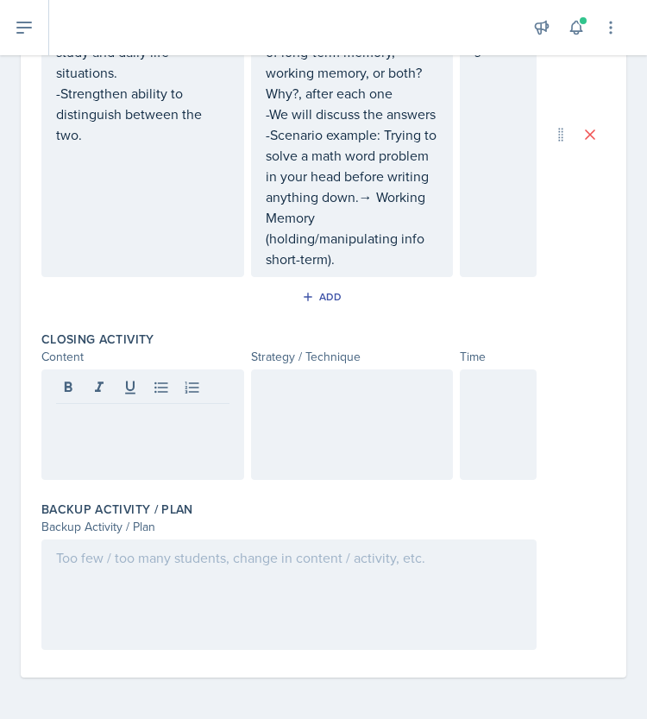
click at [154, 451] on div at bounding box center [142, 424] width 203 height 110
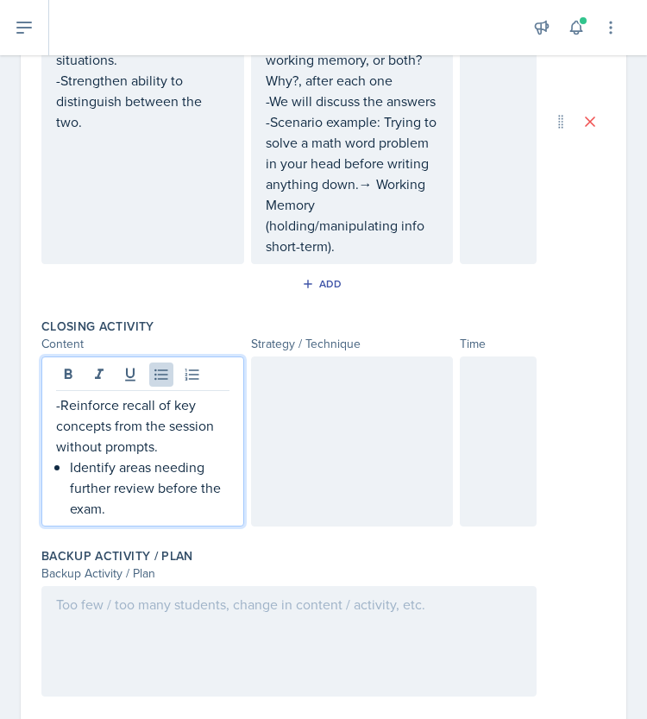
click at [70, 510] on p "Identify areas needing further review before the exam." at bounding box center [150, 487] width 160 height 62
click at [330, 486] on div at bounding box center [352, 441] width 203 height 170
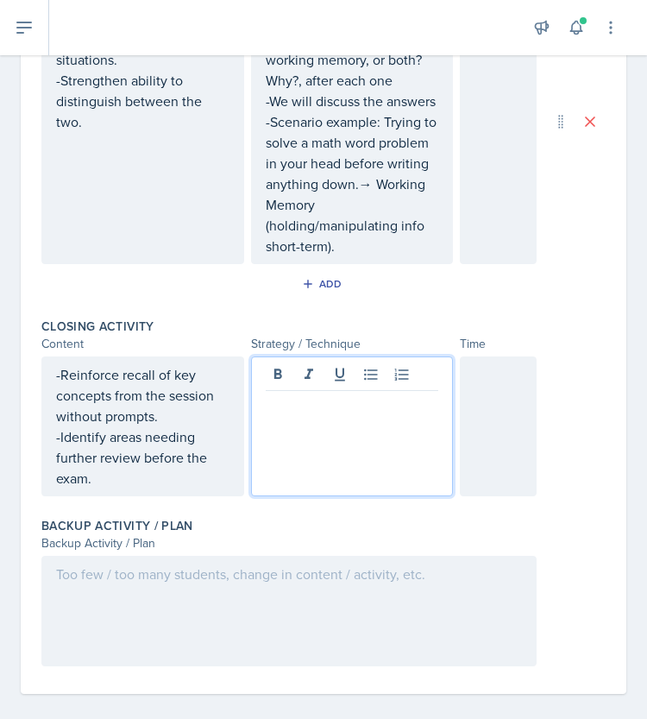
scroll to position [1815, 0]
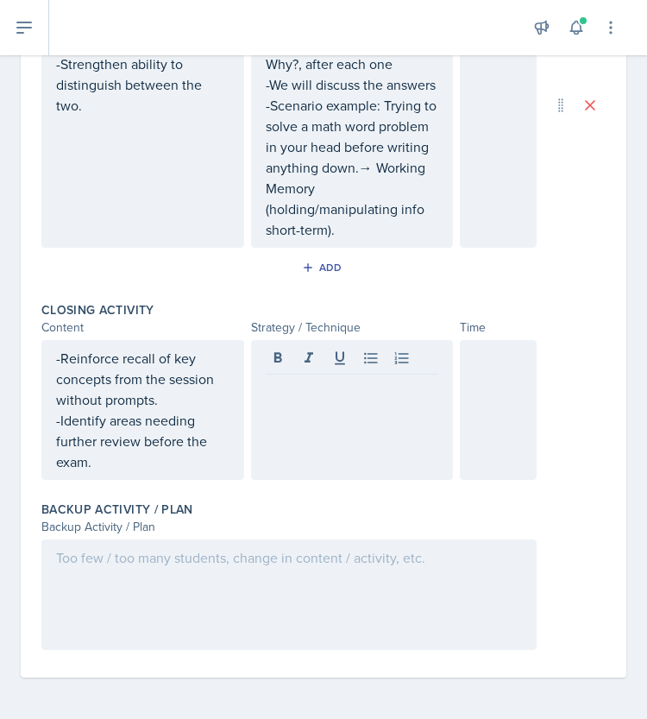
click at [390, 437] on div at bounding box center [352, 410] width 203 height 140
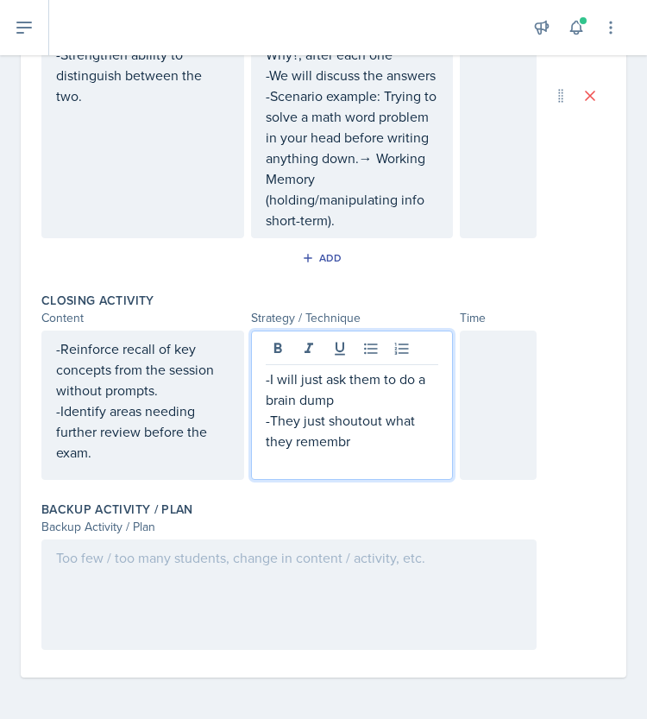
drag, startPoint x: 315, startPoint y: 484, endPoint x: 240, endPoint y: 462, distance: 78.3
click at [240, 462] on div "-Reinforce recall of key concepts from the session without prompts. -Identify a…" at bounding box center [288, 404] width 495 height 149
drag, startPoint x: 312, startPoint y: 450, endPoint x: 311, endPoint y: 474, distance: 23.4
click at [311, 451] on p "-They just shoutout what they remembr" at bounding box center [352, 430] width 173 height 41
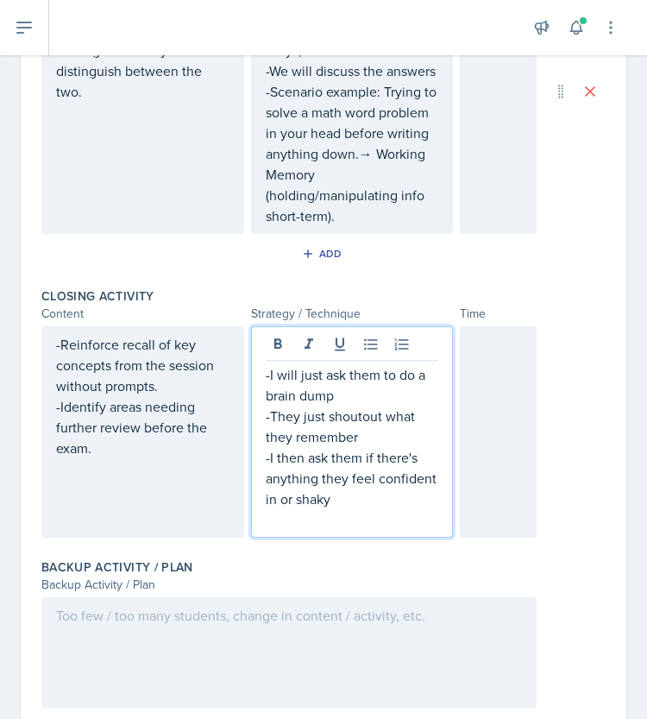
click at [391, 509] on p "-I then ask them if there's anything they feel confident in or shaky" at bounding box center [352, 478] width 173 height 62
click at [396, 509] on p "-I then ask them if there's anything they feel confident in or shaky" at bounding box center [352, 478] width 173 height 62
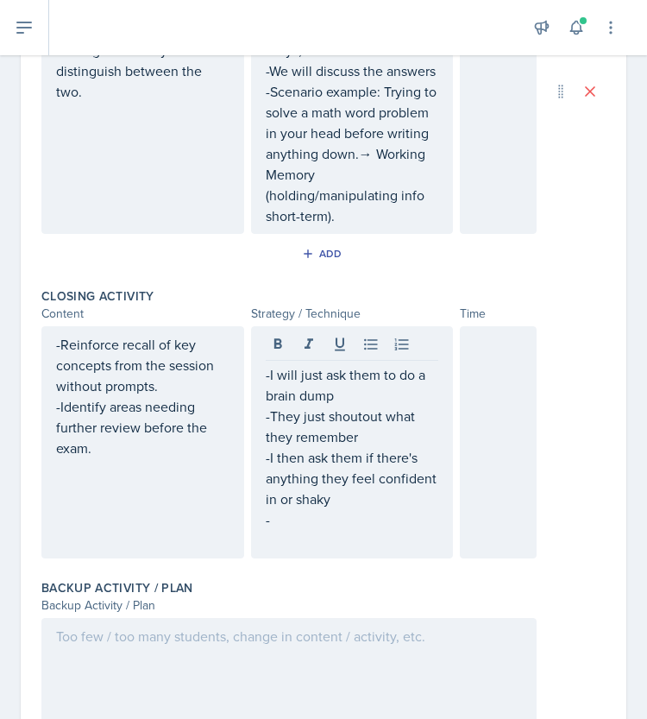
click at [464, 422] on div at bounding box center [498, 442] width 77 height 232
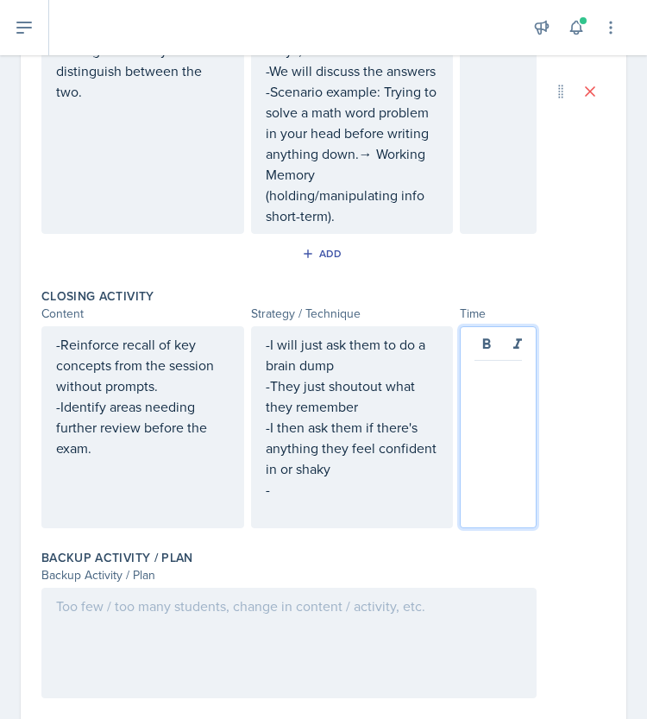
scroll to position [1844, 0]
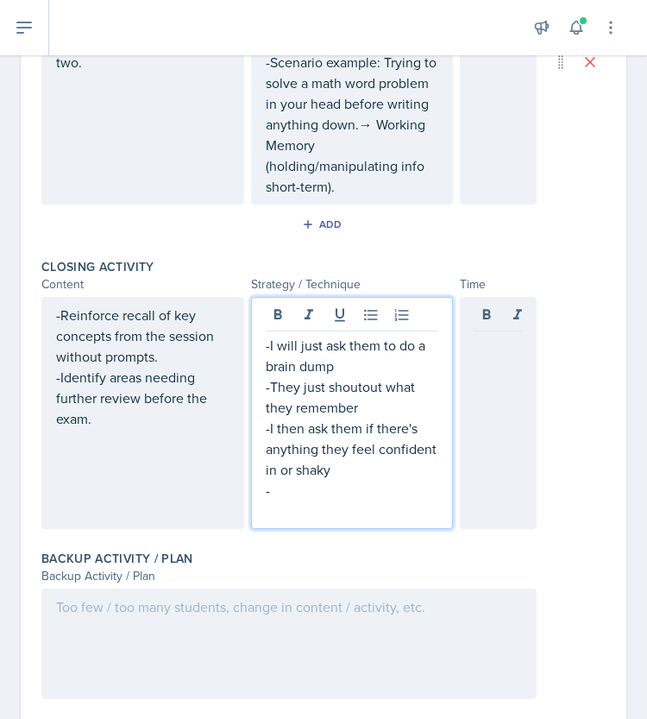
click at [385, 505] on div "-I will just ask them to do a brain dump -They just shoutout what they remember…" at bounding box center [352, 428] width 173 height 186
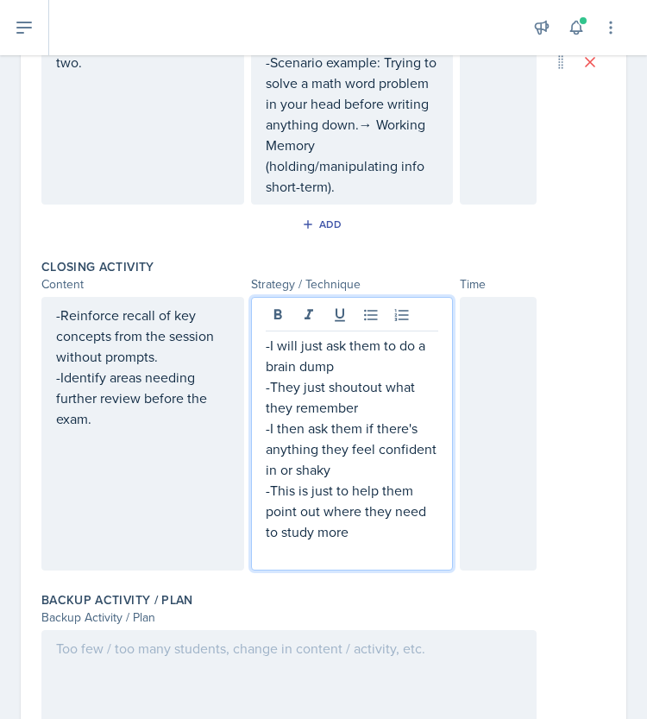
click at [487, 443] on div at bounding box center [498, 433] width 77 height 273
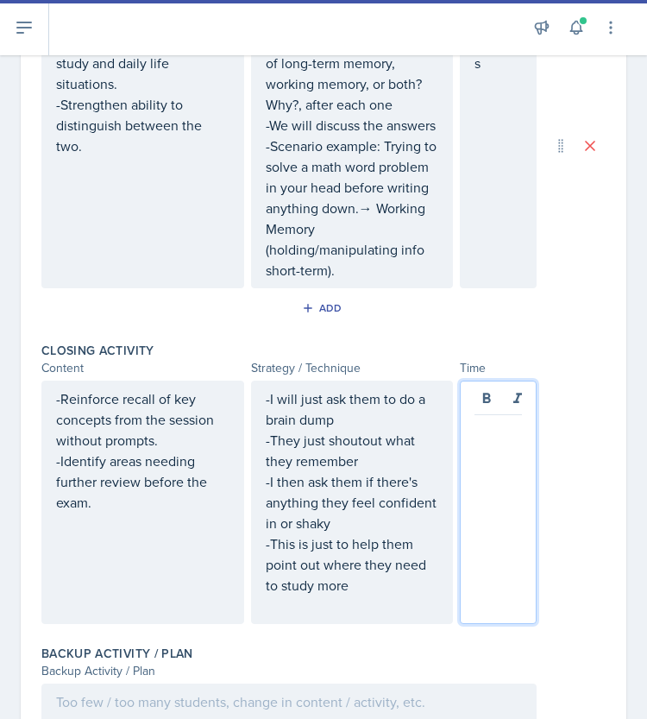
scroll to position [1940, 0]
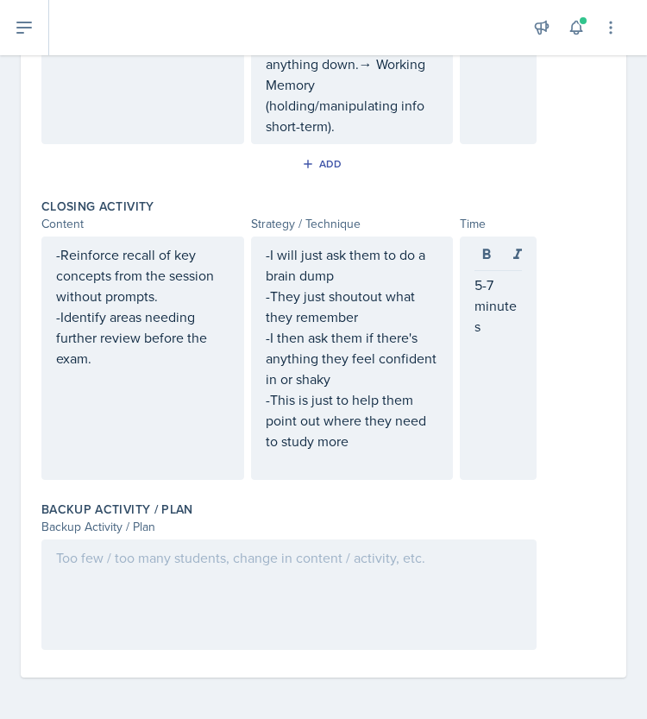
click at [333, 591] on div at bounding box center [288, 594] width 495 height 110
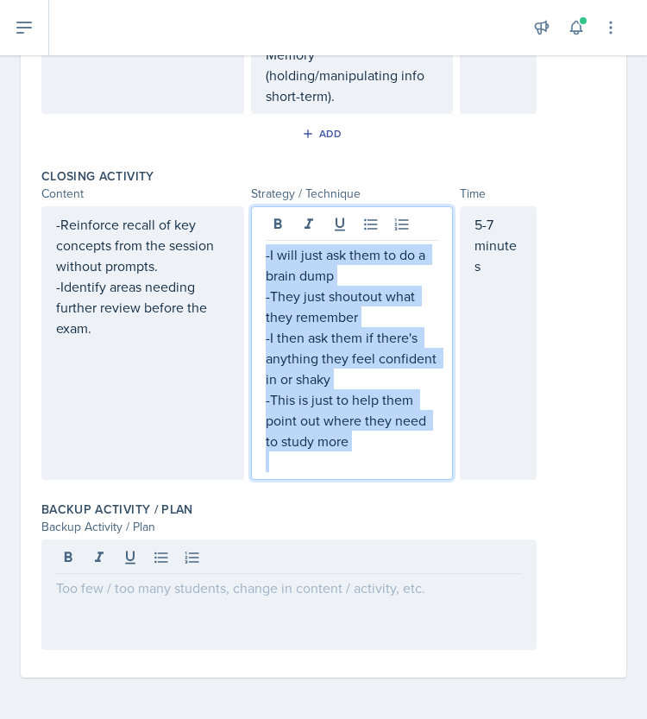
drag, startPoint x: 347, startPoint y: 454, endPoint x: 233, endPoint y: 254, distance: 229.5
click at [233, 254] on div "-Reinforce recall of key concepts from the session without prompts. -Identify a…" at bounding box center [288, 342] width 495 height 273
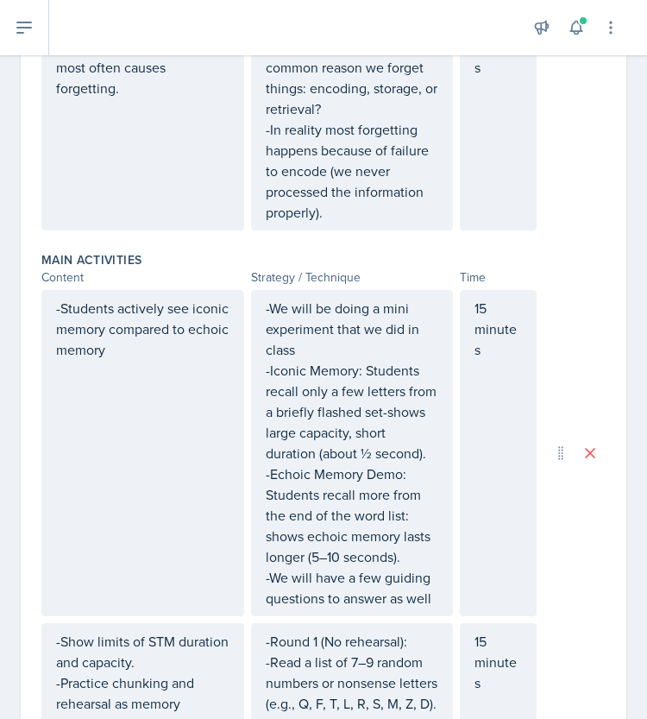
scroll to position [578, 0]
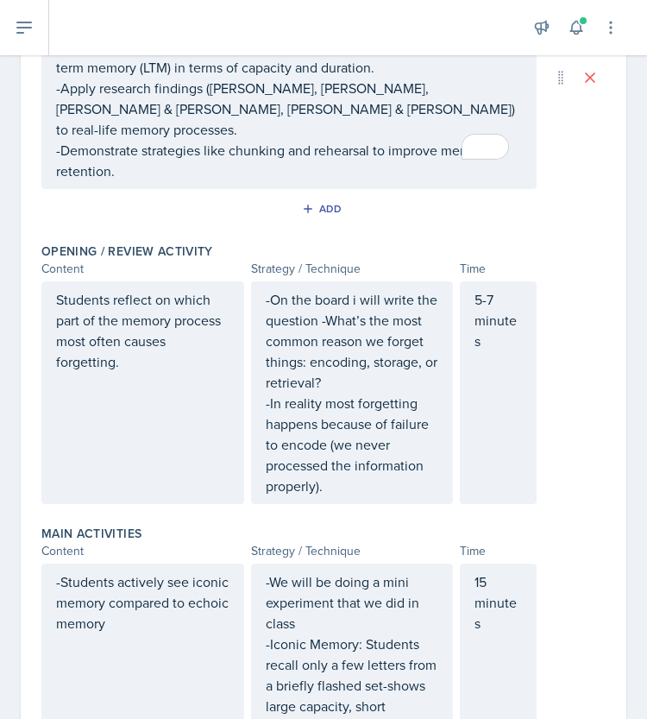
click at [325, 320] on p "-On the board i will write the question -What’s the most common reason we forge…" at bounding box center [352, 341] width 173 height 104
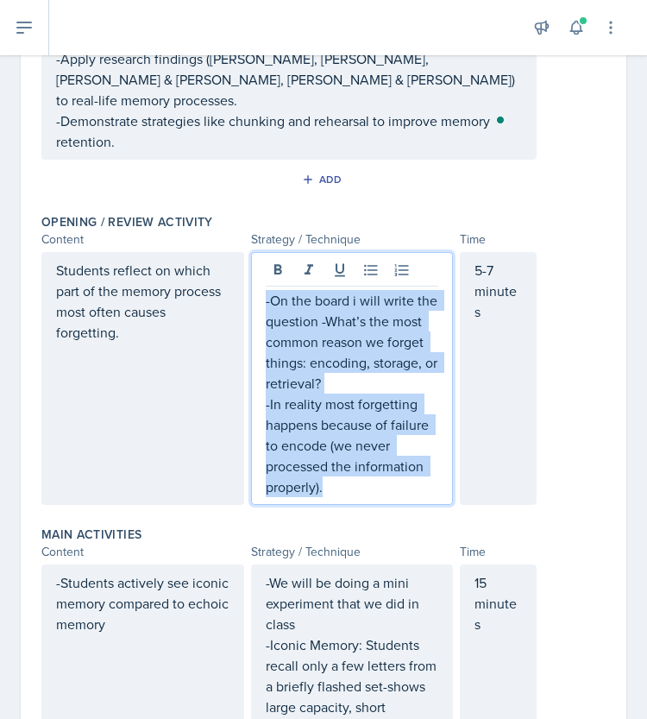
drag, startPoint x: 352, startPoint y: 467, endPoint x: 229, endPoint y: 266, distance: 235.4
click at [229, 266] on div "Students reflect on which part of the memory process most often causes forgetti…" at bounding box center [288, 378] width 495 height 253
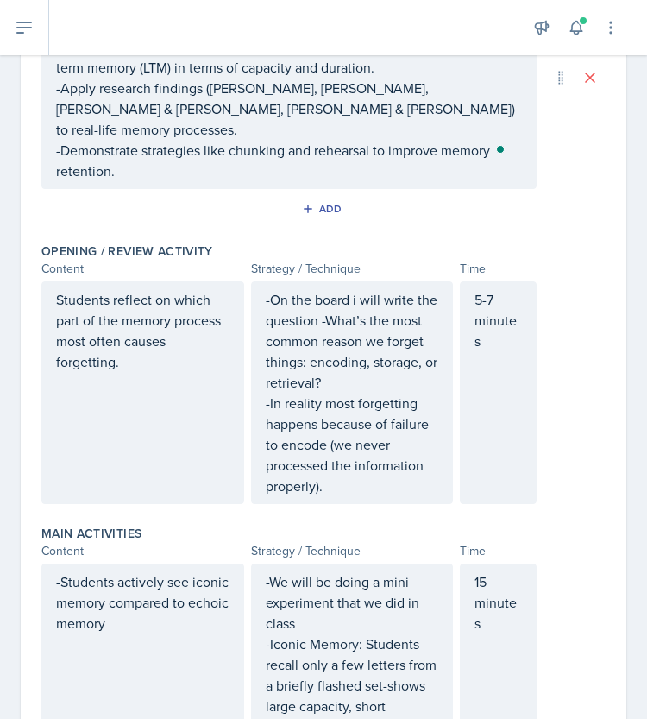
click at [238, 242] on div "Opening / Review Activity" at bounding box center [323, 250] width 564 height 17
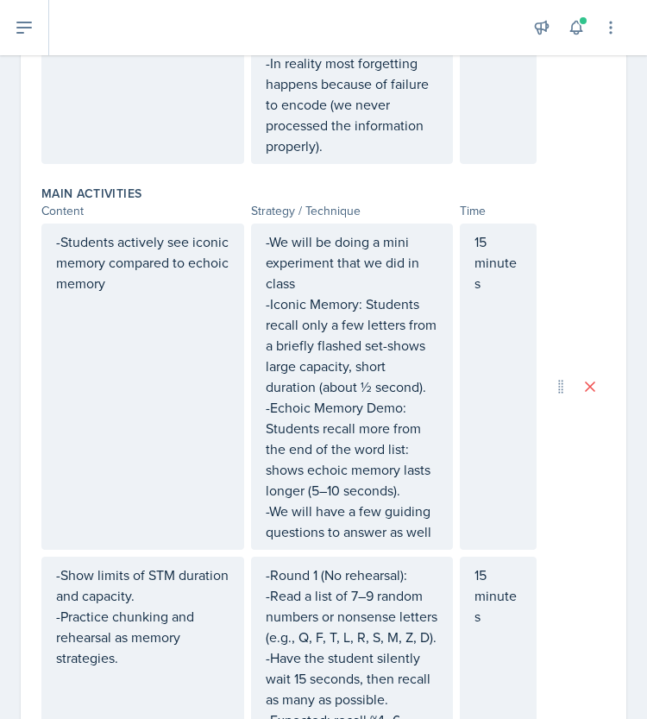
scroll to position [674, 0]
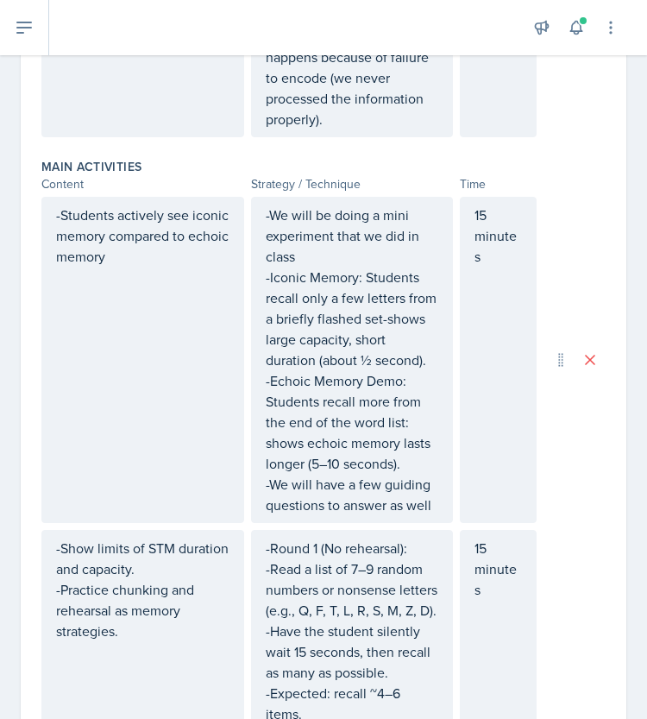
click at [254, 197] on div "-We will be doing a mini experiment that we did in class -Iconic Memory: Studen…" at bounding box center [352, 360] width 203 height 326
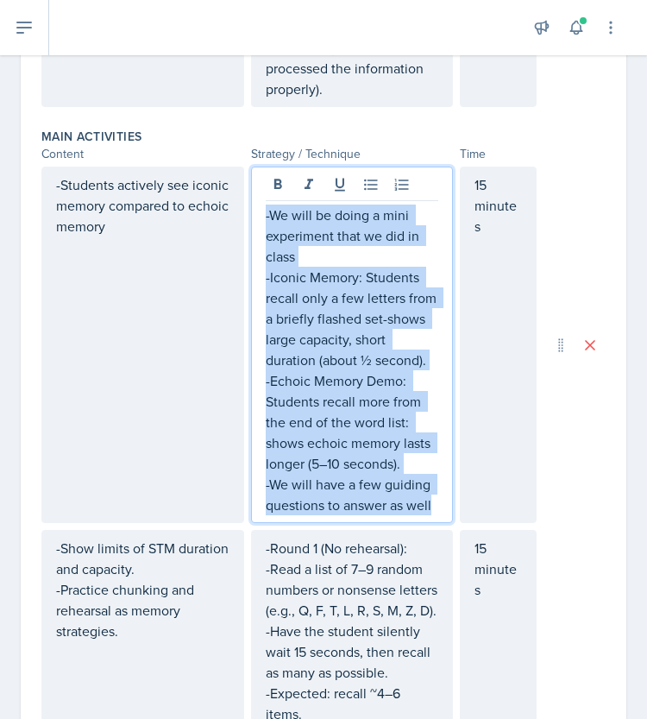
drag, startPoint x: 259, startPoint y: 188, endPoint x: 437, endPoint y: 482, distance: 343.7
click at [437, 482] on div "-We will be doing a mini experiment that we did in class -Iconic Memory: Studen…" at bounding box center [352, 344] width 203 height 356
copy div "-We will be doing a mini experiment that we did in class -Iconic Memory: Studen…"
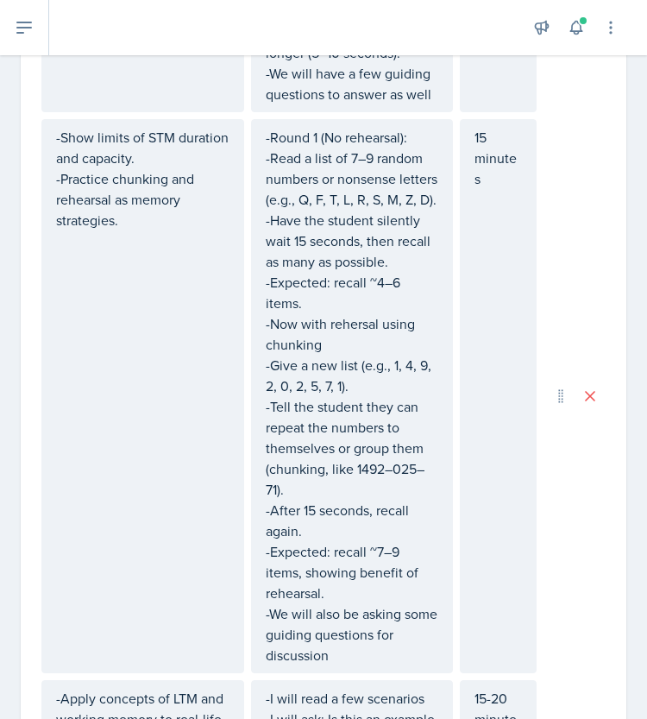
click at [266, 127] on p "-Round 1 (No rehearsal):" at bounding box center [352, 137] width 173 height 21
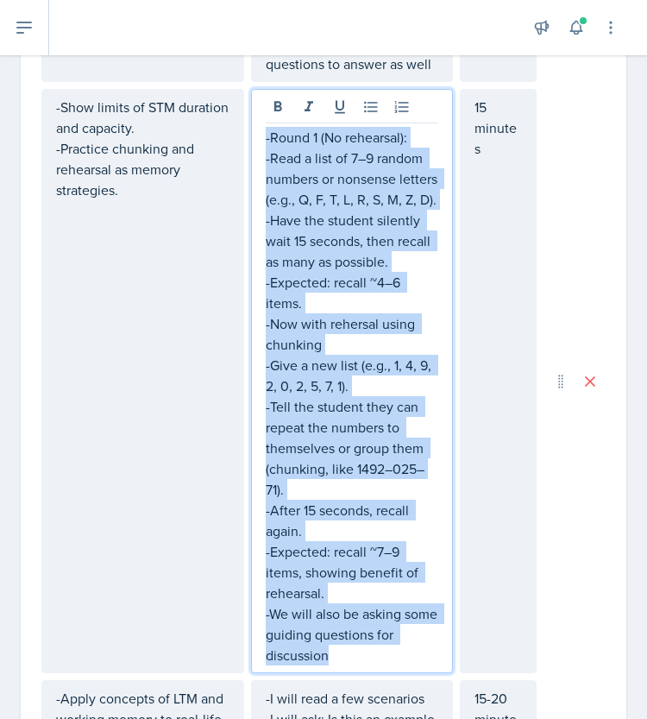
drag, startPoint x: 259, startPoint y: 120, endPoint x: 400, endPoint y: 656, distance: 554.1
click at [400, 656] on div "-Round 1 (No rehearsal): -Read a list of 7–9 random numbers or nonsense letters…" at bounding box center [352, 396] width 173 height 538
copy div "-Round 1 (No rehearsal): -Read a list of 7–9 random numbers or nonsense letters…"
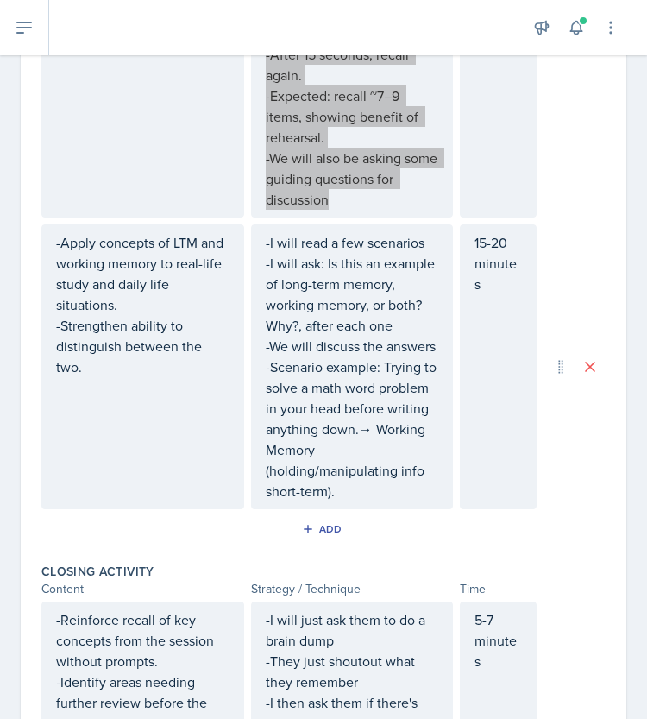
scroll to position [1608, 0]
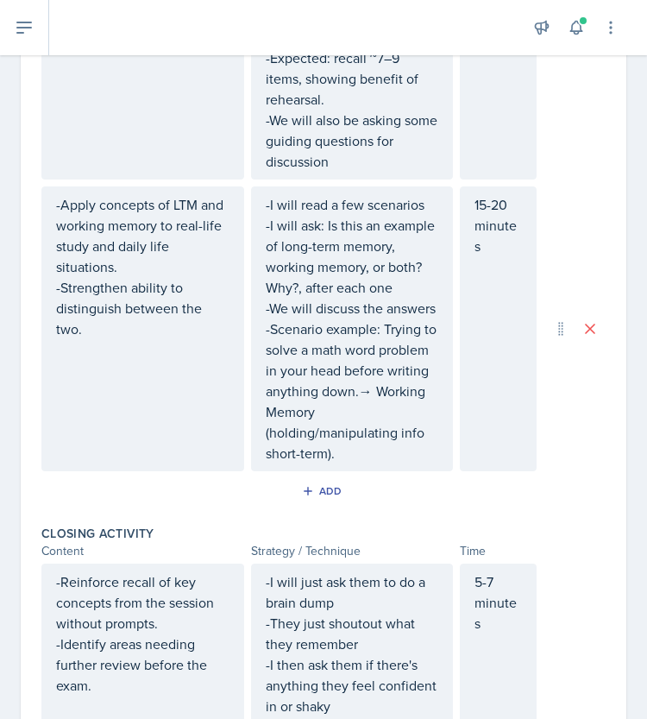
click at [257, 202] on div "-I will read a few scenarios -I will ask: Is this an example of long-term memor…" at bounding box center [352, 328] width 203 height 285
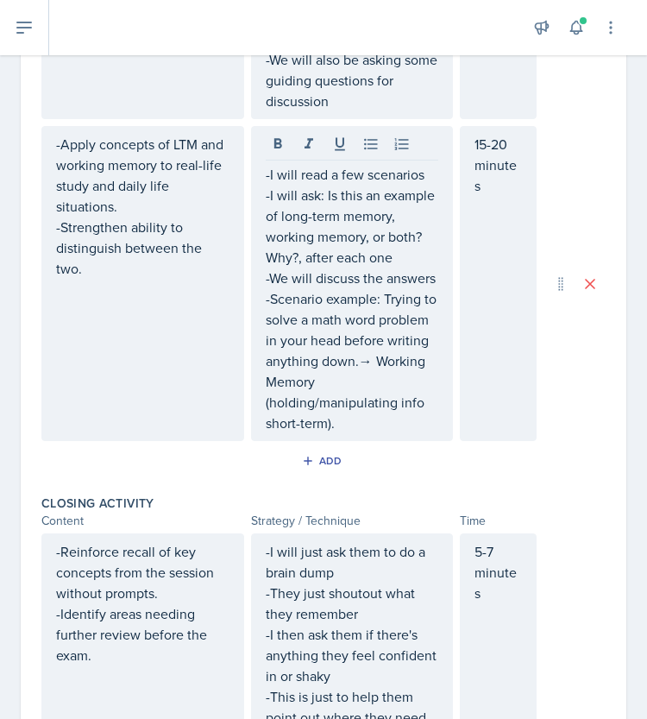
drag, startPoint x: 257, startPoint y: 170, endPoint x: 350, endPoint y: 462, distance: 306.1
click at [350, 441] on div "-I will read a few scenarios -I will ask: Is this an example of long-term memor…" at bounding box center [352, 283] width 203 height 315
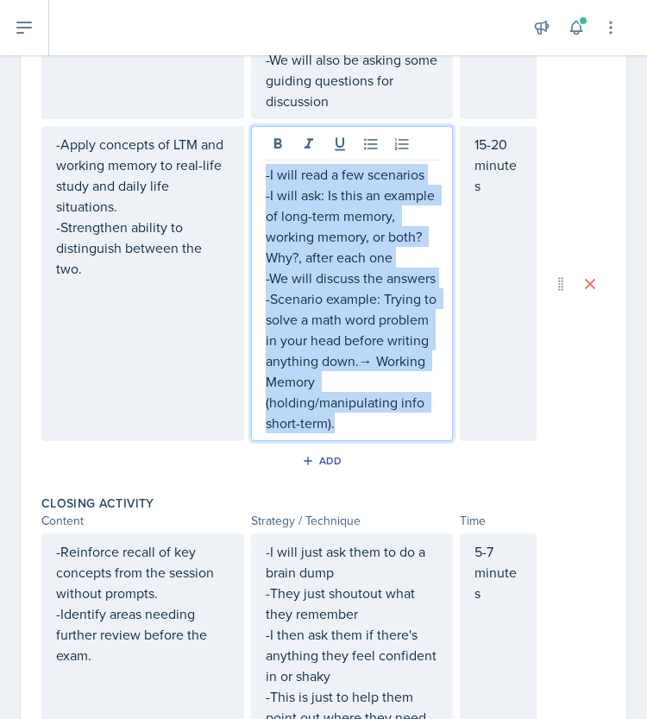
drag, startPoint x: 350, startPoint y: 462, endPoint x: 235, endPoint y: 155, distance: 327.3
click at [235, 155] on div "-Apply concepts of LTM and working memory to real-life study and daily life sit…" at bounding box center [288, 283] width 495 height 315
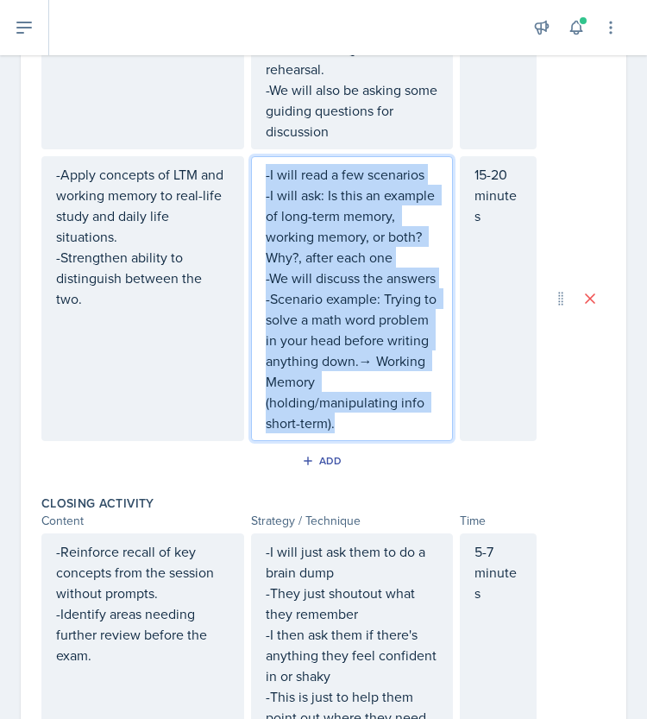
copy div "-I will read a few scenarios -I will ask: Is this an example of long-term memor…"
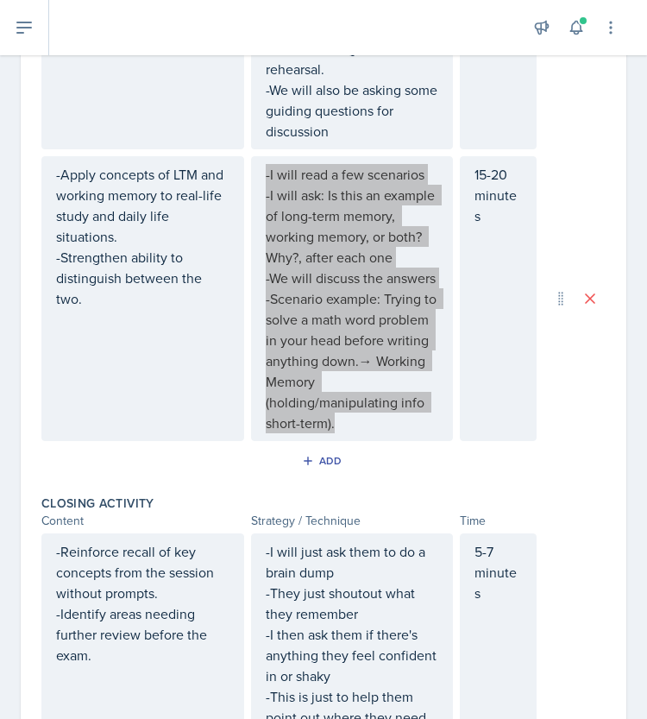
scroll to position [1940, 0]
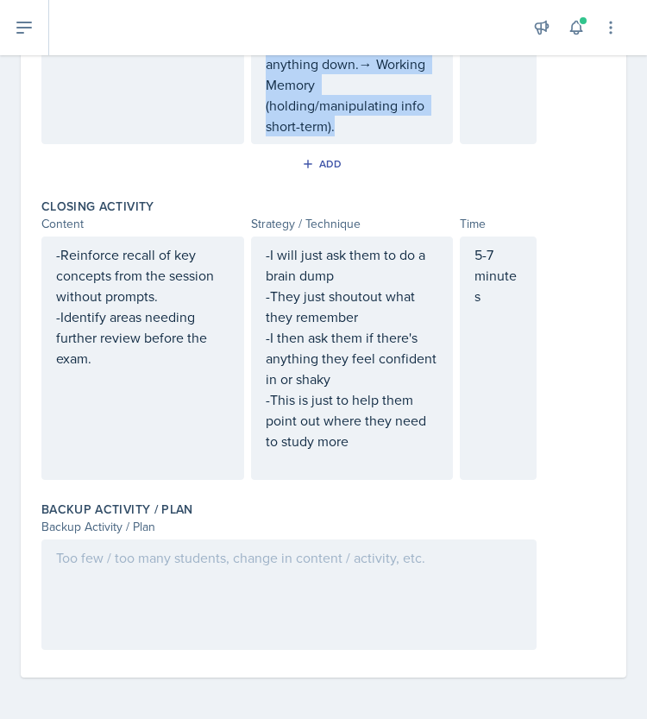
click at [254, 253] on div "-I will just ask them to do a brain dump -They just shoutout what they remember…" at bounding box center [352, 357] width 203 height 243
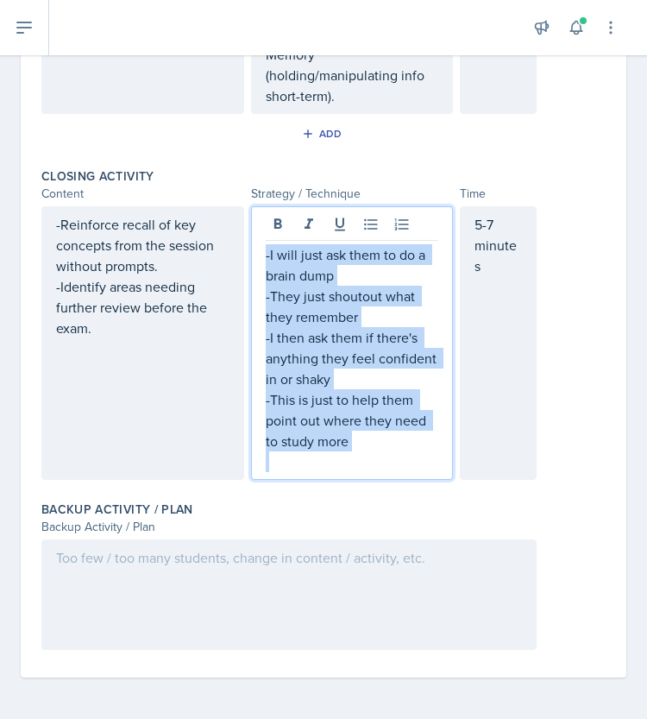
scroll to position [1970, 0]
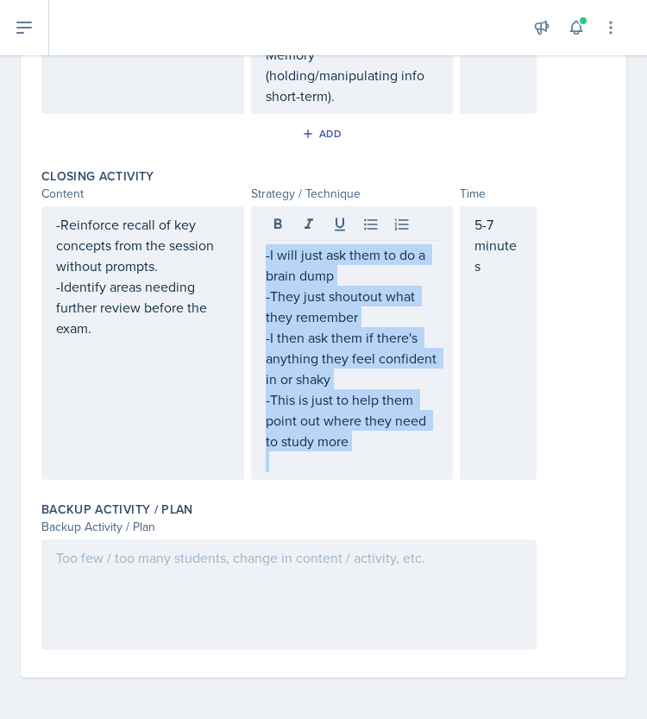
click at [386, 571] on div at bounding box center [288, 594] width 495 height 110
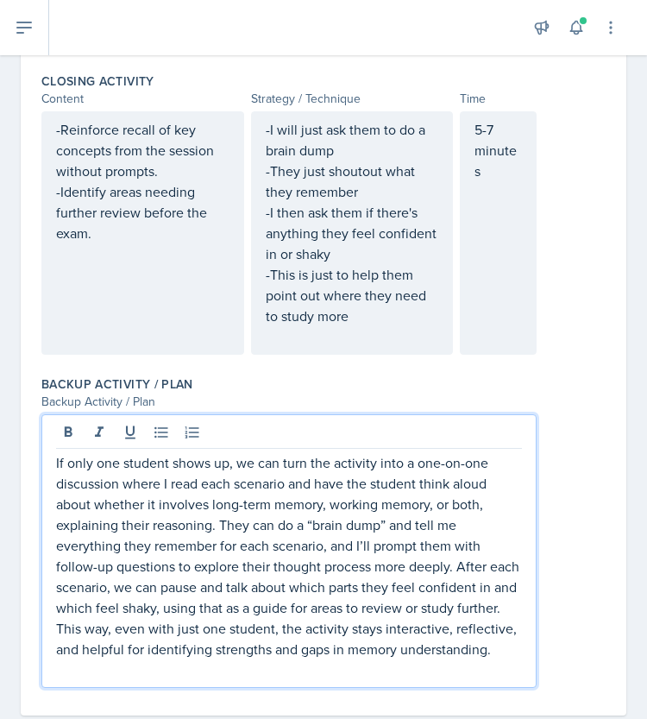
scroll to position [2123, 0]
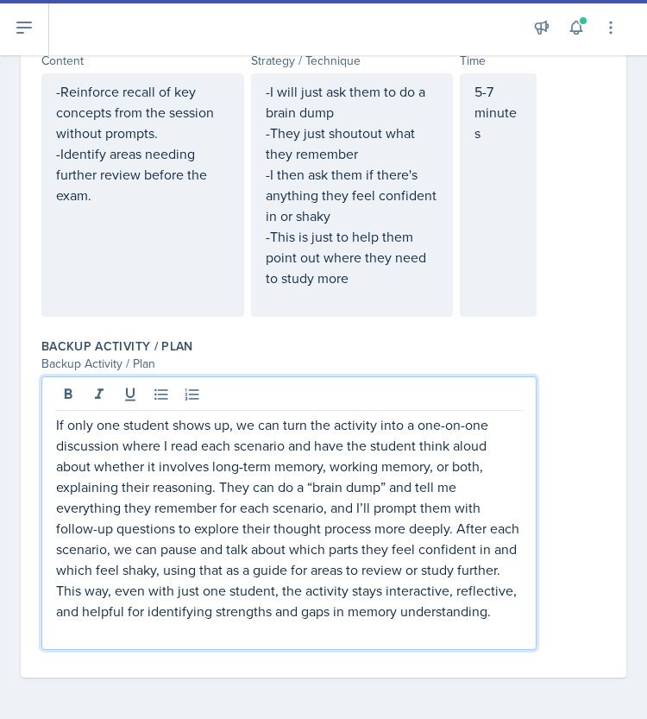
click at [386, 468] on p "If only one student shows up, we can turn the activity into a one-on-one discus…" at bounding box center [289, 517] width 466 height 207
drag, startPoint x: 379, startPoint y: 477, endPoint x: 361, endPoint y: 467, distance: 20.9
click at [361, 467] on p "If only one student shows up, we can turn the activity into a one-on-one discus…" at bounding box center [289, 517] width 466 height 207
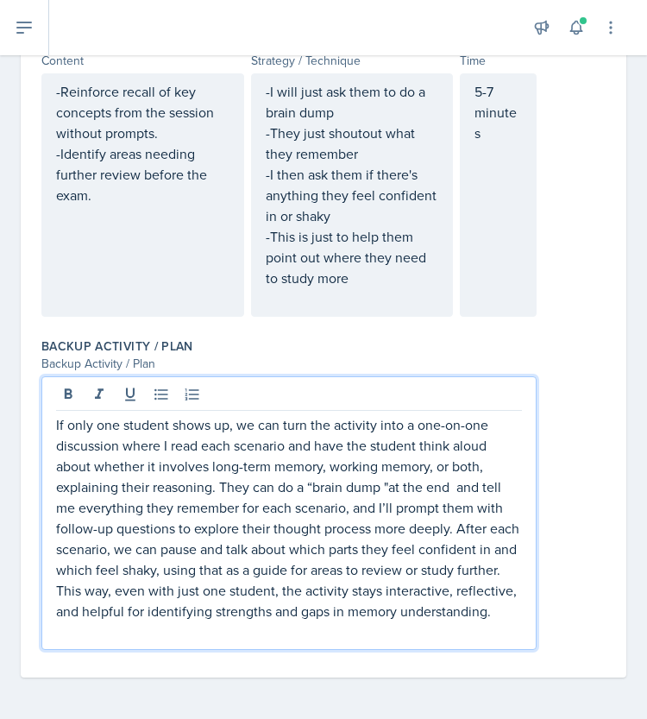
click at [390, 467] on p "If only one student shows up, we can turn the activity into a one-on-one discus…" at bounding box center [289, 517] width 466 height 207
click at [345, 489] on p "If only one student shows up, we can turn the activity into a one-on-one discus…" at bounding box center [289, 517] width 466 height 207
drag, startPoint x: 345, startPoint y: 489, endPoint x: 237, endPoint y: 490, distance: 107.8
click at [237, 490] on p "If only one student shows up, we can turn the activity into a one-on-one discus…" at bounding box center [289, 517] width 466 height 207
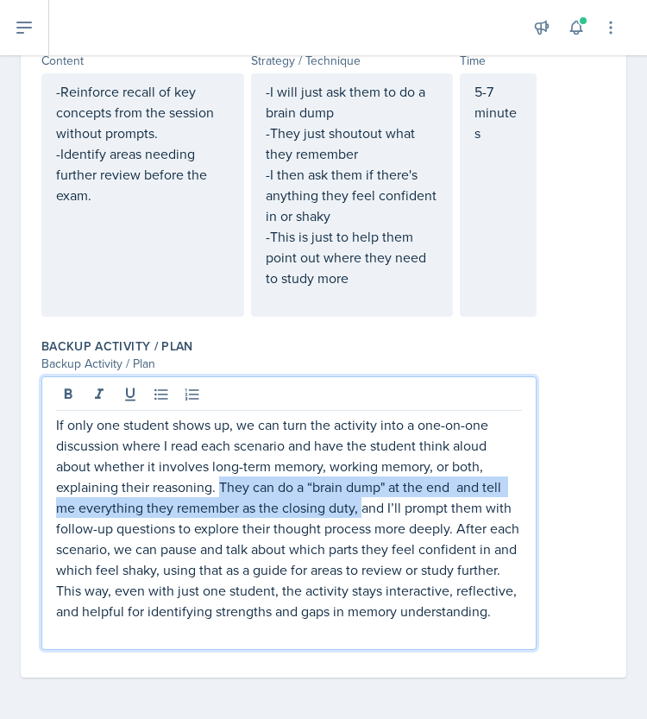
drag, startPoint x: 362, startPoint y: 488, endPoint x: 218, endPoint y: 473, distance: 144.9
click at [218, 473] on p "If only one student shows up, we can turn the activity into a one-on-one discus…" at bounding box center [289, 517] width 466 height 207
copy p "They can do a “brain dump" at the end and tell me everything they remember as t…"
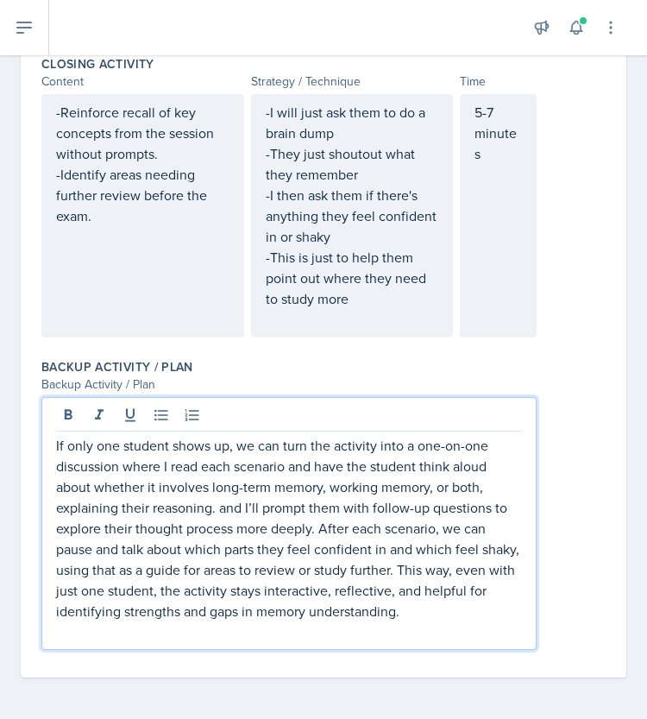
scroll to position [2082, 0]
click at [442, 561] on p "If only one student shows up, we can turn the activity into a one-on-one discus…" at bounding box center [289, 528] width 466 height 186
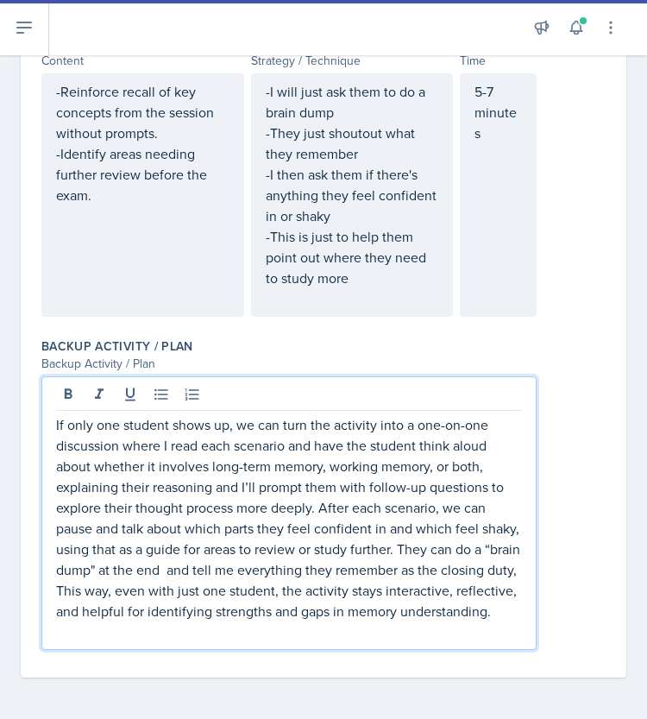
scroll to position [2123, 0]
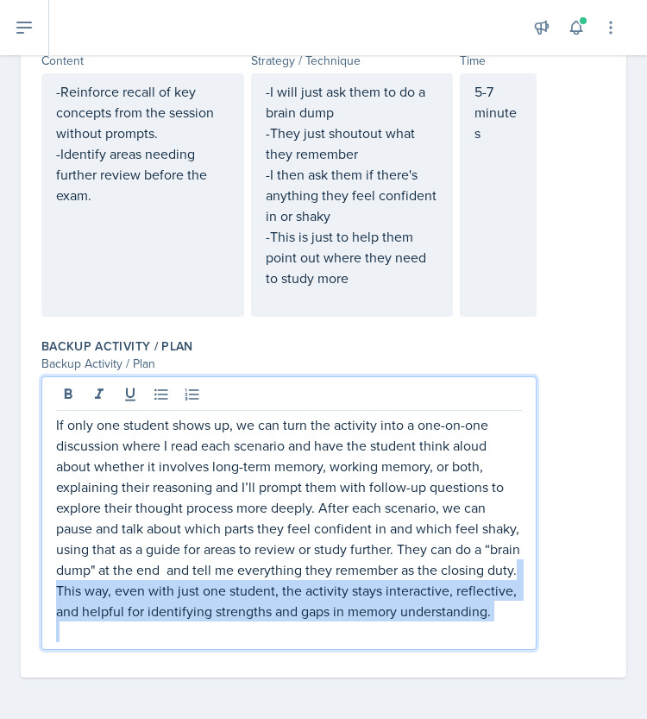
drag, startPoint x: 131, startPoint y: 571, endPoint x: 244, endPoint y: 631, distance: 127.7
click at [244, 631] on div "If only one student shows up, we can turn the activity into a one-on-one discus…" at bounding box center [289, 528] width 466 height 228
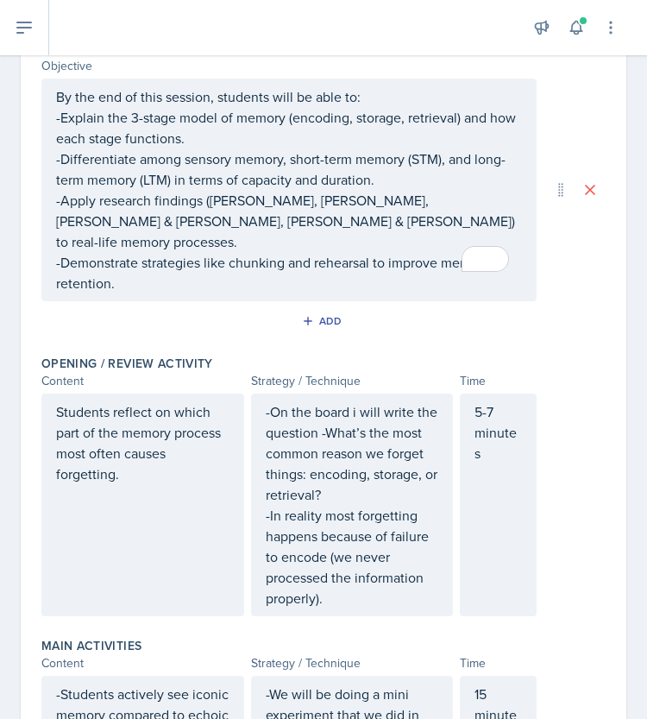
scroll to position [0, 0]
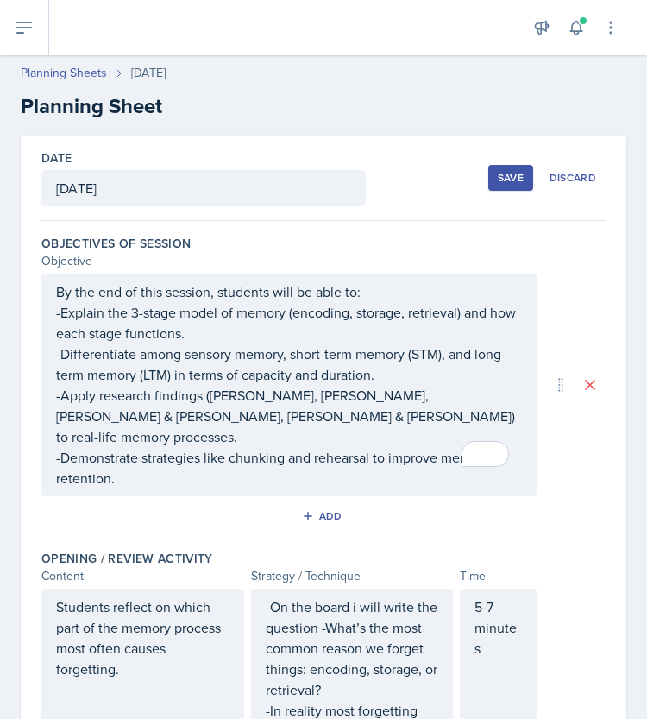
click at [498, 183] on div "Save" at bounding box center [511, 178] width 26 height 14
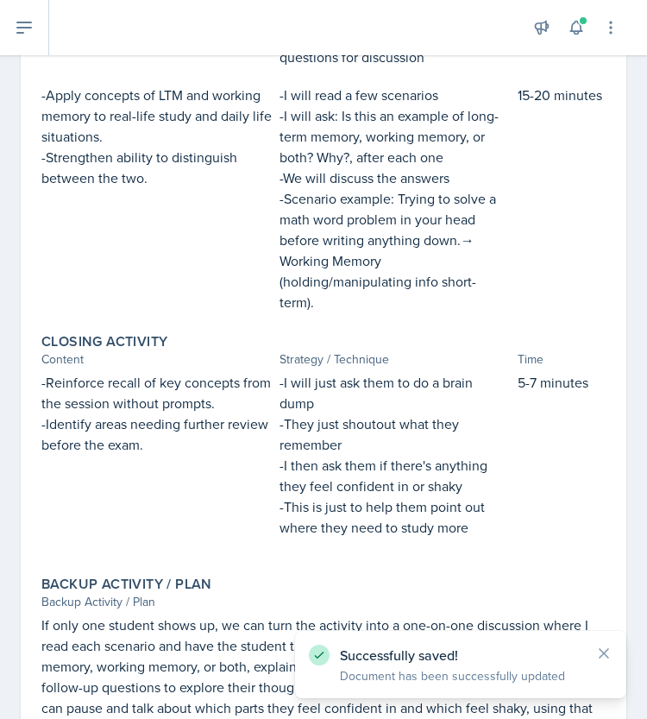
scroll to position [1465, 0]
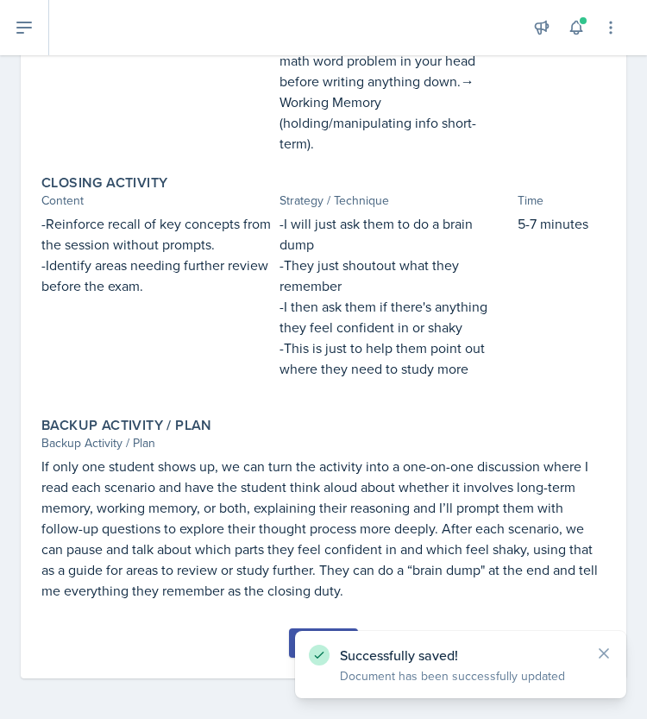
click at [289, 640] on button "Submit" at bounding box center [323, 642] width 68 height 29
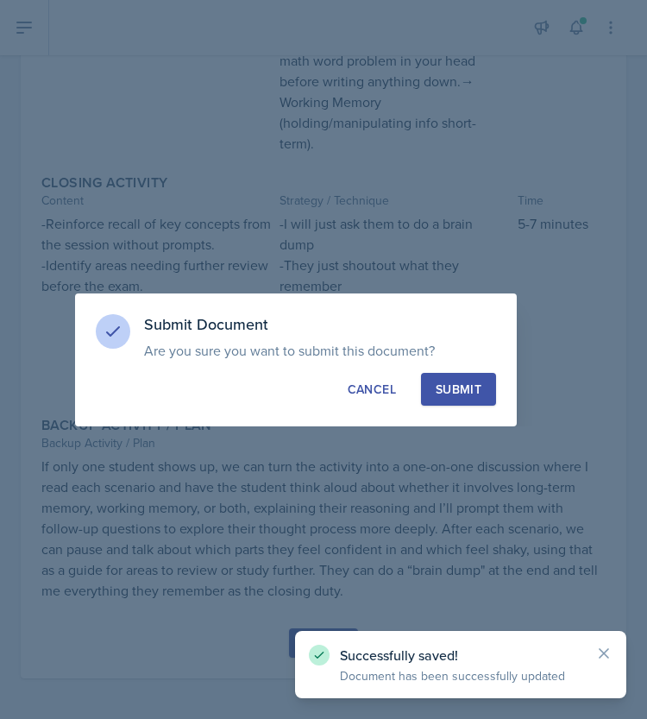
click at [468, 383] on div "Submit" at bounding box center [459, 388] width 46 height 17
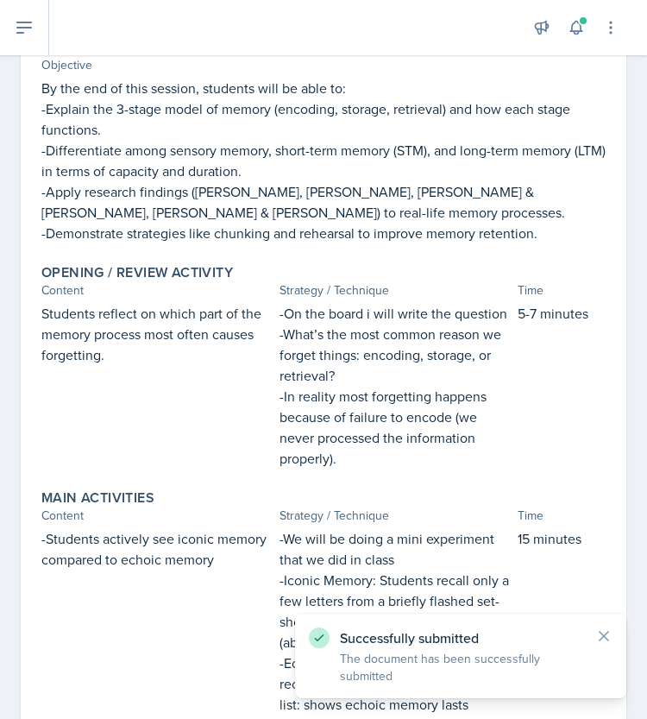
scroll to position [0, 0]
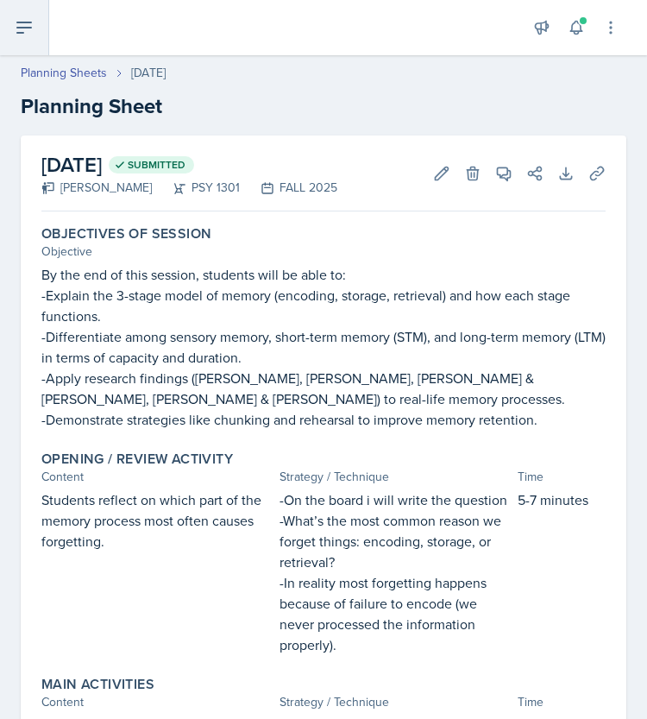
click at [21, 20] on icon at bounding box center [24, 27] width 21 height 21
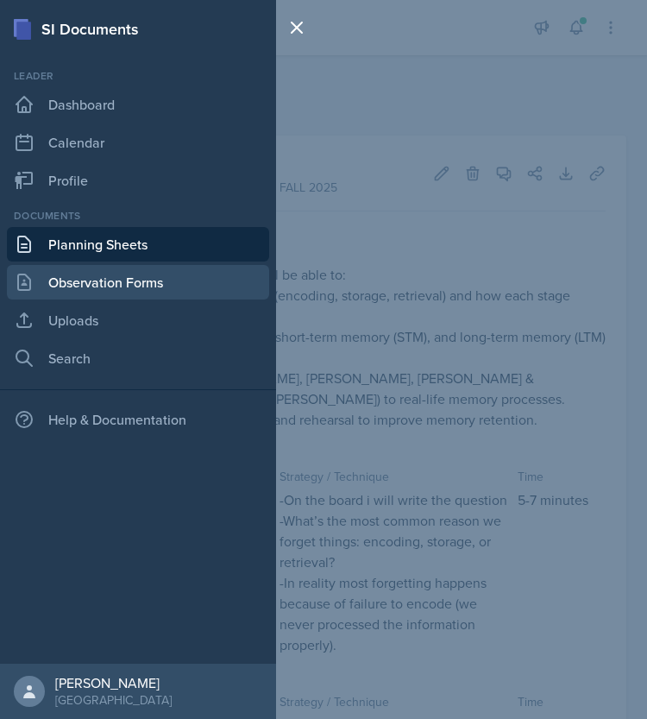
click at [114, 280] on link "Observation Forms" at bounding box center [138, 282] width 262 height 35
